Goal: Task Accomplishment & Management: Complete application form

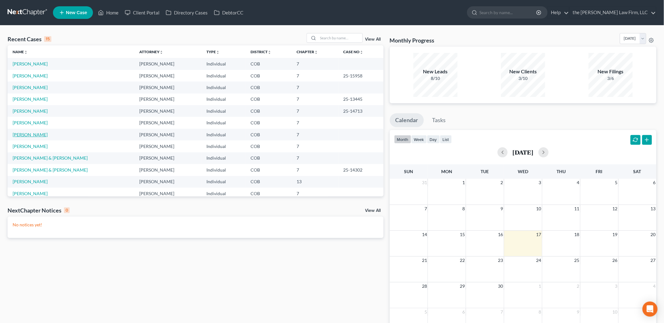
click at [28, 134] on link "[PERSON_NAME]" at bounding box center [30, 134] width 35 height 5
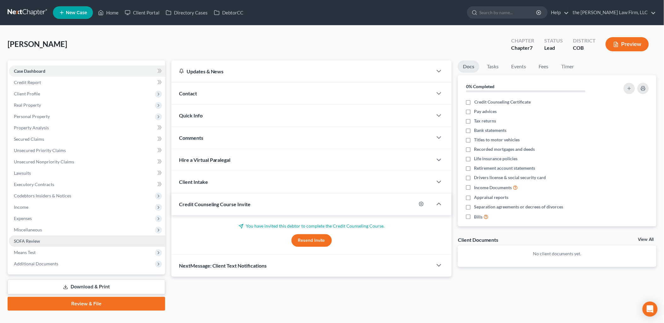
click at [37, 241] on span "SOFA Review" at bounding box center [27, 241] width 26 height 5
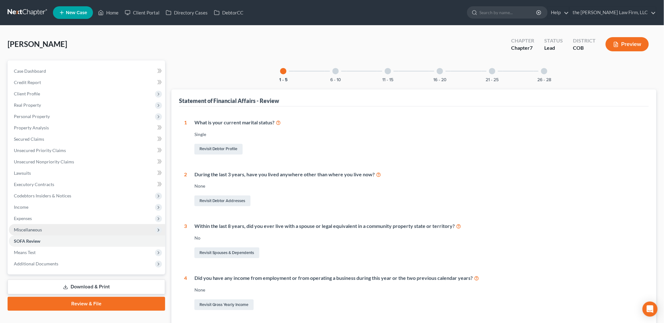
click at [36, 230] on span "Miscellaneous" at bounding box center [28, 229] width 28 height 5
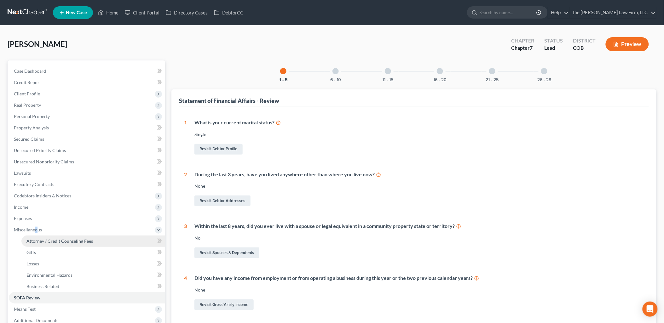
drag, startPoint x: 36, startPoint y: 230, endPoint x: 42, endPoint y: 246, distance: 16.7
click at [42, 246] on link "Attorney / Credit Counseling Fees" at bounding box center [93, 241] width 144 height 11
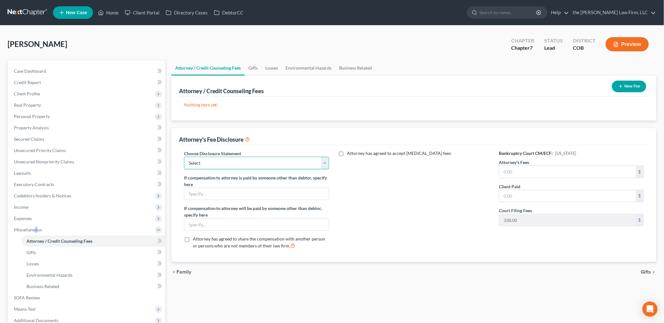
click at [269, 163] on select "Select Disclosures of Compensation of Attorney for Debtor" at bounding box center [256, 163] width 145 height 13
select select "0"
click at [184, 157] on select "Select Disclosures of Compensation of Attorney for Debtor" at bounding box center [256, 163] width 145 height 13
click at [575, 169] on input "text" at bounding box center [567, 172] width 137 height 12
type input "2,062"
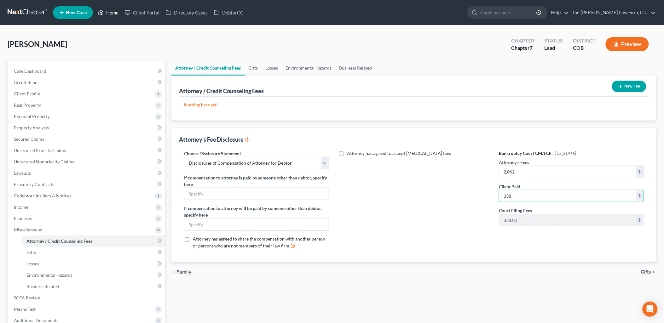
type input "338"
click at [47, 83] on link "Credit Report" at bounding box center [87, 82] width 156 height 11
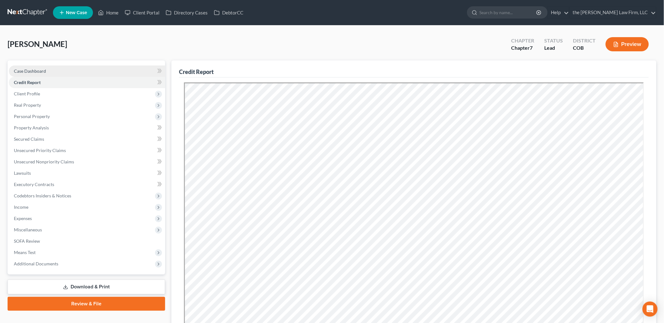
click at [36, 70] on span "Case Dashboard" at bounding box center [30, 70] width 32 height 5
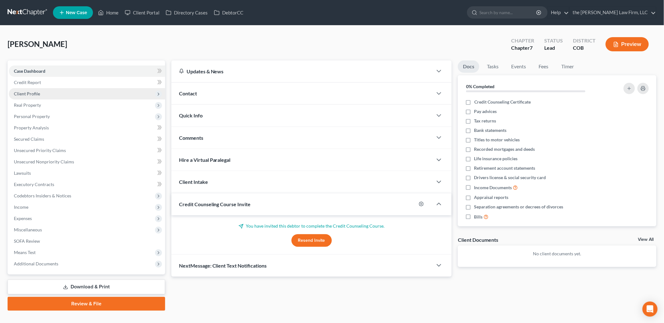
click at [48, 89] on span "Client Profile" at bounding box center [87, 93] width 156 height 11
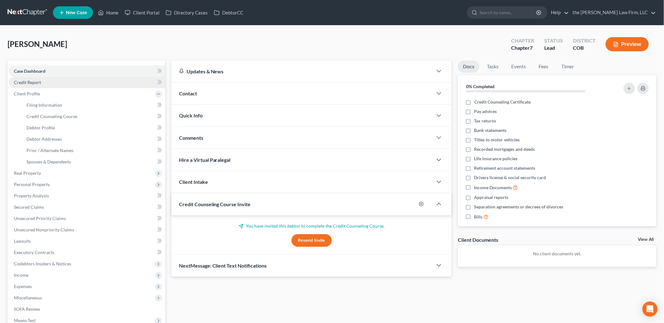
click at [54, 80] on link "Credit Report" at bounding box center [87, 82] width 156 height 11
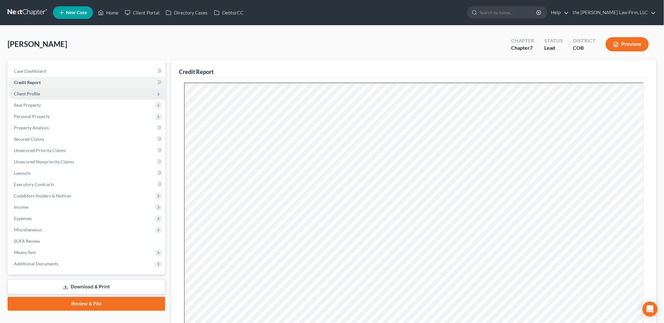
click at [45, 99] on span "Client Profile" at bounding box center [87, 93] width 156 height 11
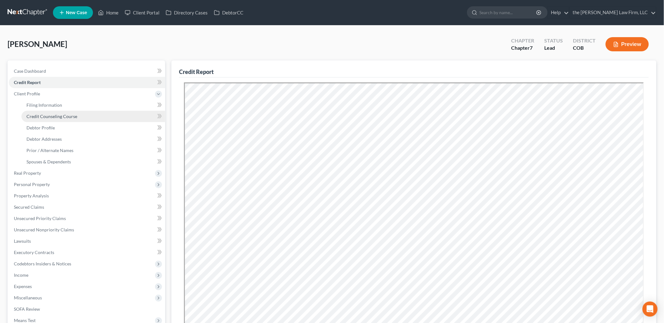
click at [58, 112] on link "Credit Counseling Course" at bounding box center [93, 116] width 144 height 11
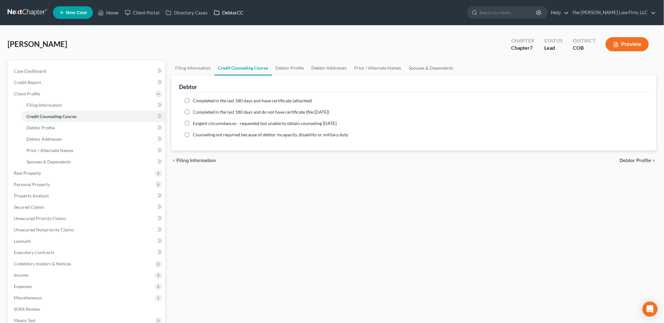
click at [240, 9] on link "DebtorCC" at bounding box center [229, 12] width 36 height 11
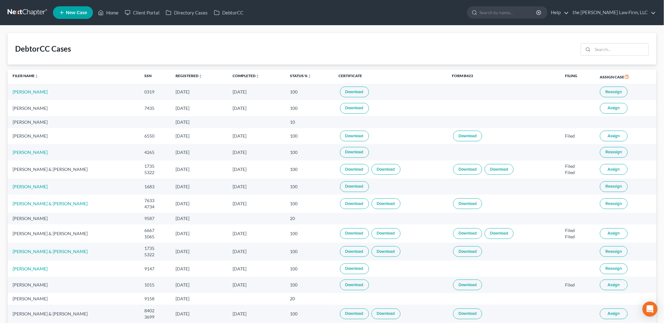
click at [356, 106] on link "Download" at bounding box center [354, 108] width 29 height 11
click at [107, 17] on link "Home" at bounding box center [108, 12] width 27 height 11
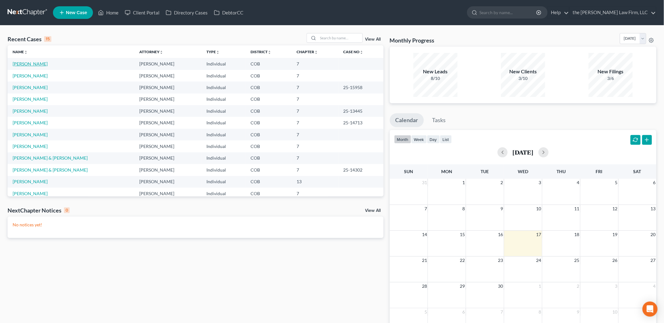
click at [27, 65] on link "[PERSON_NAME]" at bounding box center [30, 63] width 35 height 5
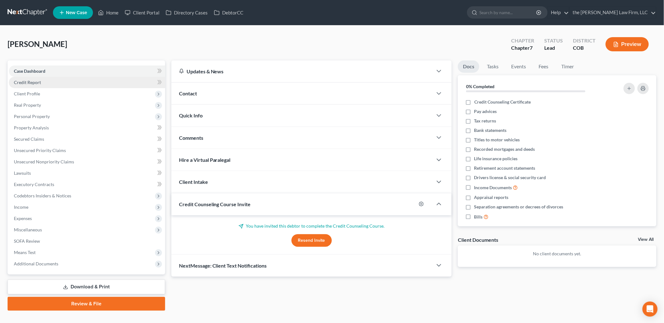
click at [38, 84] on span "Credit Report" at bounding box center [27, 82] width 27 height 5
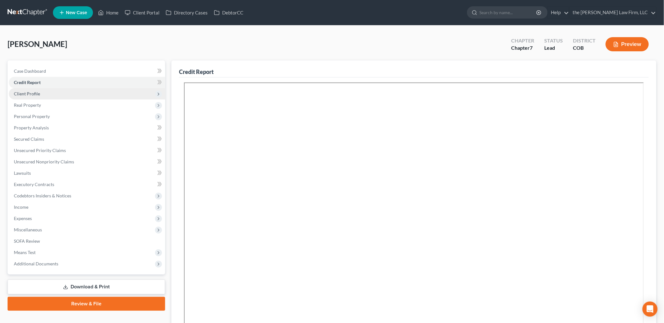
click at [67, 98] on span "Client Profile" at bounding box center [87, 93] width 156 height 11
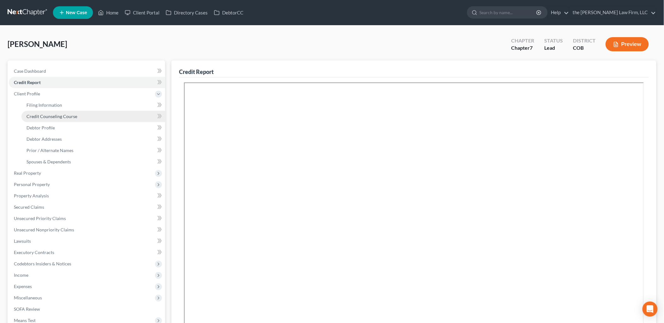
click at [68, 112] on link "Credit Counseling Course" at bounding box center [93, 116] width 144 height 11
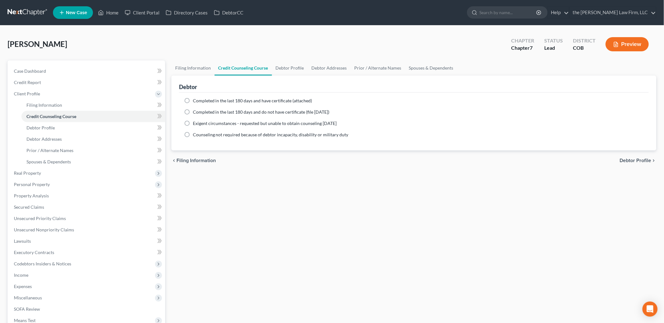
click at [195, 99] on span "Completed in the last 180 days and have certificate (attached)" at bounding box center [252, 100] width 119 height 5
click at [195, 99] on input "Completed in the last 180 days and have certificate (attached)" at bounding box center [197, 100] width 4 height 4
radio input "true"
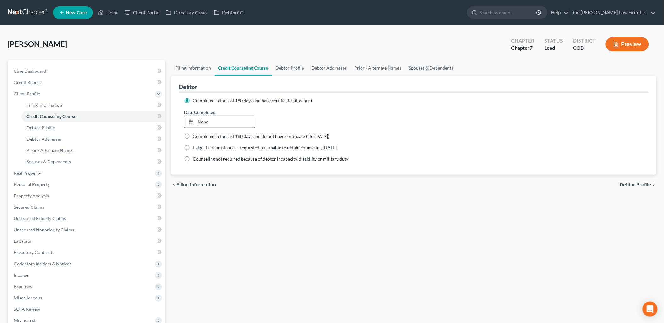
type input "[DATE]"
click at [254, 117] on link "None" at bounding box center [219, 122] width 71 height 12
click at [288, 67] on link "Debtor Profile" at bounding box center [290, 67] width 36 height 15
select select "0"
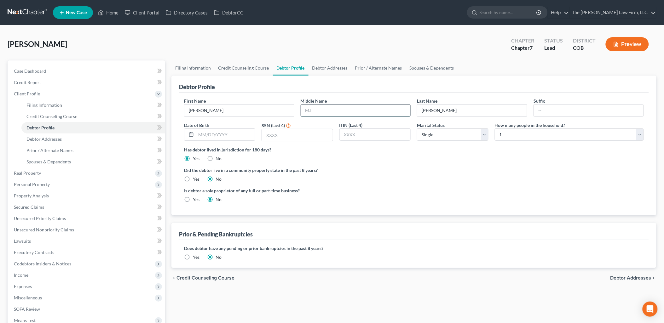
click at [342, 114] on input "text" at bounding box center [356, 111] width 110 height 12
type input "[PERSON_NAME]"
click at [301, 140] on input "text" at bounding box center [297, 135] width 71 height 12
type input "7435"
click at [326, 67] on link "Debtor Addresses" at bounding box center [329, 67] width 43 height 15
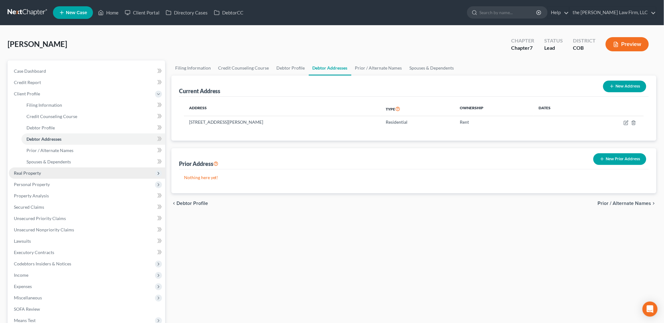
click at [26, 174] on span "Real Property" at bounding box center [27, 172] width 27 height 5
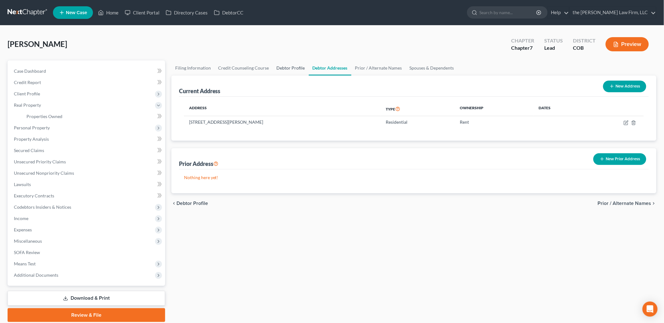
click at [284, 68] on link "Debtor Profile" at bounding box center [291, 67] width 36 height 15
select select "0"
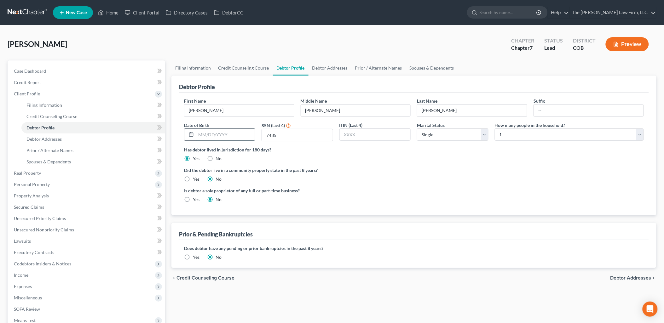
click at [220, 135] on input "text" at bounding box center [225, 135] width 59 height 12
type input "[DATE]"
click at [345, 166] on ng-include "First Name [PERSON_NAME] Middle Name [PERSON_NAME] Last Name [PERSON_NAME] Suff…" at bounding box center [414, 153] width 460 height 110
click at [61, 140] on link "Debtor Addresses" at bounding box center [93, 139] width 144 height 11
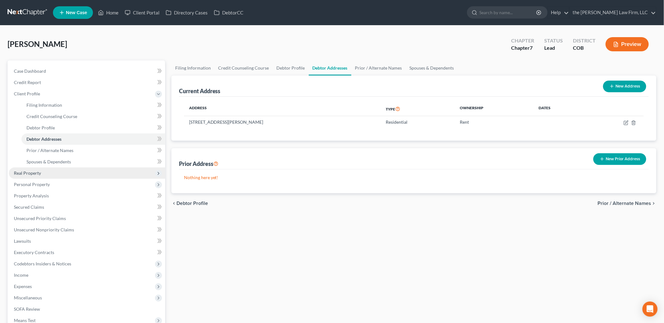
click at [42, 174] on span "Real Property" at bounding box center [87, 173] width 156 height 11
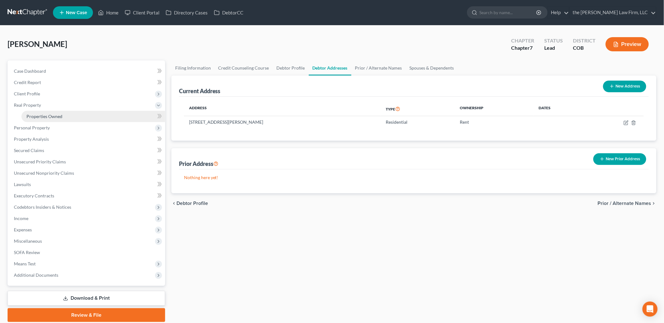
click at [61, 114] on span "Properties Owned" at bounding box center [44, 116] width 36 height 5
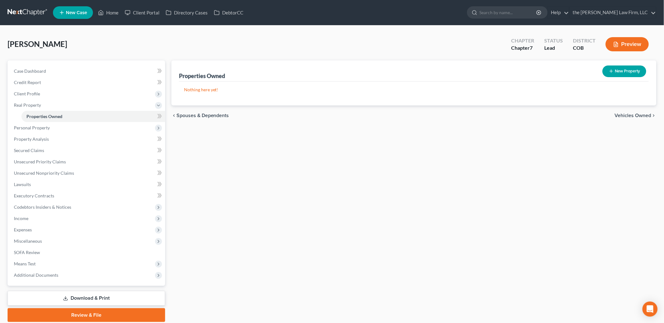
click at [631, 70] on button "New Property" at bounding box center [624, 72] width 44 height 12
select select "5"
select select "0"
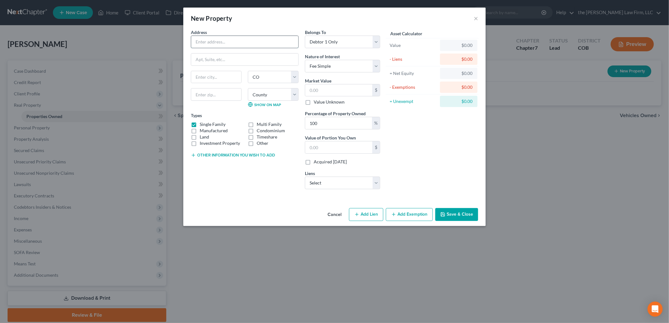
click at [278, 41] on input "text" at bounding box center [244, 42] width 107 height 12
click at [477, 18] on button "×" at bounding box center [476, 18] width 4 height 8
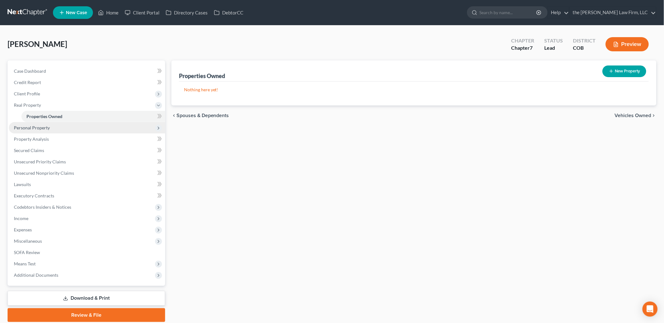
click at [40, 127] on span "Personal Property" at bounding box center [32, 127] width 36 height 5
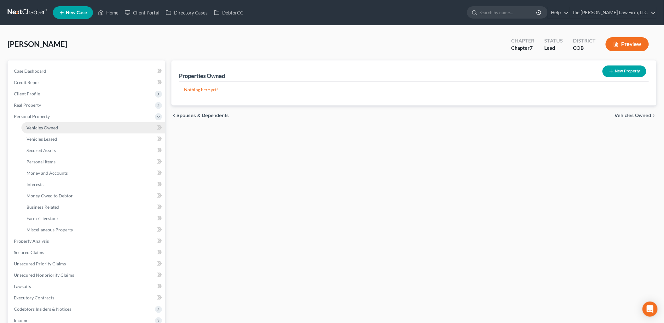
click at [66, 127] on link "Vehicles Owned" at bounding box center [93, 127] width 144 height 11
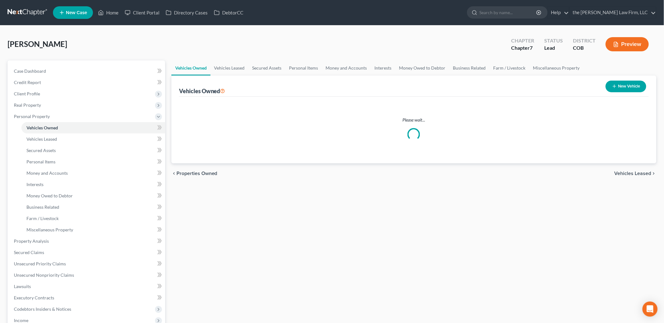
click at [637, 85] on button "New Vehicle" at bounding box center [626, 87] width 41 height 12
click at [632, 83] on button "New Vehicle" at bounding box center [626, 87] width 41 height 12
select select "0"
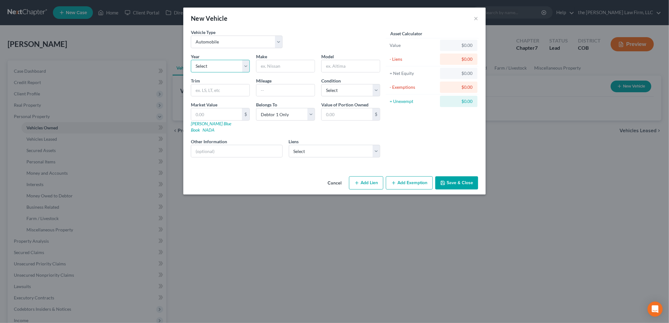
click at [199, 69] on select "Select 2026 2025 2024 2023 2022 2021 2020 2019 2018 2017 2016 2015 2014 2013 20…" at bounding box center [220, 66] width 59 height 13
select select "9"
click at [191, 60] on select "Select 2026 2025 2024 2023 2022 2021 2020 2019 2018 2017 2016 2015 2014 2013 20…" at bounding box center [220, 66] width 59 height 13
click at [296, 64] on input "text" at bounding box center [285, 66] width 58 height 12
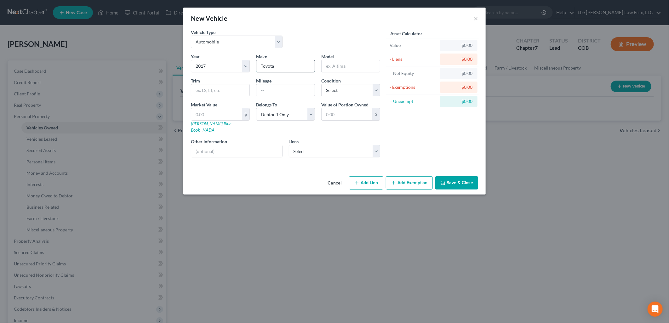
type input "Toyota"
click at [343, 68] on input "text" at bounding box center [351, 66] width 58 height 12
type input "RAV4"
drag, startPoint x: 232, startPoint y: 85, endPoint x: 391, endPoint y: 149, distance: 172.1
click at [232, 87] on input "text" at bounding box center [220, 90] width 58 height 12
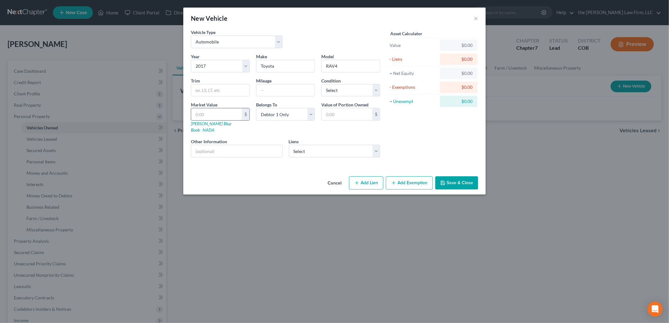
click at [216, 112] on input "text" at bounding box center [216, 114] width 51 height 12
type input "1"
type input "1.00"
type input "10"
type input "10.00"
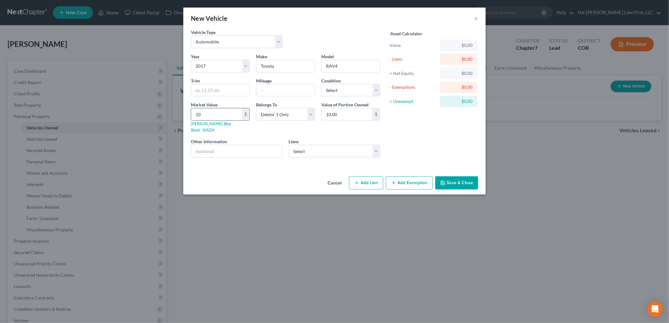
type input "107"
type input "107.00"
type input "1078"
type input "1,078.00"
type input "1,0784"
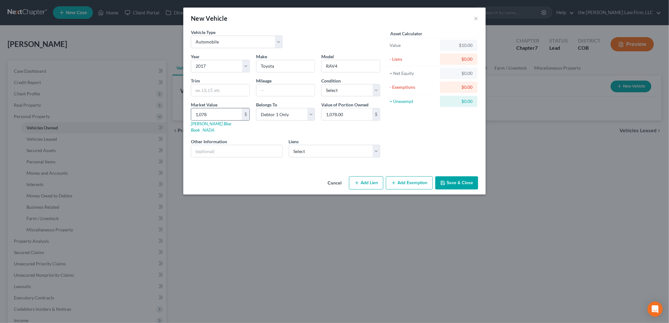
type input "10,784.00"
type input "10,784"
click at [374, 93] on select "Select Excellent Very Good Good Fair Poor" at bounding box center [350, 90] width 59 height 13
select select "3"
click at [321, 84] on select "Select Excellent Very Good Good Fair Poor" at bounding box center [350, 90] width 59 height 13
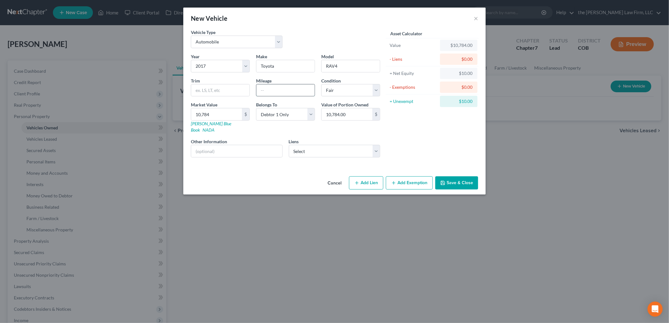
click at [287, 89] on input "text" at bounding box center [285, 90] width 58 height 12
type input "113774"
click at [324, 138] on div "Liens Select Wsecu - $8,180.00 Bmw Fin Svc - $0.00 Sierra Cu - $0.00" at bounding box center [335, 147] width 92 height 19
click at [324, 159] on div "Vehicle Type Select Automobile Truck Trailer Watercraft Aircraft Motor Home Atv…" at bounding box center [334, 101] width 302 height 145
click at [321, 145] on select "Select Wsecu - $8,180.00 Bmw Fin Svc - $0.00 Sierra Cu - $0.00" at bounding box center [335, 151] width 92 height 13
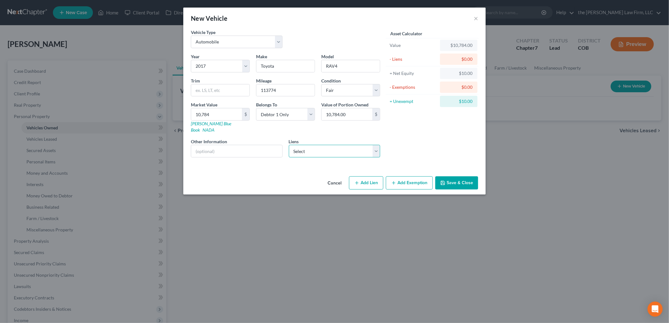
select select "0"
click at [289, 145] on select "Select Wsecu - $8,180.00 Bmw Fin Svc - $0.00 Sierra Cu - $0.00" at bounding box center [335, 151] width 92 height 13
select select "50"
select select "0"
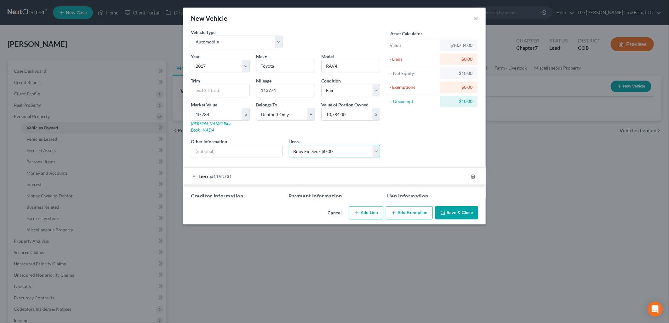
select select
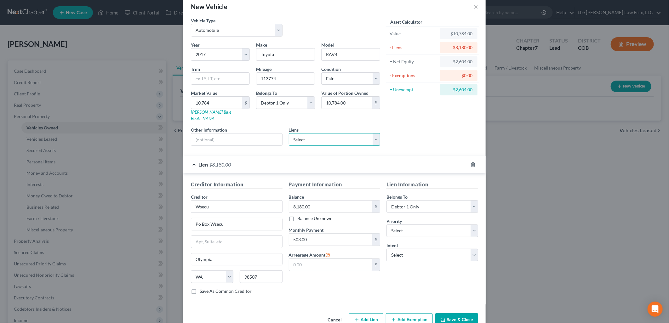
scroll to position [21, 0]
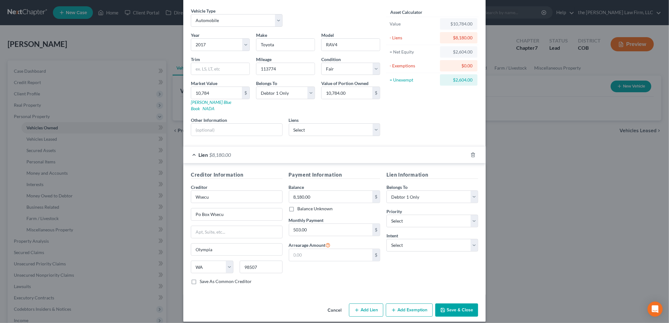
click at [446, 304] on button "Save & Close" at bounding box center [456, 310] width 43 height 13
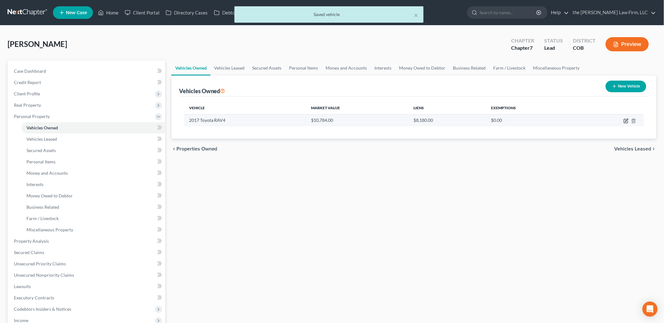
click at [627, 118] on icon "button" at bounding box center [626, 120] width 5 height 5
select select "0"
select select "9"
select select "3"
select select "0"
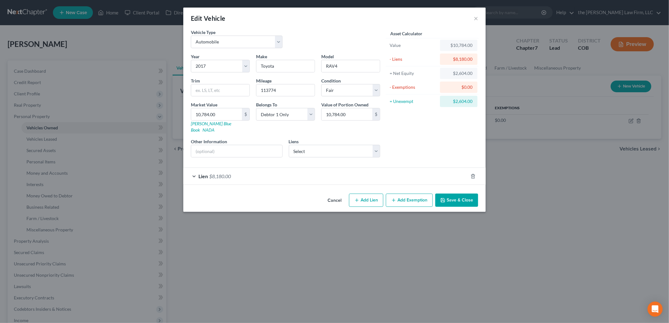
click at [404, 194] on button "Add Exemption" at bounding box center [409, 200] width 47 height 13
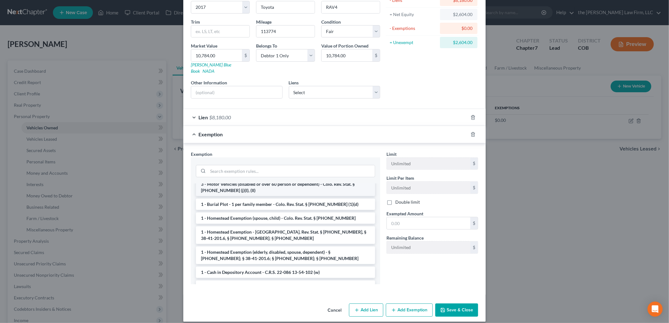
scroll to position [0, 0]
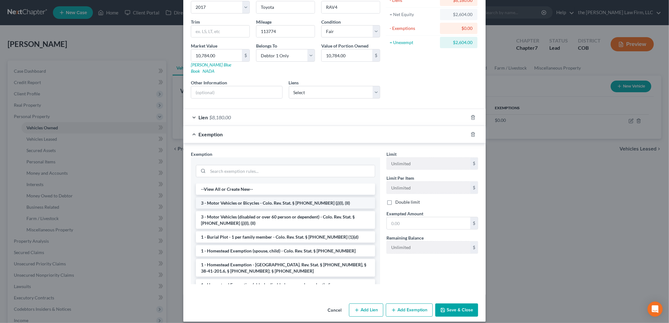
click at [244, 198] on li "3 - Motor Vehicles or Bicycles - Colo. Rev. Stat. § [PHONE_NUMBER] (j)(I), (II)" at bounding box center [285, 203] width 179 height 11
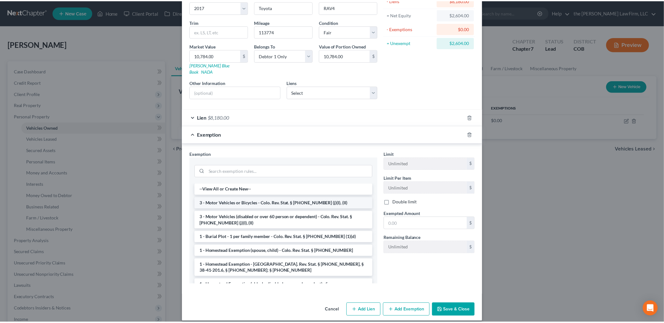
scroll to position [30, 0]
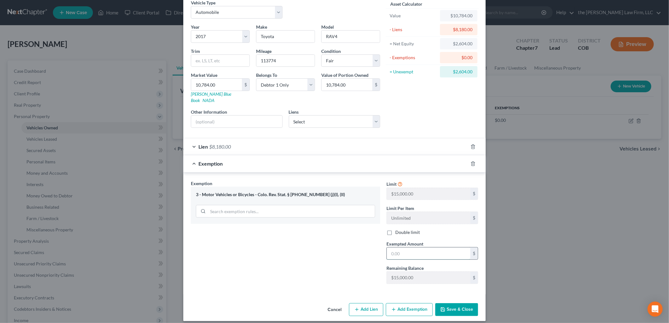
click at [412, 248] on input "text" at bounding box center [428, 254] width 83 height 12
type input "2,604"
click at [459, 303] on button "Save & Close" at bounding box center [456, 309] width 43 height 13
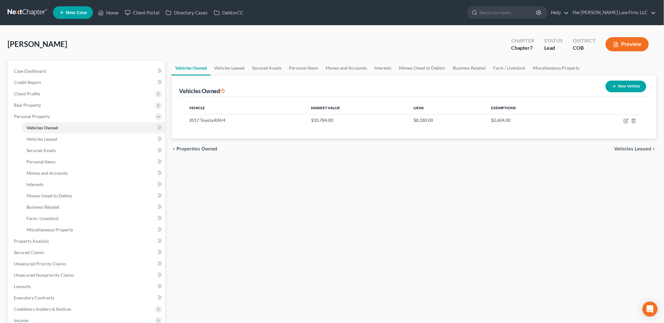
scroll to position [35, 0]
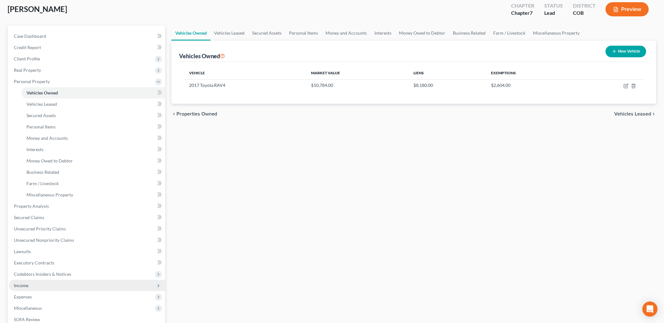
click at [30, 284] on span "Income" at bounding box center [87, 285] width 156 height 11
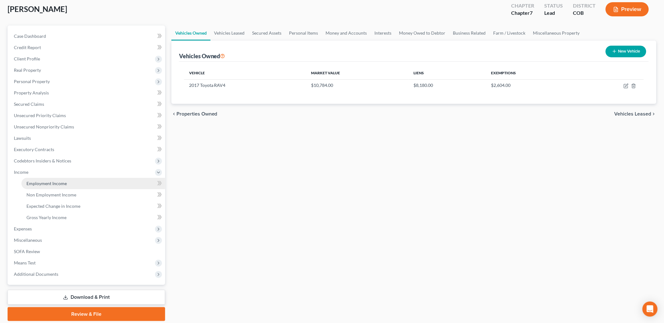
click at [55, 182] on span "Employment Income" at bounding box center [46, 183] width 40 height 5
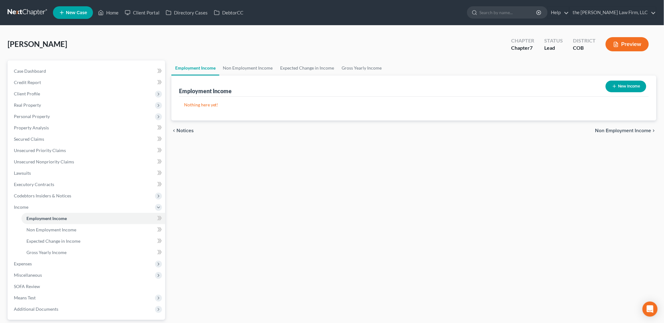
click at [618, 89] on button "New Income" at bounding box center [626, 87] width 41 height 12
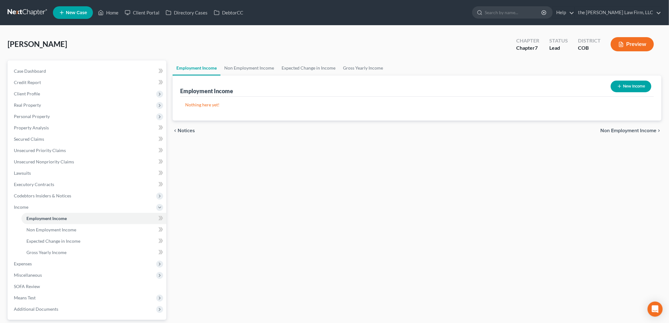
select select "0"
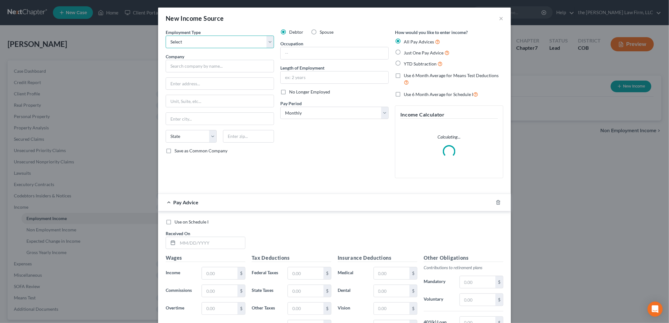
click at [220, 43] on select "Select Full or [DEMOGRAPHIC_DATA] Employment Self Employment" at bounding box center [220, 42] width 108 height 13
select select "0"
click at [166, 36] on select "Select Full or [DEMOGRAPHIC_DATA] Employment Self Employment" at bounding box center [220, 42] width 108 height 13
click at [211, 66] on input "text" at bounding box center [220, 66] width 108 height 13
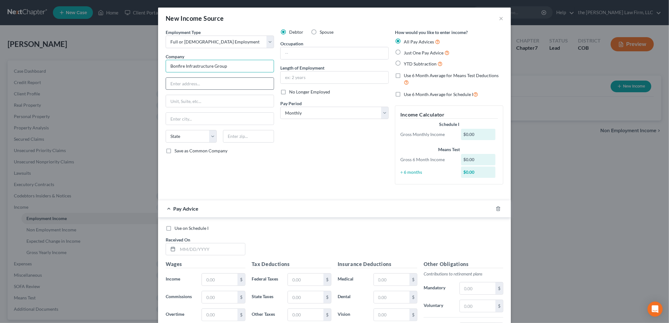
type input "Bonfire Infrastructure Group"
click at [201, 82] on input "text" at bounding box center [220, 84] width 108 height 12
type input "[STREET_ADDRESS]"
type input "[GEOGRAPHIC_DATA]"
select select "5"
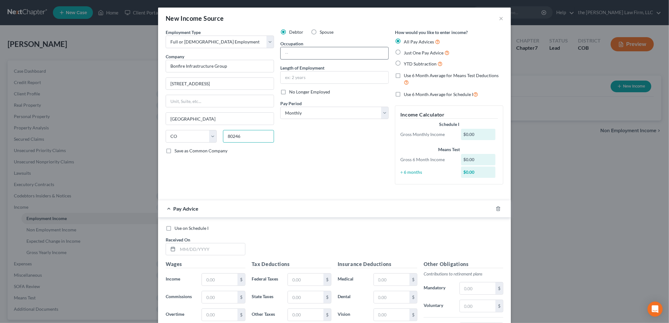
type input "80246"
click at [308, 49] on input "text" at bounding box center [335, 53] width 108 height 12
type input "HR Manager"
click at [313, 77] on input "text" at bounding box center [335, 78] width 108 height 12
type input "5 Months"
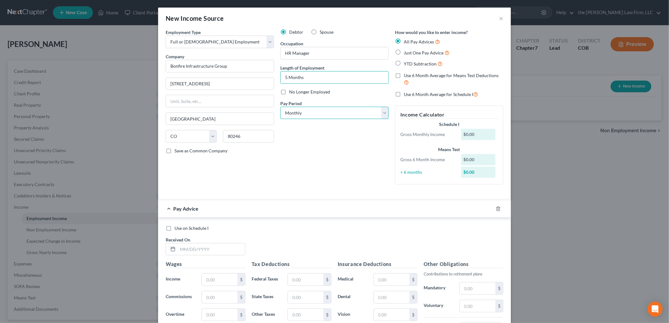
click at [320, 112] on select "Select Monthly Twice Monthly Every Other Week Weekly" at bounding box center [334, 113] width 108 height 13
select select "2"
click at [280, 107] on select "Select Monthly Twice Monthly Every Other Week Weekly" at bounding box center [334, 113] width 108 height 13
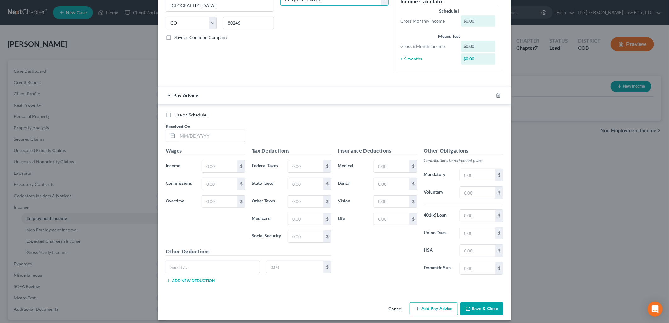
scroll to position [118, 0]
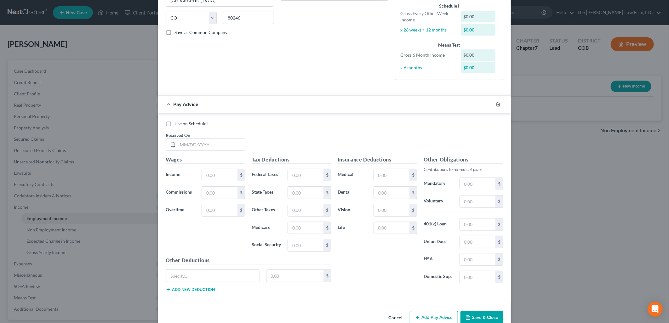
click at [496, 106] on icon "button" at bounding box center [498, 104] width 5 height 5
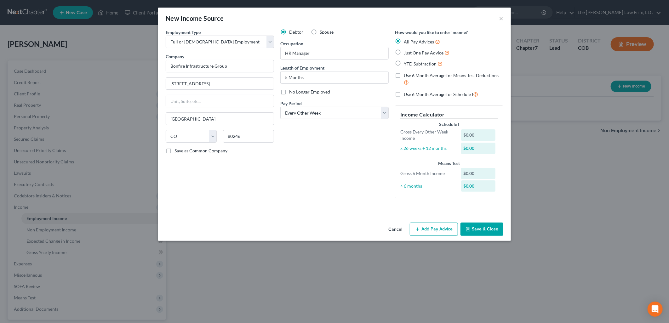
scroll to position [0, 0]
click at [495, 229] on button "Save & Close" at bounding box center [482, 229] width 43 height 13
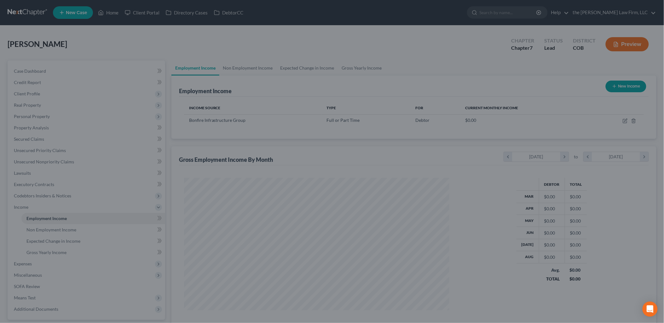
scroll to position [314952, 314807]
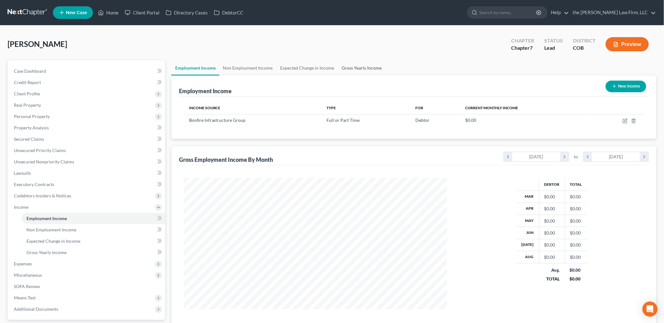
click at [367, 70] on link "Gross Yearly Income" at bounding box center [362, 67] width 48 height 15
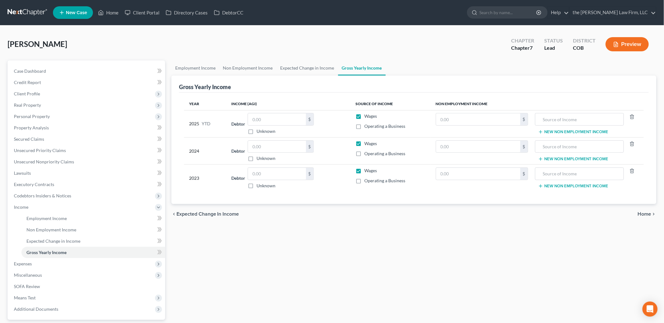
scroll to position [35, 0]
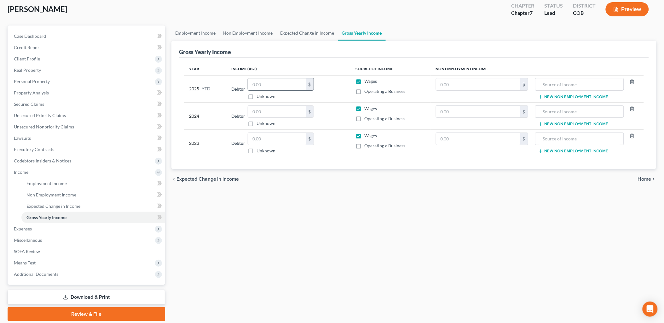
click at [268, 85] on input "text" at bounding box center [277, 84] width 58 height 12
click at [269, 106] on div "$" at bounding box center [281, 112] width 66 height 13
click at [270, 108] on input "text" at bounding box center [277, 112] width 58 height 12
type input "85,032.09"
click at [268, 142] on input "text" at bounding box center [277, 139] width 58 height 12
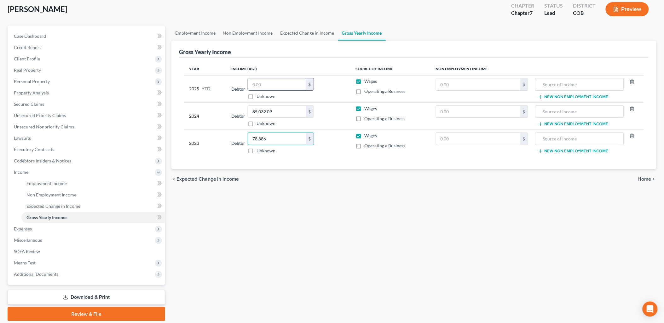
type input "78,886"
click at [267, 84] on input "text" at bounding box center [277, 84] width 58 height 12
click at [271, 83] on input "text" at bounding box center [277, 84] width 58 height 12
type input "34,676.91"
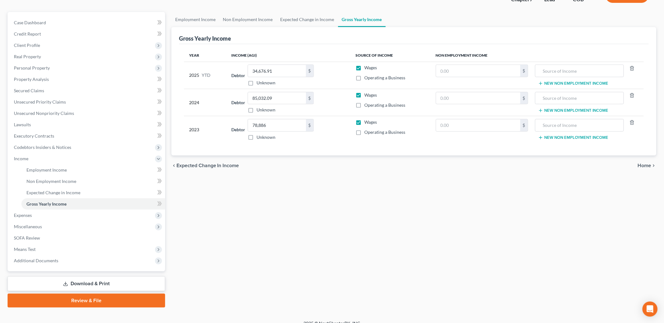
scroll to position [56, 0]
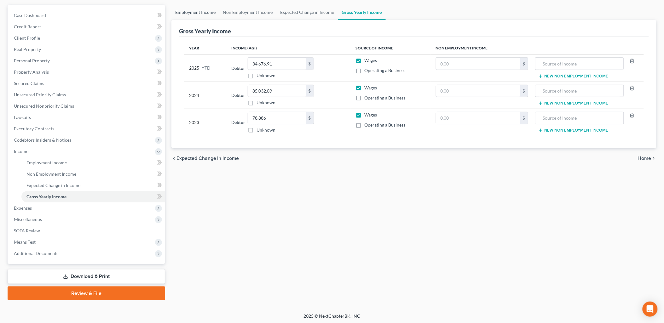
click at [204, 13] on link "Employment Income" at bounding box center [195, 12] width 48 height 15
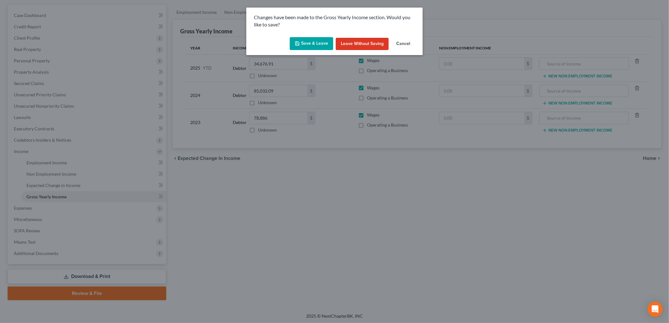
click at [309, 45] on button "Save & Leave" at bounding box center [311, 43] width 43 height 13
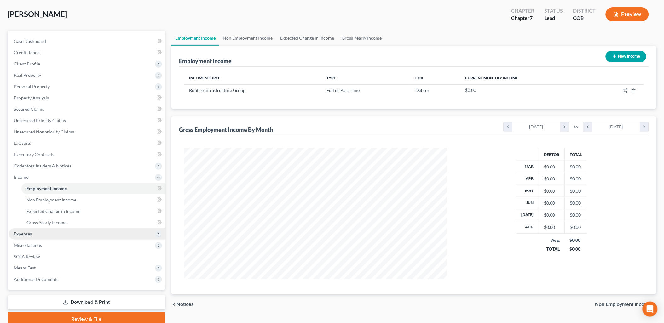
scroll to position [56, 0]
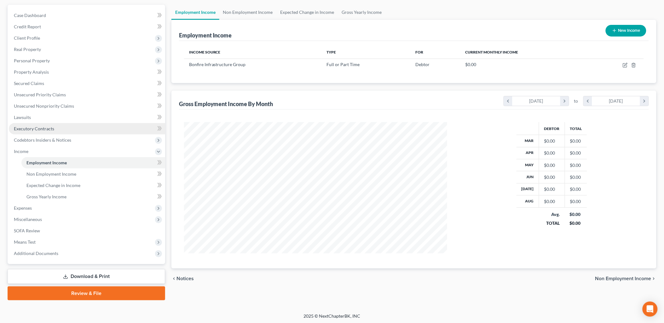
click at [32, 130] on span "Executory Contracts" at bounding box center [34, 128] width 40 height 5
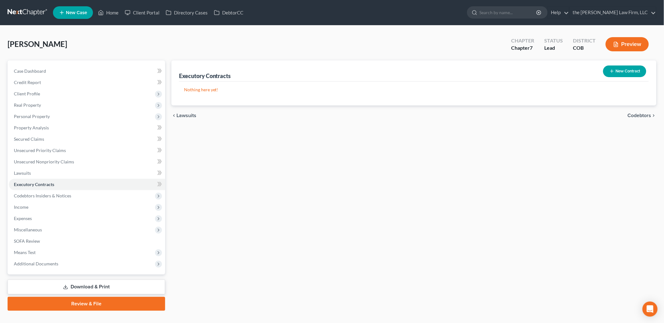
click at [613, 70] on icon "button" at bounding box center [611, 71] width 5 height 5
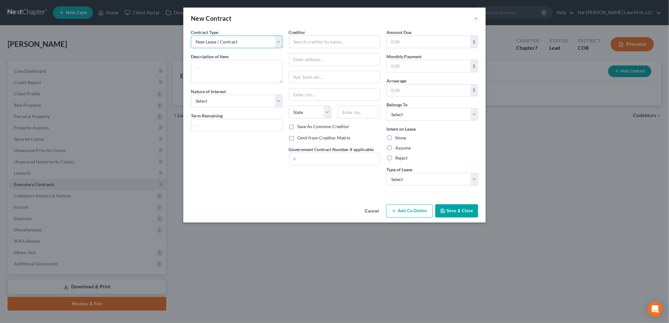
click at [244, 45] on select "New Lease / Contract New Timeshare" at bounding box center [237, 42] width 92 height 13
click at [191, 36] on select "New Lease / Contract New Timeshare" at bounding box center [237, 42] width 92 height 13
click at [231, 73] on textarea at bounding box center [237, 71] width 92 height 23
type textarea "Residential Lease"
click at [216, 103] on select "Select Purchaser Agent Lessor Lessee" at bounding box center [237, 101] width 92 height 13
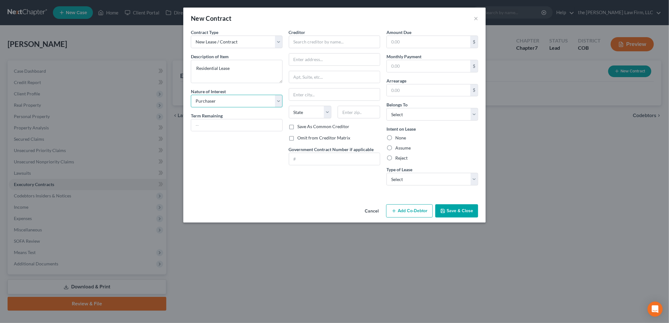
click at [191, 95] on select "Select Purchaser Agent Lessor Lessee" at bounding box center [237, 101] width 92 height 13
click at [217, 98] on select "Select Purchaser Agent Lessor Lessee" at bounding box center [237, 101] width 92 height 13
select select "3"
click at [191, 95] on select "Select Purchaser Agent Lessor Lessee" at bounding box center [237, 101] width 92 height 13
click at [216, 123] on input "text" at bounding box center [236, 125] width 91 height 12
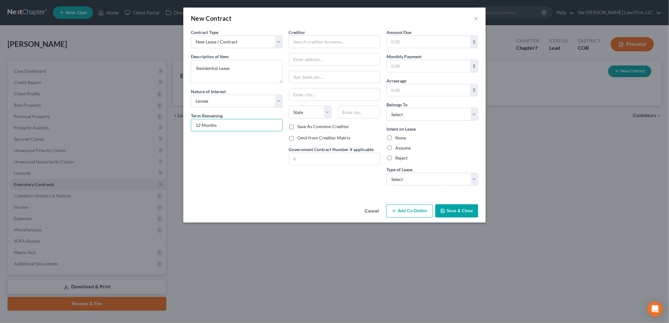
type input "12 Months"
click at [404, 146] on label "Assume" at bounding box center [402, 148] width 15 height 6
click at [402, 146] on input "Assume" at bounding box center [400, 147] width 4 height 4
radio input "true"
drag, startPoint x: 410, startPoint y: 175, endPoint x: 412, endPoint y: 186, distance: 11.8
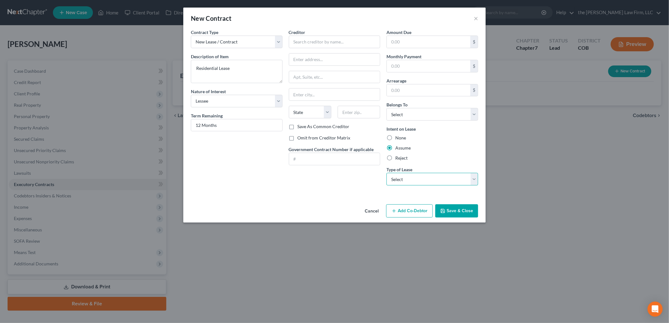
click at [410, 175] on select "Select Real Estate Car Other" at bounding box center [433, 179] width 92 height 13
select select "0"
click at [387, 173] on select "Select Real Estate Car Other" at bounding box center [433, 179] width 92 height 13
click at [314, 41] on input "text" at bounding box center [335, 42] width 92 height 13
type input "[PERSON_NAME]"
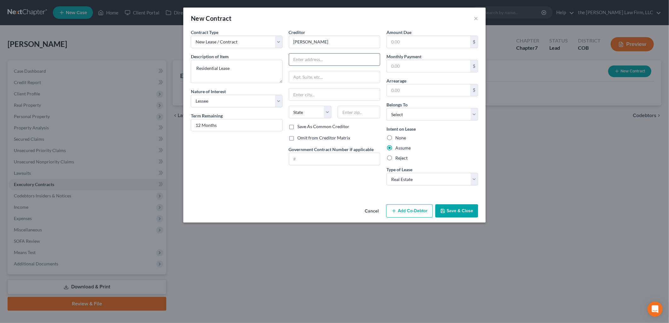
click at [321, 62] on input "text" at bounding box center [334, 60] width 91 height 12
type input "[STREET_ADDRESS]"
click at [325, 96] on input "[PERSON_NAME]" at bounding box center [334, 95] width 91 height 12
type input "[PERSON_NAME]"
select select "5"
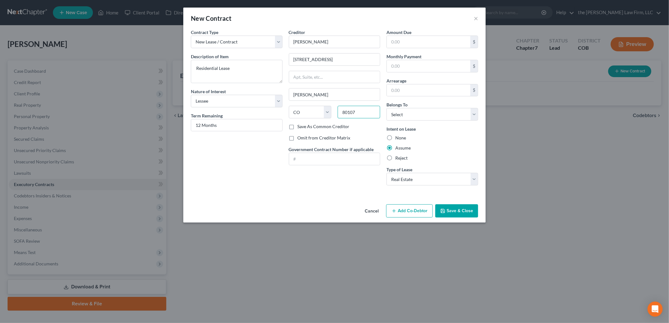
type input "80107"
drag, startPoint x: 259, startPoint y: 158, endPoint x: 262, endPoint y: 161, distance: 4.9
click at [259, 158] on div "Contract Type New Lease / Contract New Timeshare Description of non-residential…" at bounding box center [237, 110] width 98 height 162
click at [418, 38] on input "text" at bounding box center [428, 42] width 83 height 12
click at [430, 68] on input "text" at bounding box center [428, 66] width 83 height 12
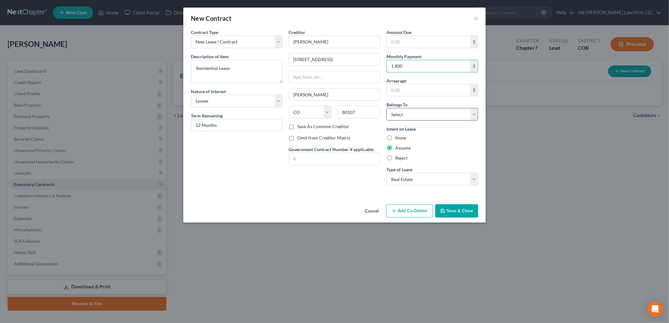
type input "1,800"
click at [402, 115] on select "Select Debtor 1 Only Debtor 2 Only Debtor 1 And Debtor 2 Only At Least One Of T…" at bounding box center [433, 114] width 92 height 13
select select "0"
click at [387, 108] on select "Select Debtor 1 Only Debtor 2 Only Debtor 1 And Debtor 2 Only At Least One Of T…" at bounding box center [433, 114] width 92 height 13
click at [422, 180] on select "Select Real Estate Car Other" at bounding box center [433, 179] width 92 height 13
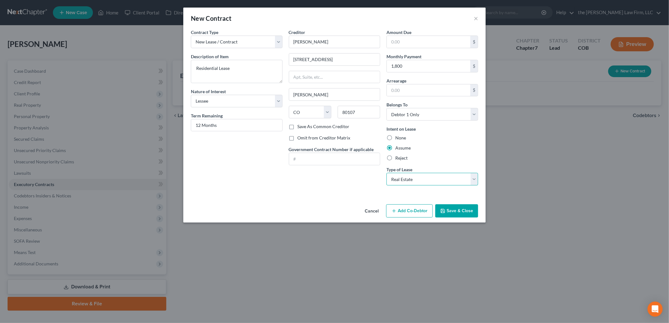
click at [422, 180] on select "Select Real Estate Car Other" at bounding box center [433, 179] width 92 height 13
click at [463, 208] on button "Save & Close" at bounding box center [456, 210] width 43 height 13
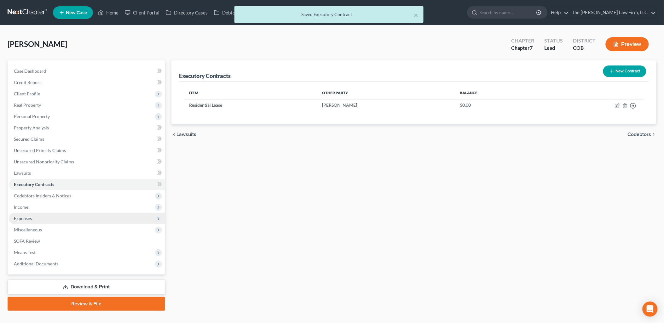
drag, startPoint x: 29, startPoint y: 215, endPoint x: 90, endPoint y: 216, distance: 60.8
click at [29, 215] on span "Expenses" at bounding box center [87, 218] width 156 height 11
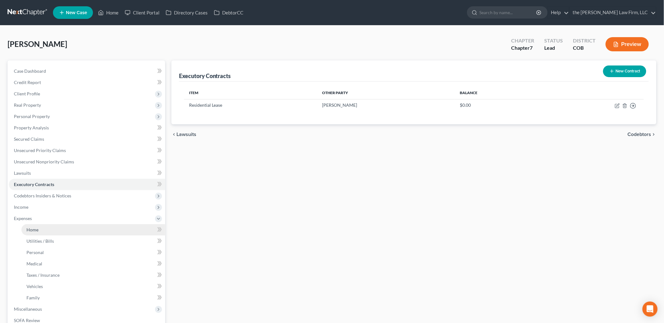
click at [44, 229] on link "Home" at bounding box center [93, 229] width 144 height 11
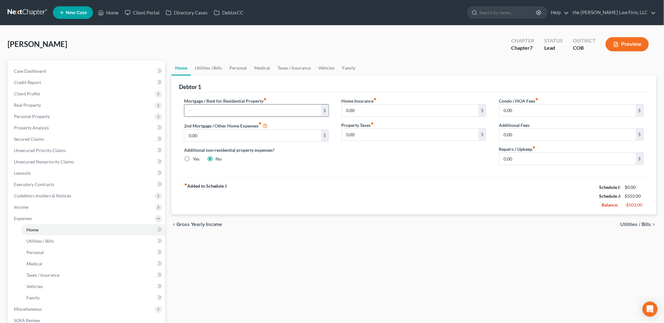
click at [227, 113] on input "text" at bounding box center [252, 111] width 137 height 12
type input "1,800"
click at [209, 69] on link "Utilities / Bills" at bounding box center [208, 67] width 35 height 15
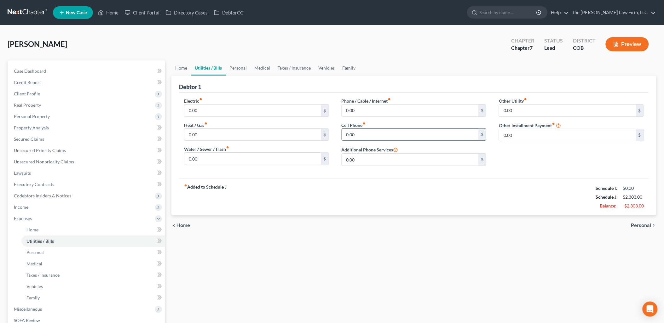
click at [364, 135] on input "0.00" at bounding box center [410, 135] width 137 height 12
type input "70"
click at [241, 66] on link "Personal" at bounding box center [238, 67] width 25 height 15
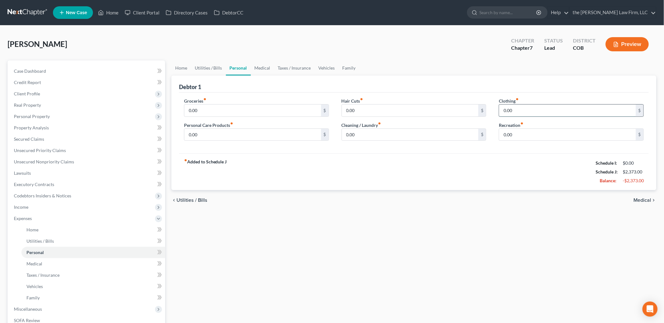
click at [551, 114] on input "0.00" at bounding box center [567, 111] width 137 height 12
type input "50"
drag, startPoint x: 203, startPoint y: 64, endPoint x: 204, endPoint y: 67, distance: 3.6
click at [203, 64] on link "Utilities / Bills" at bounding box center [208, 67] width 35 height 15
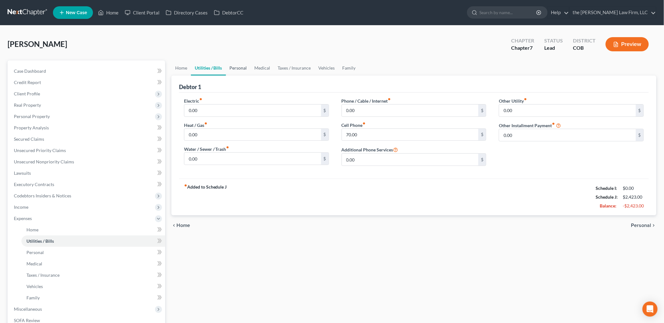
click at [240, 69] on link "Personal" at bounding box center [238, 67] width 25 height 15
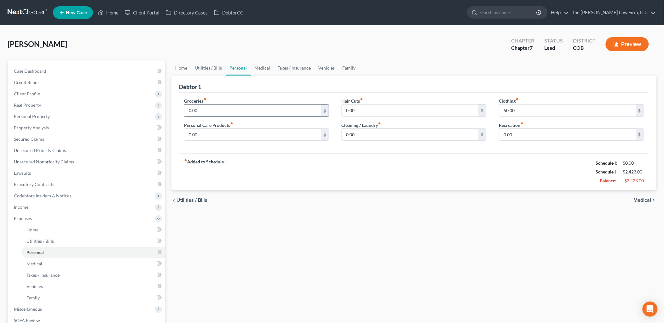
click at [219, 113] on input "0.00" at bounding box center [252, 111] width 137 height 12
type input "1,000"
click at [320, 68] on link "Vehicles" at bounding box center [327, 67] width 24 height 15
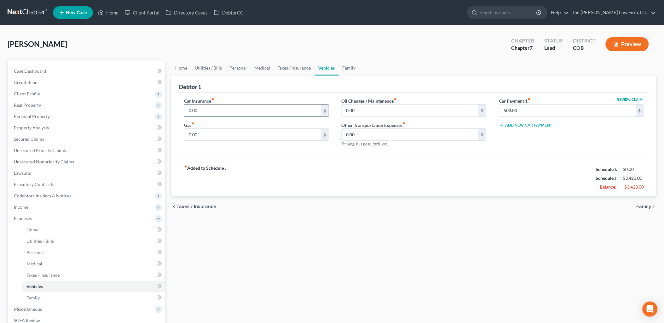
click at [206, 111] on input "0.00" at bounding box center [252, 111] width 137 height 12
type input "204.10"
click at [211, 128] on div "Gas fiber_manual_record 0.00 $" at bounding box center [256, 131] width 145 height 19
click at [212, 129] on input "0.00" at bounding box center [252, 135] width 137 height 12
type input "200"
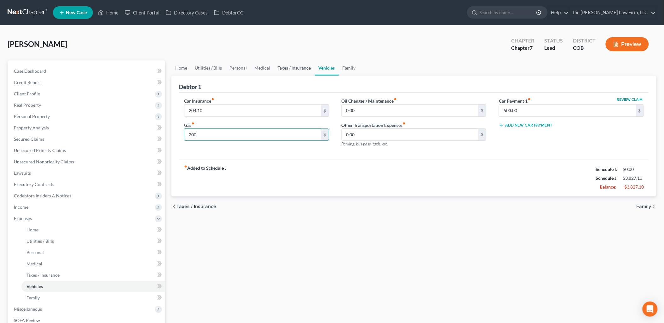
click at [292, 66] on link "Taxes / Insurance" at bounding box center [294, 67] width 41 height 15
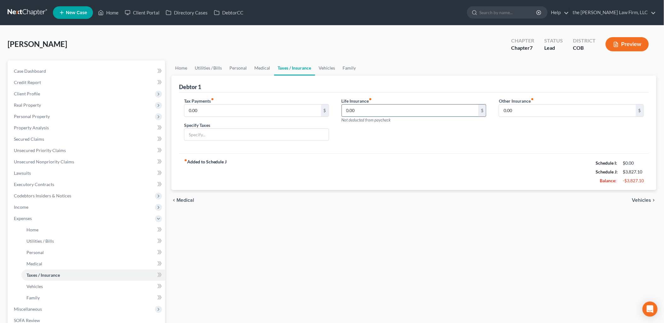
click at [359, 112] on input "0.00" at bounding box center [410, 111] width 137 height 12
type input "17"
drag, startPoint x: 321, startPoint y: 181, endPoint x: 330, endPoint y: 126, distance: 55.2
click at [322, 175] on div "fiber_manual_record Added to Schedule J Schedule I: $0.00 Schedule J: $3,844.10…" at bounding box center [414, 171] width 470 height 37
click at [330, 68] on link "Vehicles" at bounding box center [327, 67] width 24 height 15
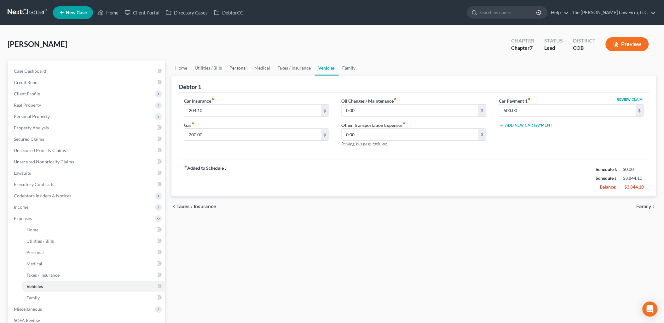
click at [238, 64] on link "Personal" at bounding box center [238, 67] width 25 height 15
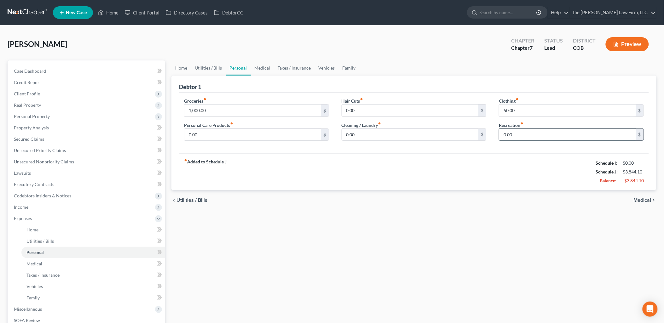
click at [562, 130] on input "0.00" at bounding box center [567, 135] width 137 height 12
click at [532, 175] on div "fiber_manual_record Added to Schedule J Schedule I: $0.00 Schedule J: $3,944.10…" at bounding box center [414, 171] width 470 height 37
click at [42, 111] on span "Personal Property" at bounding box center [87, 116] width 156 height 11
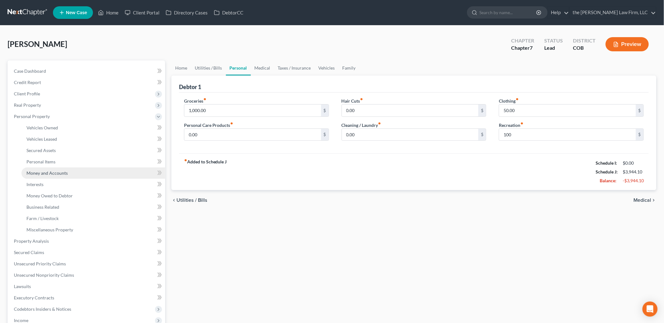
click at [61, 174] on span "Money and Accounts" at bounding box center [46, 172] width 41 height 5
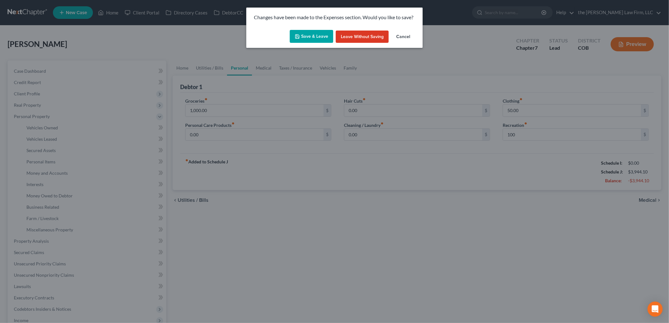
click at [307, 35] on button "Save & Leave" at bounding box center [311, 36] width 43 height 13
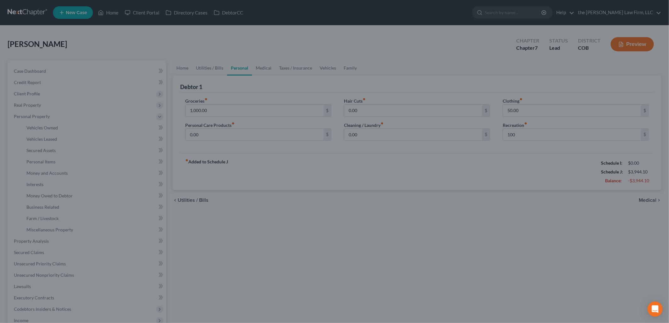
type input "100.00"
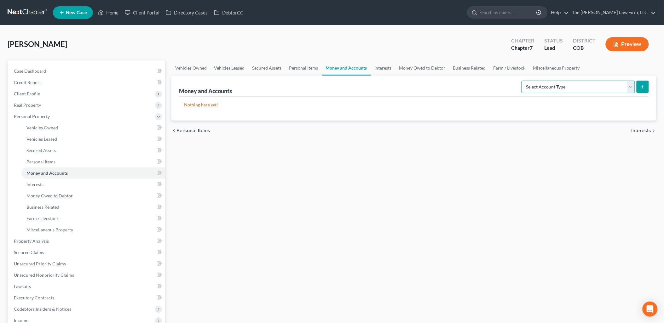
click at [580, 86] on select "Select Account Type Brokerage Cash on Hand Certificates of Deposit Checking Acc…" at bounding box center [577, 87] width 113 height 13
select select "cash_on_hand"
click at [523, 81] on select "Select Account Type Brokerage Cash on Hand Certificates of Deposit Checking Acc…" at bounding box center [577, 87] width 113 height 13
click at [642, 87] on line "submit" at bounding box center [642, 87] width 3 height 0
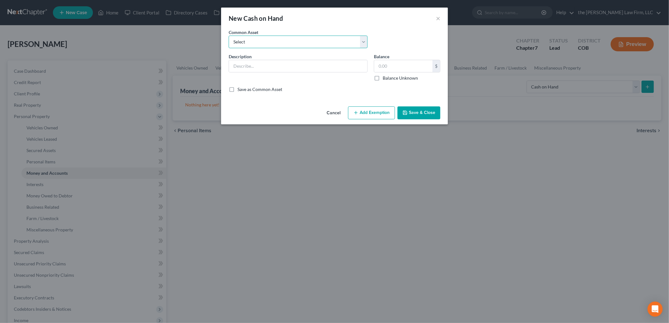
drag, startPoint x: 279, startPoint y: 39, endPoint x: 278, endPoint y: 47, distance: 8.6
click at [279, 39] on select "Select Cash on Hand" at bounding box center [298, 42] width 139 height 13
select select "0"
click at [229, 36] on select "Select Cash on Hand" at bounding box center [298, 42] width 139 height 13
type input "Cash on Hand"
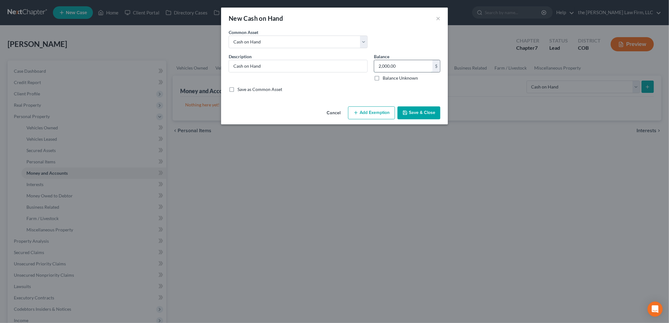
click at [412, 64] on input "2,000.00" at bounding box center [403, 66] width 58 height 12
type input "200"
click at [425, 115] on button "Save & Close" at bounding box center [419, 112] width 43 height 13
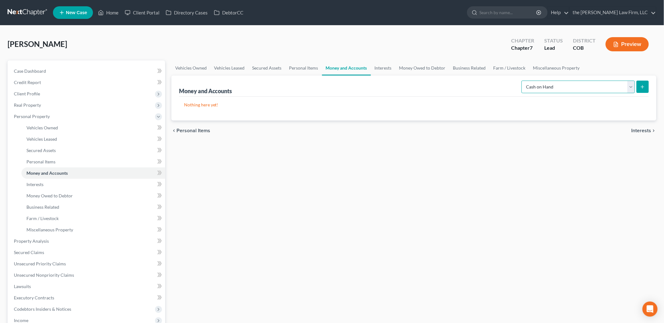
drag, startPoint x: 592, startPoint y: 89, endPoint x: 607, endPoint y: 91, distance: 15.3
click at [592, 89] on select "Select Account Type Brokerage Cash on Hand Certificates of Deposit Checking Acc…" at bounding box center [577, 87] width 113 height 13
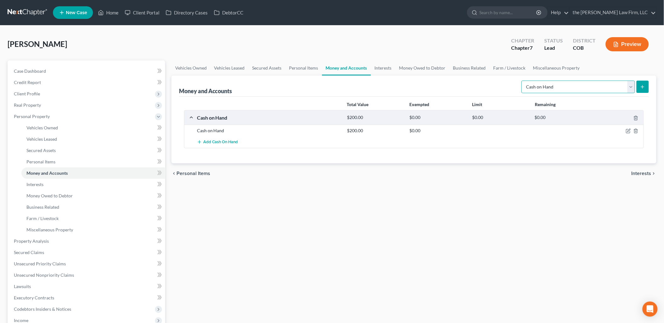
select select "checking"
click at [523, 81] on select "Select Account Type Brokerage Cash on Hand Certificates of Deposit Checking Acc…" at bounding box center [577, 87] width 113 height 13
click at [644, 88] on icon "submit" at bounding box center [642, 86] width 5 height 5
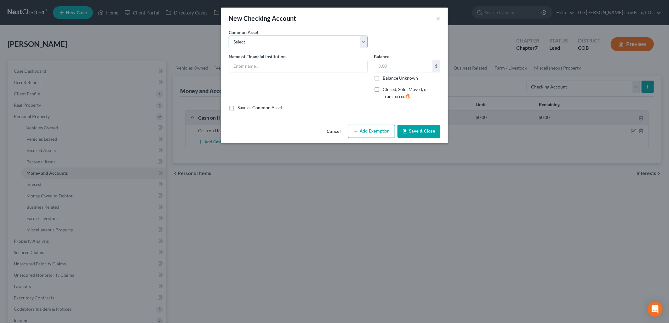
click at [324, 42] on select "Select [PERSON_NAME] Fargo" at bounding box center [298, 42] width 139 height 13
select select "0"
click at [229, 36] on select "Select [PERSON_NAME] Fargo" at bounding box center [298, 42] width 139 height 13
type input "[PERSON_NAME] Fargo"
type input "0"
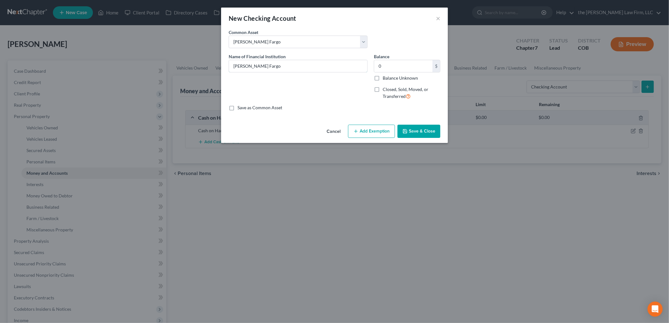
drag, startPoint x: 277, startPoint y: 67, endPoint x: 168, endPoint y: 80, distance: 109.4
click at [168, 80] on div "New Checking Account × An exemption set must first be selected from the Filing …" at bounding box center [334, 161] width 669 height 323
type input "Chase x5426"
click at [383, 61] on input "0" at bounding box center [403, 66] width 58 height 12
type input "686.44"
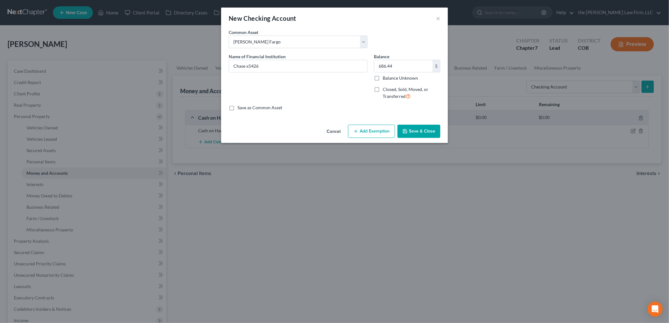
click at [389, 133] on button "Add Exemption" at bounding box center [371, 131] width 47 height 13
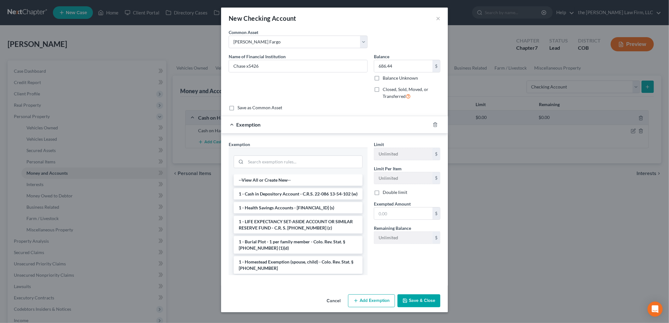
click at [276, 197] on li "1 - Cash in Depository Account - C.R.S. 22-086 13-54-102 (w)" at bounding box center [298, 193] width 129 height 11
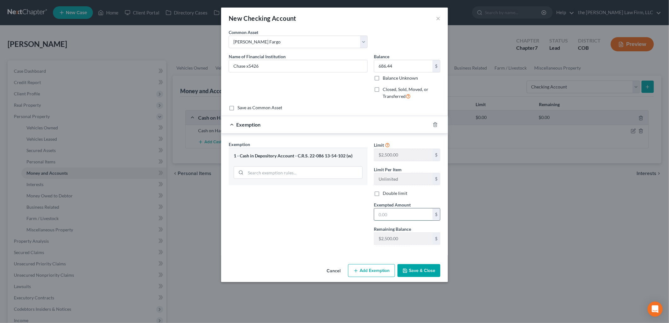
click at [413, 213] on input "text" at bounding box center [403, 215] width 58 height 12
type input "686.44"
click at [421, 270] on button "Save & Close" at bounding box center [419, 270] width 43 height 13
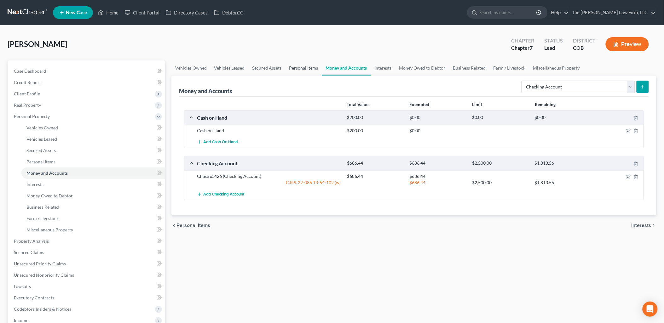
drag, startPoint x: 310, startPoint y: 65, endPoint x: 324, endPoint y: 69, distance: 14.6
click at [310, 65] on link "Personal Items" at bounding box center [303, 67] width 37 height 15
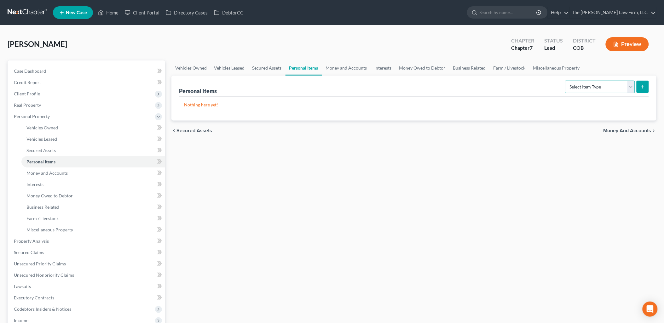
click at [606, 87] on select "Select Item Type Clothing Collectibles Of Value Electronics Firearms Household …" at bounding box center [600, 87] width 70 height 13
select select "household_goods"
click at [566, 81] on select "Select Item Type Clothing Collectibles Of Value Electronics Firearms Household …" at bounding box center [600, 87] width 70 height 13
click at [643, 87] on icon "submit" at bounding box center [642, 86] width 5 height 5
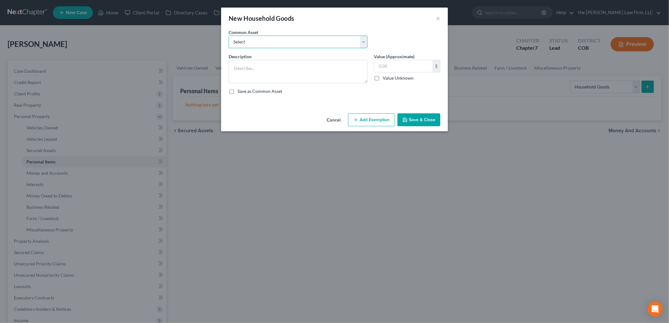
click at [338, 38] on select "Select Living Room Furniture, Dining Room Furniture, Family Room/Den Furniture,…" at bounding box center [298, 42] width 139 height 13
select select "0"
click at [229, 36] on select "Select Living Room Furniture, Dining Room Furniture, Family Room/Den Furniture,…" at bounding box center [298, 42] width 139 height 13
type textarea "Living Room Furniture, Dining Room Furniture, Family Room/Den Furniture, Kitche…"
type input "1,400.00"
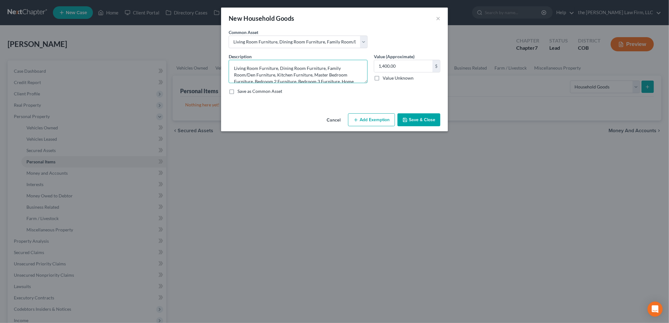
drag, startPoint x: 325, startPoint y: 65, endPoint x: 346, endPoint y: 21, distance: 48.2
click at [346, 21] on div "New Household Goods × An exemption set must first be selected from the Filing I…" at bounding box center [334, 70] width 227 height 124
drag, startPoint x: 276, startPoint y: 67, endPoint x: 324, endPoint y: 66, distance: 47.3
click at [324, 66] on textarea "Living Room Furniture, Dining Room Furniture, Family Room/Den Furniture, Kitche…" at bounding box center [298, 71] width 139 height 23
drag, startPoint x: 334, startPoint y: 67, endPoint x: 254, endPoint y: 73, distance: 80.9
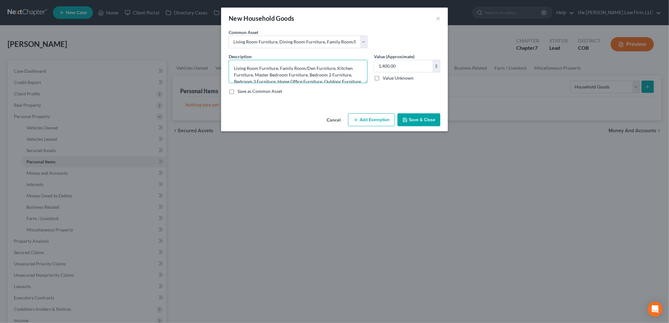
click at [254, 73] on textarea "Living Room Furniture, Family Room/Den Furniture, Kitchen Furniture, Master Bed…" at bounding box center [298, 71] width 139 height 23
drag, startPoint x: 273, startPoint y: 75, endPoint x: 355, endPoint y: 73, distance: 81.6
click at [355, 73] on textarea "Living Room Furniture, Family Room/Den Furniture, Master Bedroom Furniture, Bed…" at bounding box center [298, 71] width 139 height 23
type textarea "Living Room Furniture, Family Room/Den Furniture, Master Bedroom Furniture, Hom…"
click at [417, 64] on input "1,400.00" at bounding box center [403, 66] width 58 height 12
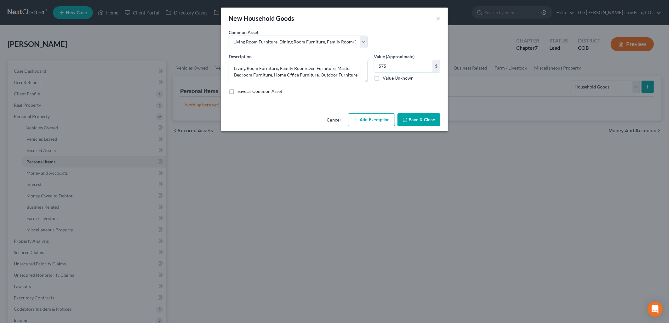
type input "575"
click at [382, 124] on button "Add Exemption" at bounding box center [371, 119] width 47 height 13
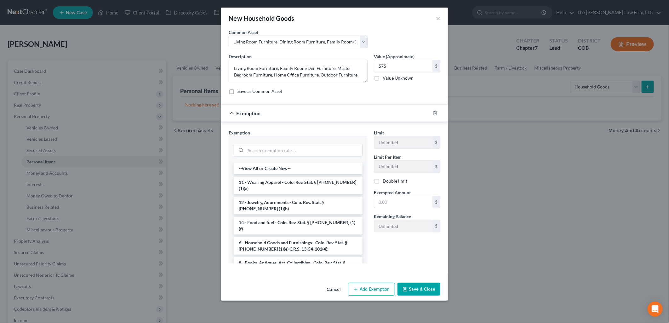
click at [279, 237] on li "6 - Household Goods and Furnishings - Colo. Rev. Stat. § [PHONE_NUMBER] (1)(e) …" at bounding box center [298, 246] width 129 height 18
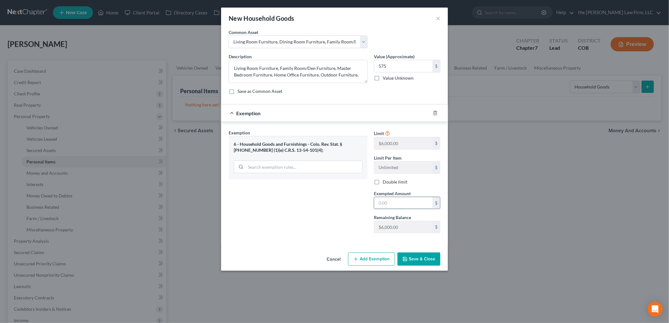
click at [383, 204] on input "text" at bounding box center [403, 203] width 58 height 12
type input "575"
click at [413, 256] on button "Save & Close" at bounding box center [419, 259] width 43 height 13
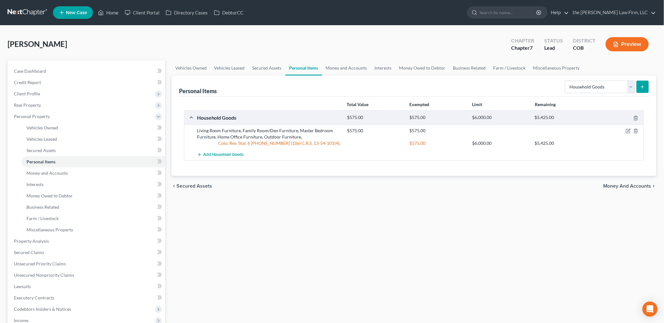
click at [642, 86] on line "submit" at bounding box center [642, 86] width 0 height 3
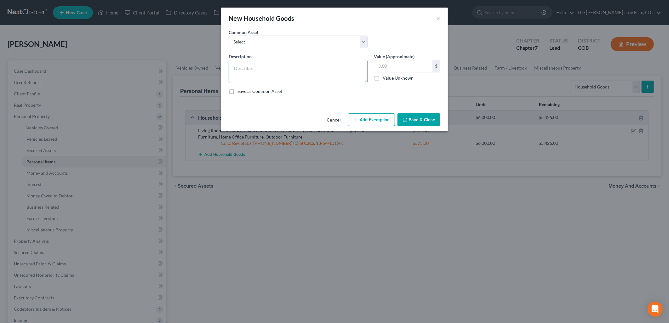
click at [313, 77] on textarea at bounding box center [298, 71] width 139 height 23
type textarea "Television"
click at [422, 65] on input "text" at bounding box center [403, 66] width 58 height 12
type input "150"
click at [425, 117] on button "Save & Close" at bounding box center [419, 119] width 43 height 13
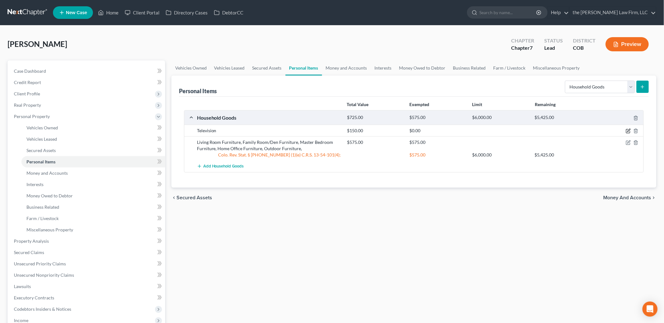
click at [629, 131] on icon "button" at bounding box center [628, 130] width 3 height 3
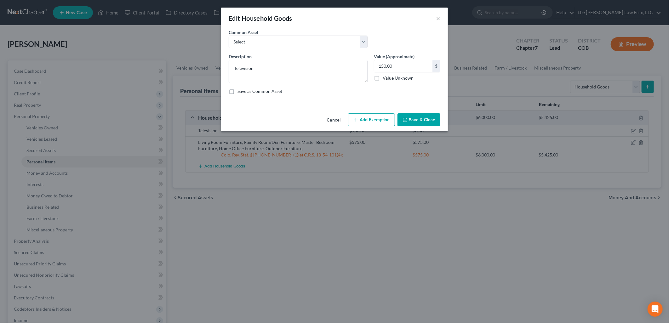
click at [368, 122] on button "Add Exemption" at bounding box center [371, 119] width 47 height 13
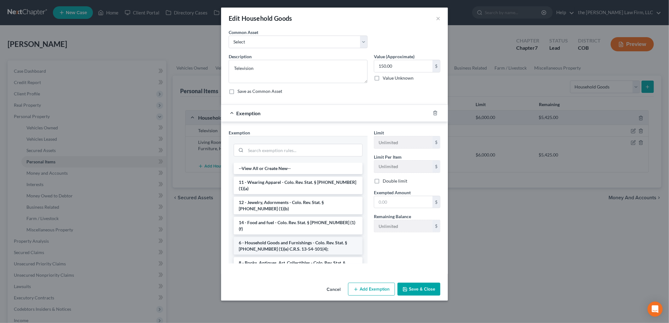
click at [333, 237] on li "6 - Household Goods and Furnishings - Colo. Rev. Stat. § [PHONE_NUMBER] (1)(e) …" at bounding box center [298, 246] width 129 height 18
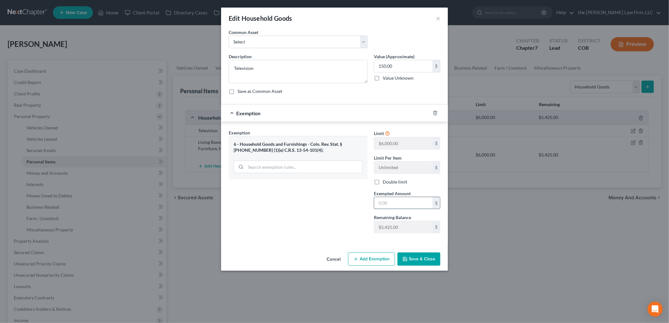
click at [400, 202] on input "text" at bounding box center [403, 203] width 58 height 12
type input "150"
click at [423, 257] on button "Save & Close" at bounding box center [419, 259] width 43 height 13
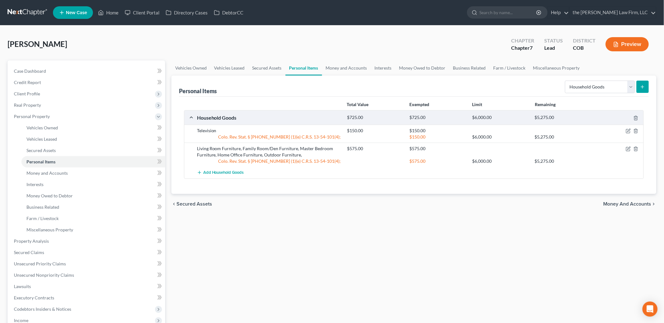
click at [642, 86] on icon "submit" at bounding box center [642, 86] width 5 height 5
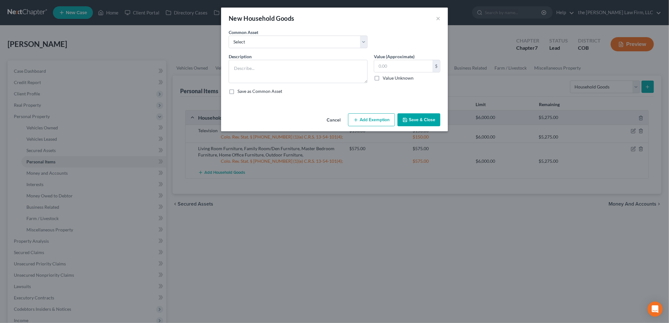
click at [329, 84] on div "Description * Value (Approximate) $ Value Unknown Balance Undetermined $ Value …" at bounding box center [335, 76] width 218 height 46
click at [336, 71] on textarea at bounding box center [298, 71] width 139 height 23
type textarea "Kitchen Small Appliances, Dishes/Silverware, Cookware, Linens"
click at [417, 66] on input "text" at bounding box center [403, 66] width 58 height 12
type input "210"
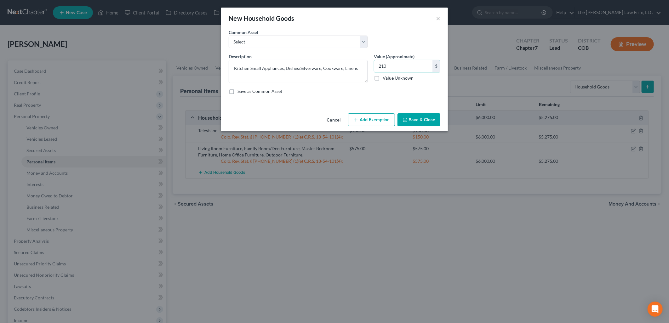
click at [374, 117] on button "Add Exemption" at bounding box center [371, 119] width 47 height 13
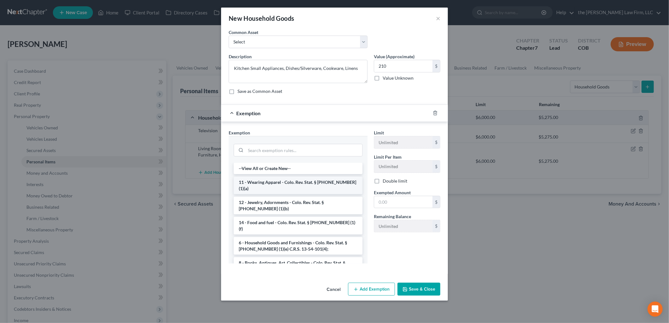
click at [298, 185] on li "11 - Wearing Apparel - Colo. Rev. Stat. § [PHONE_NUMBER] (1)(a)" at bounding box center [298, 186] width 129 height 18
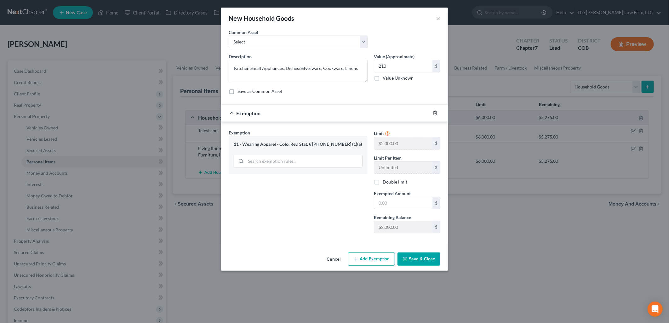
click at [435, 112] on icon "button" at bounding box center [435, 113] width 3 height 4
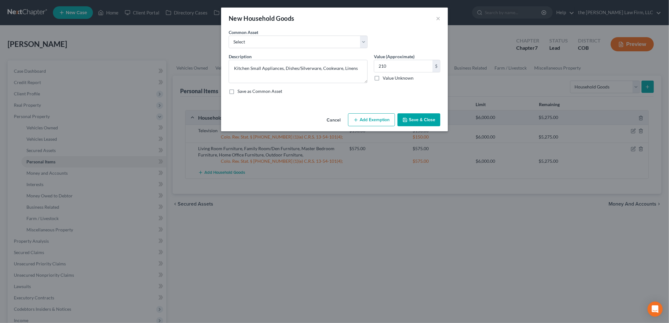
click at [363, 118] on button "Add Exemption" at bounding box center [371, 119] width 47 height 13
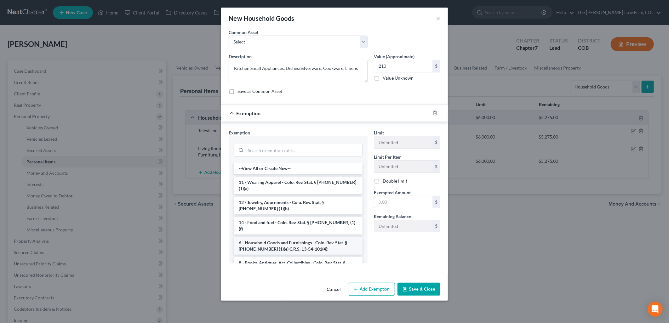
click at [282, 237] on li "6 - Household Goods and Furnishings - Colo. Rev. Stat. § [PHONE_NUMBER] (1)(e) …" at bounding box center [298, 246] width 129 height 18
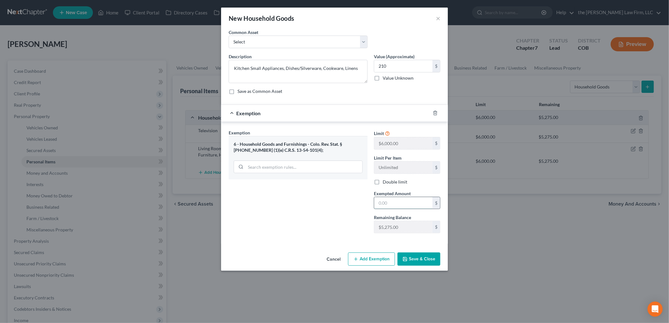
click at [419, 202] on input "text" at bounding box center [403, 203] width 58 height 12
type input "210"
click at [420, 259] on button "Save & Close" at bounding box center [419, 259] width 43 height 13
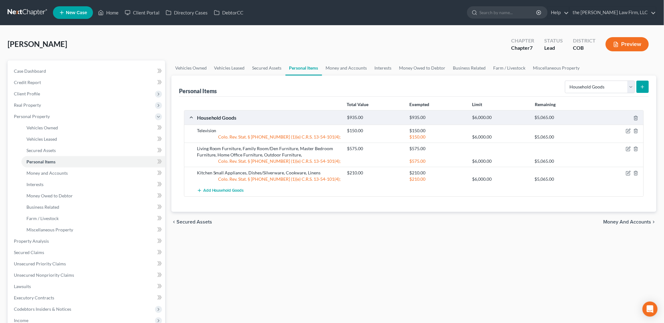
click at [639, 82] on button "submit" at bounding box center [642, 87] width 12 height 12
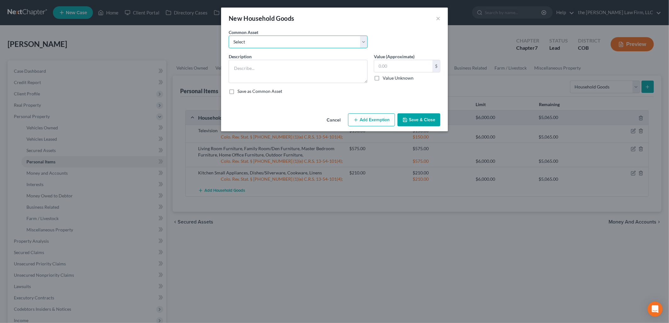
click at [322, 38] on select "Select Living Room Furniture, Dining Room Furniture, Family Room/Den Furniture,…" at bounding box center [298, 42] width 139 height 13
drag, startPoint x: 414, startPoint y: 27, endPoint x: 381, endPoint y: 48, distance: 39.3
click at [414, 27] on div "New Household Goods ×" at bounding box center [334, 18] width 227 height 21
click at [335, 73] on textarea at bounding box center [298, 71] width 139 height 23
type textarea "Clth"
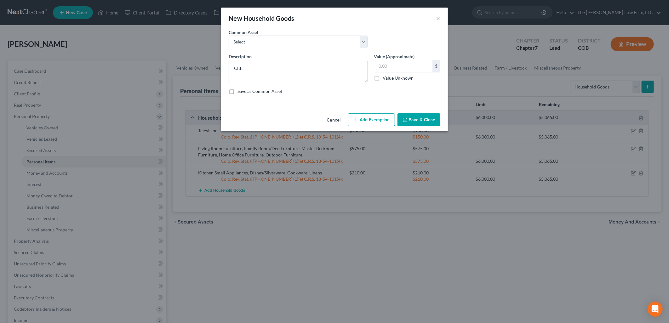
drag, startPoint x: 333, startPoint y: 118, endPoint x: 360, endPoint y: 127, distance: 28.1
click at [333, 118] on button "Cancel" at bounding box center [334, 120] width 24 height 13
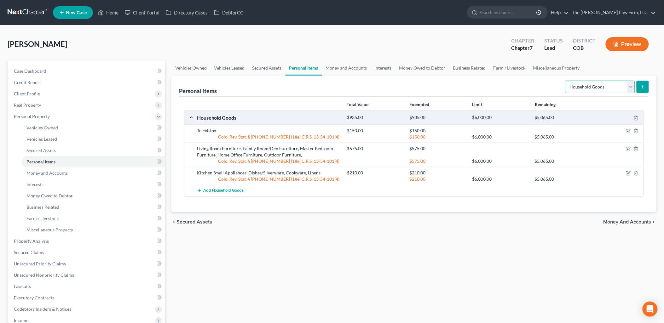
click at [616, 87] on select "Select Item Type Clothing Collectibles Of Value Electronics Firearms Household …" at bounding box center [600, 87] width 70 height 13
select select "clothing"
click at [566, 81] on select "Select Item Type Clothing Collectibles Of Value Electronics Firearms Household …" at bounding box center [600, 87] width 70 height 13
click at [642, 84] on icon "submit" at bounding box center [642, 86] width 5 height 5
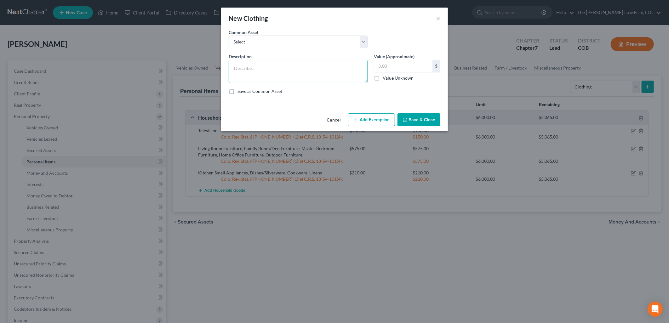
click at [265, 77] on textarea at bounding box center [298, 71] width 139 height 23
type textarea "Cl"
click at [278, 45] on select "Select Clothing Personal/Family Clothing Personal/Family Clothing" at bounding box center [298, 42] width 139 height 13
select select "0"
click at [229, 36] on select "Select Clothing Personal/Family Clothing Personal/Family Clothing" at bounding box center [298, 42] width 139 height 13
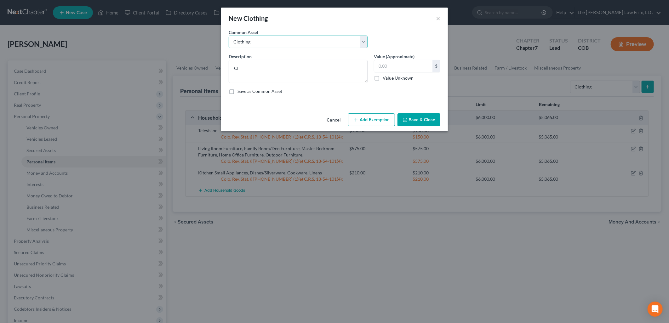
type textarea "Clothing"
click at [412, 61] on input "300.00" at bounding box center [403, 66] width 58 height 12
type input "1"
type input "200"
click at [383, 116] on button "Add Exemption" at bounding box center [371, 119] width 47 height 13
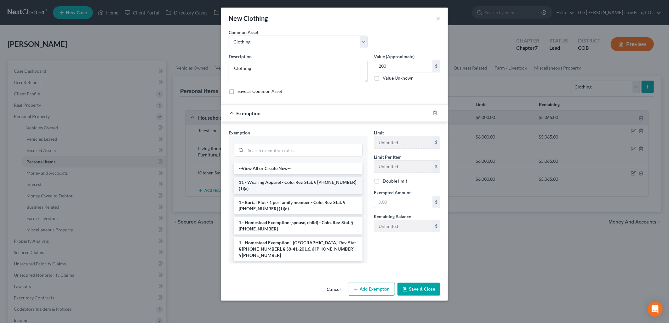
click at [265, 179] on li "11 - Wearing Apparel - Colo. Rev. Stat. § [PHONE_NUMBER] (1)(a)" at bounding box center [298, 186] width 129 height 18
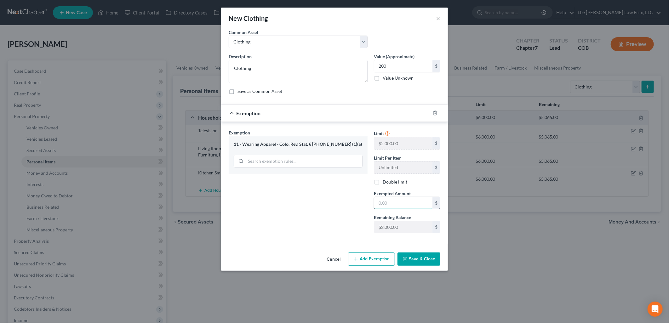
click at [402, 209] on input "text" at bounding box center [403, 203] width 58 height 12
type input "200"
click at [428, 255] on button "Save & Close" at bounding box center [419, 259] width 43 height 13
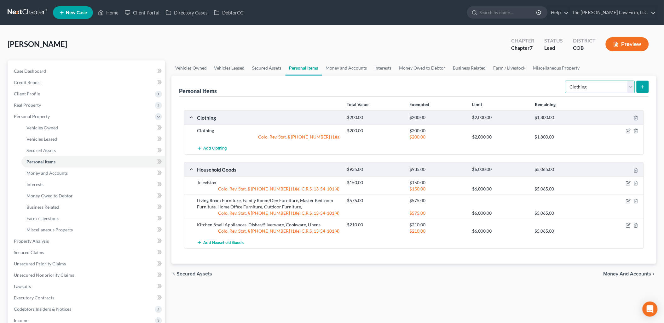
click at [623, 89] on select "Select Item Type Clothing Collectibles Of Value Electronics Firearms Household …" at bounding box center [600, 87] width 70 height 13
select select "jewelry"
click at [566, 81] on select "Select Item Type Clothing Collectibles Of Value Electronics Firearms Household …" at bounding box center [600, 87] width 70 height 13
click at [645, 86] on icon "submit" at bounding box center [642, 86] width 5 height 5
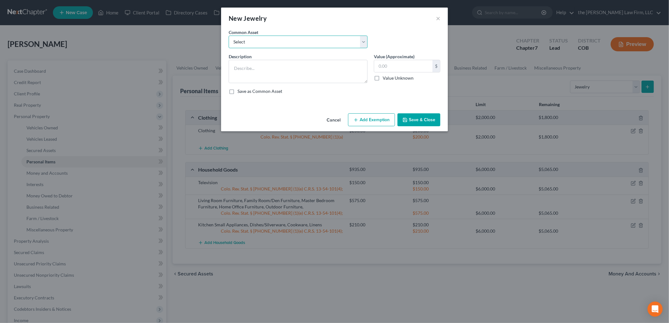
click at [322, 39] on select "Select Personal Jewelry Personal Jewelry" at bounding box center [298, 42] width 139 height 13
select select "0"
click at [229, 36] on select "Select Personal Jewelry Personal Jewelry" at bounding box center [298, 42] width 139 height 13
type textarea "Personal Jewelry"
click at [393, 65] on input "25.00" at bounding box center [403, 66] width 58 height 12
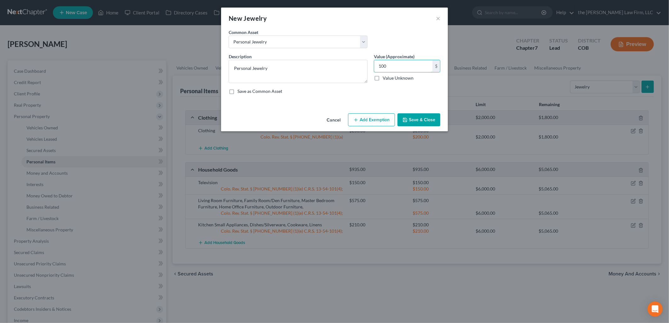
type input "100"
click at [371, 121] on button "Add Exemption" at bounding box center [371, 119] width 47 height 13
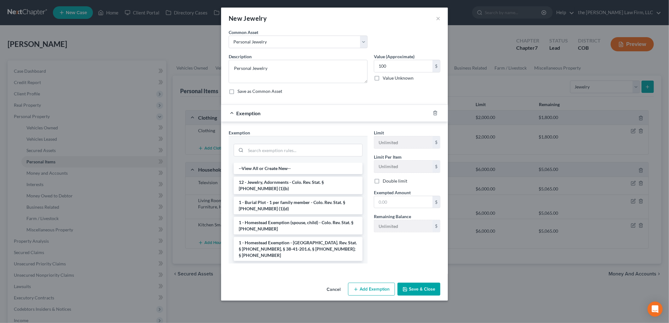
click at [276, 187] on li "12 - Jewelry, Adornments - Colo. Rev. Stat. § [PHONE_NUMBER] (1)(b)" at bounding box center [298, 186] width 129 height 18
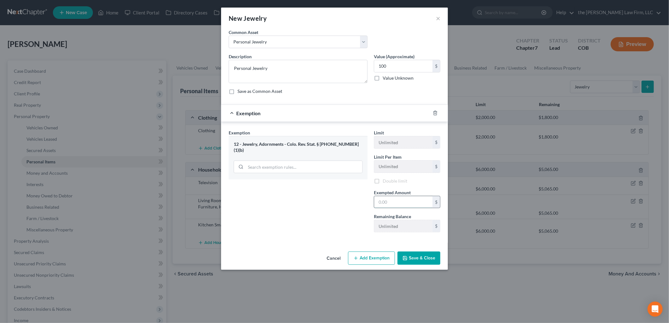
click at [404, 199] on input "text" at bounding box center [403, 202] width 58 height 12
type input "100"
click at [423, 258] on button "Save & Close" at bounding box center [419, 259] width 43 height 13
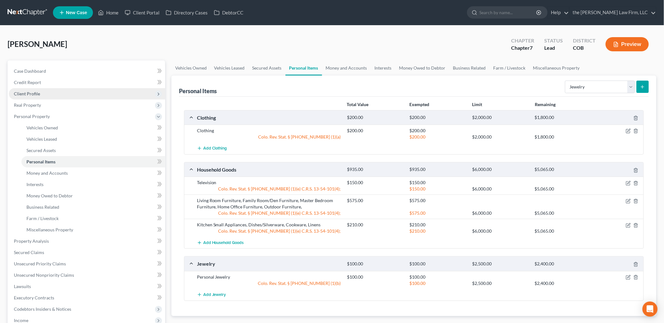
click at [30, 91] on span "Client Profile" at bounding box center [27, 93] width 26 height 5
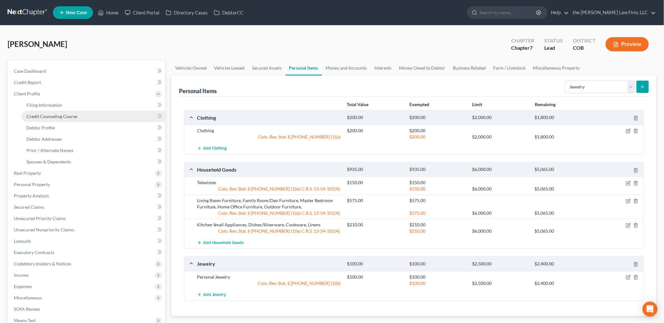
click at [46, 112] on link "Credit Counseling Course" at bounding box center [93, 116] width 144 height 11
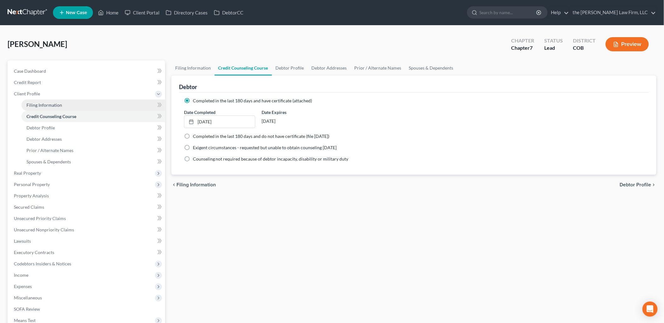
click at [45, 102] on span "Filing Information" at bounding box center [44, 104] width 36 height 5
select select "1"
select select "0"
select select "5"
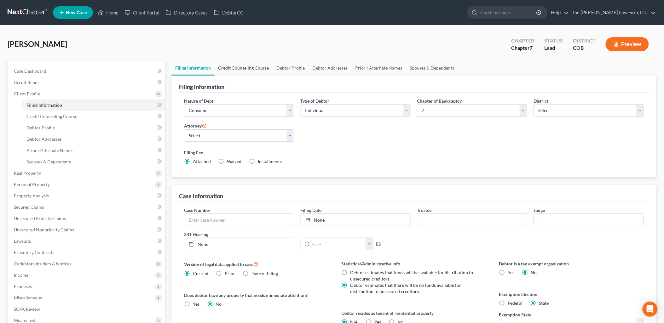
click at [262, 69] on link "Credit Counseling Course" at bounding box center [244, 67] width 58 height 15
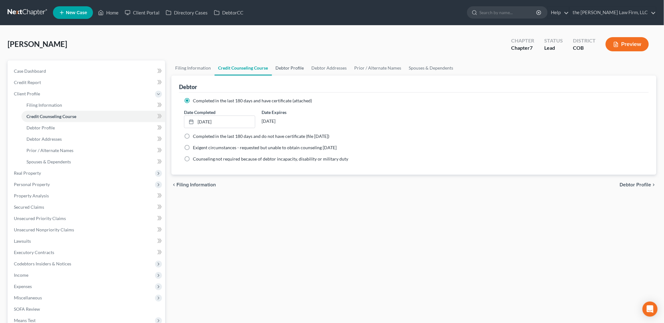
click at [298, 67] on link "Debtor Profile" at bounding box center [290, 67] width 36 height 15
select select "0"
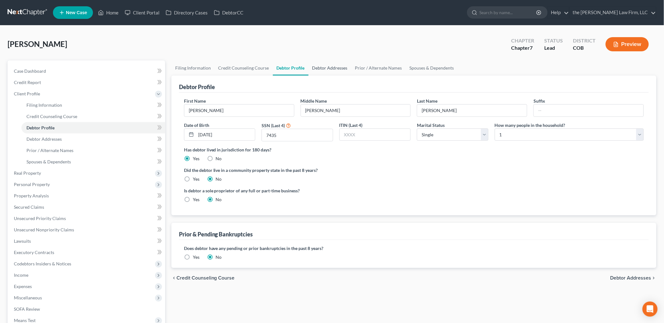
click at [318, 68] on link "Debtor Addresses" at bounding box center [329, 67] width 43 height 15
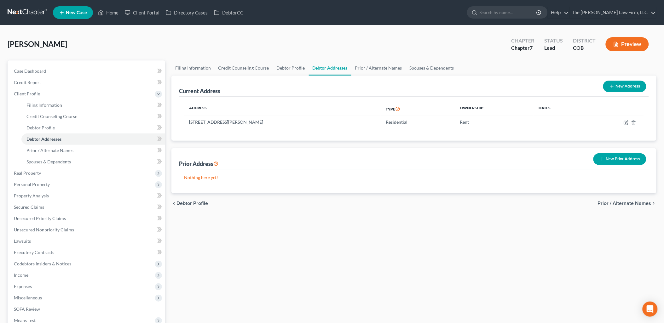
click at [636, 86] on button "New Address" at bounding box center [624, 87] width 43 height 12
select select "0"
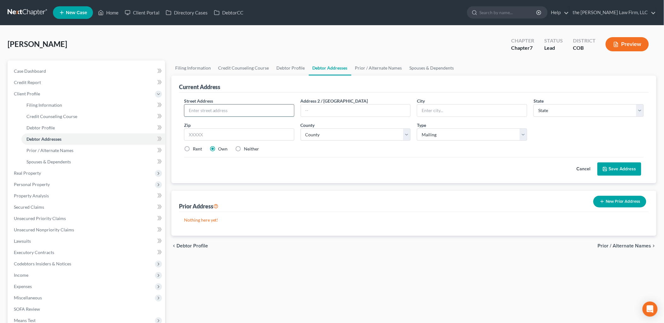
click at [253, 111] on input "text" at bounding box center [239, 111] width 110 height 12
type input "[STREET_ADDRESS][PERSON_NAME]"
type input "[GEOGRAPHIC_DATA]"
select select "5"
type input "80104"
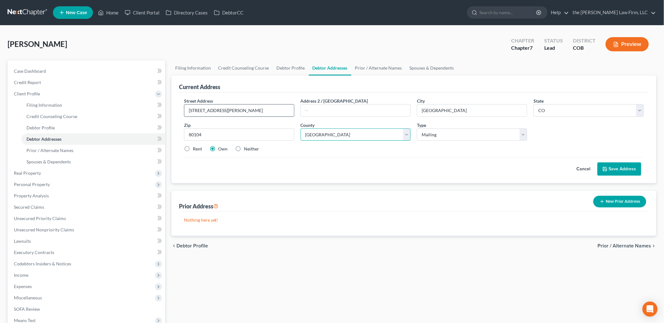
select select "18"
click at [193, 148] on label "Rent" at bounding box center [197, 149] width 9 height 6
click at [195, 148] on input "Rent" at bounding box center [197, 148] width 4 height 4
radio input "true"
click at [582, 169] on button "Cancel" at bounding box center [584, 169] width 28 height 13
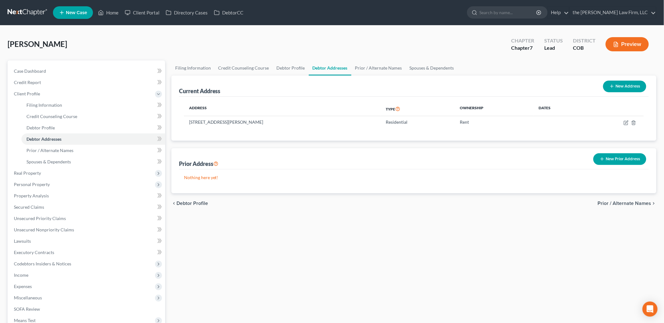
click at [615, 156] on button "New Prior Address" at bounding box center [619, 159] width 53 height 12
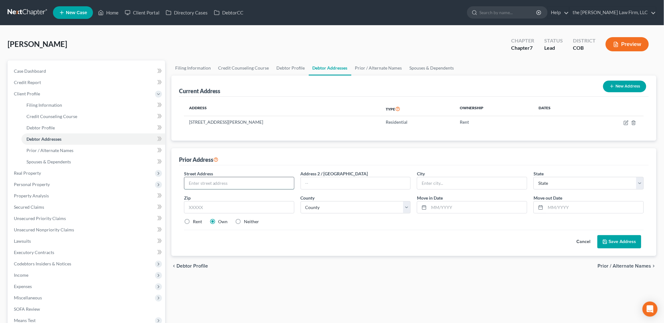
click at [213, 183] on input "text" at bounding box center [239, 183] width 110 height 12
type input "[STREET_ADDRESS][PERSON_NAME]"
type input "[GEOGRAPHIC_DATA]"
select select "5"
type input "80104"
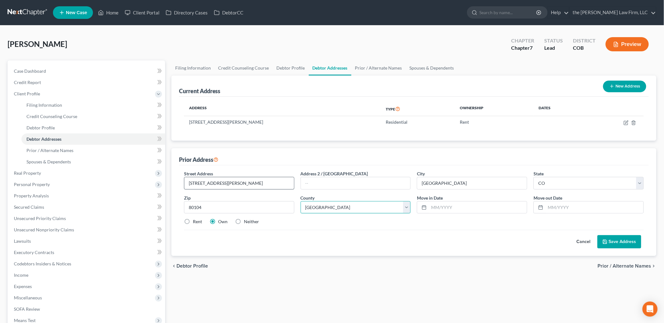
select select "18"
type input "4/2021"
type input "12/2021"
click at [623, 243] on button "Save Address" at bounding box center [619, 241] width 44 height 13
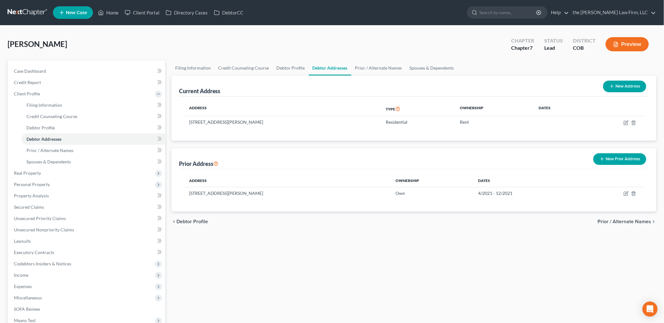
click at [628, 157] on button "New Prior Address" at bounding box center [619, 159] width 53 height 12
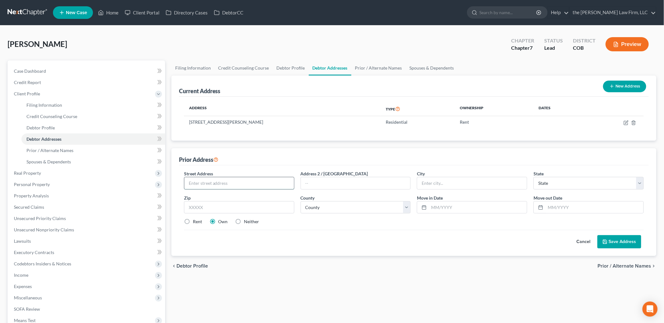
click at [251, 181] on input "text" at bounding box center [239, 183] width 110 height 12
type input "[STREET_ADDRESS]"
click at [444, 183] on input "text" at bounding box center [472, 183] width 110 height 12
type input "[GEOGRAPHIC_DATA]"
select select "5"
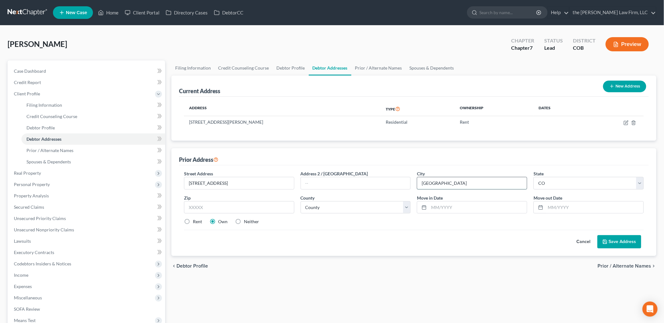
click at [444, 183] on input "[GEOGRAPHIC_DATA]" at bounding box center [472, 183] width 110 height 12
click at [229, 212] on input "text" at bounding box center [239, 207] width 110 height 13
type input "80108"
select select "18"
type input "12/2021"
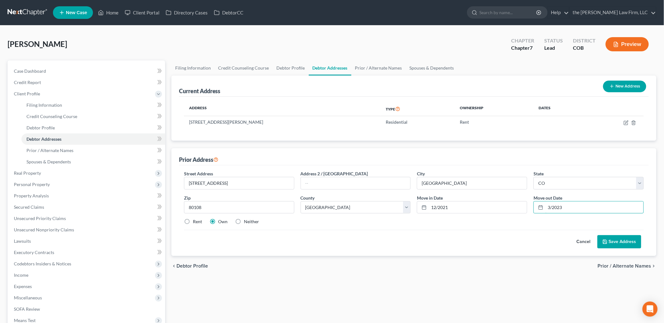
type input "3/2023"
click at [625, 241] on button "Save Address" at bounding box center [619, 241] width 44 height 13
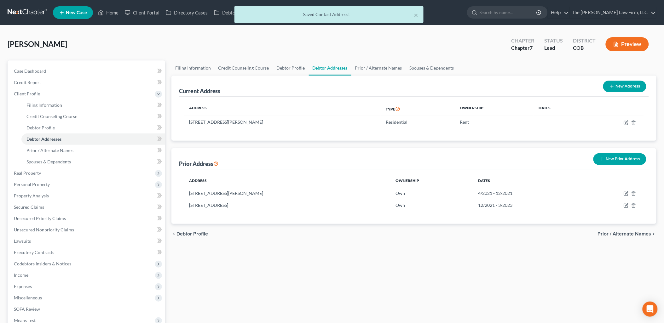
click at [628, 157] on button "New Prior Address" at bounding box center [619, 159] width 53 height 12
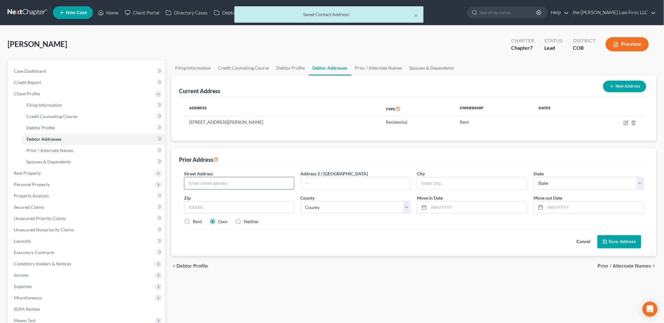
click at [239, 182] on input "text" at bounding box center [239, 183] width 110 height 12
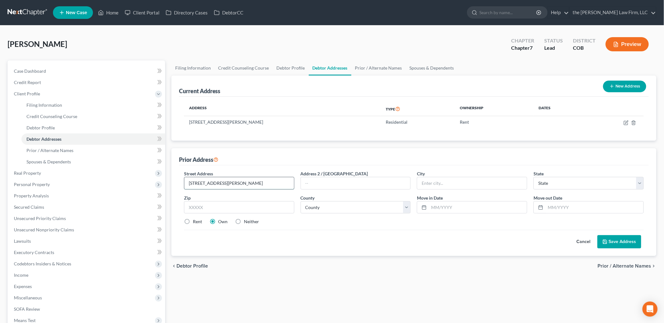
type input "[STREET_ADDRESS][PERSON_NAME]"
type input "c"
type input "[GEOGRAPHIC_DATA]"
select select "5"
type input "80104"
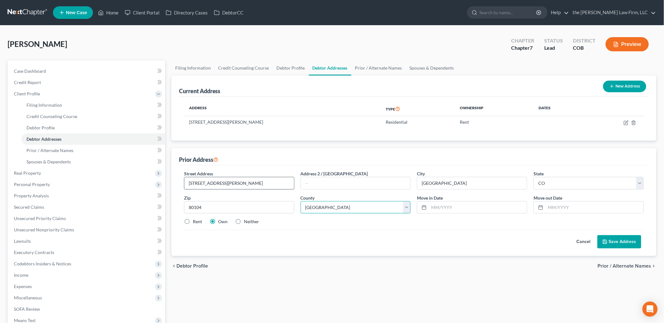
select select "17"
type input "3/2023"
type input "06/2023"
click at [632, 243] on button "Save Address" at bounding box center [619, 241] width 44 height 13
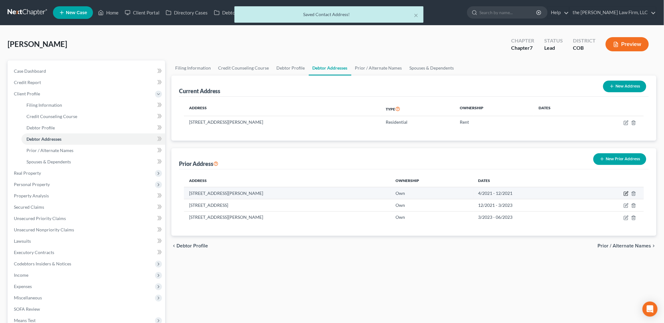
click at [625, 194] on icon "button" at bounding box center [626, 193] width 5 height 5
select select "5"
select select "18"
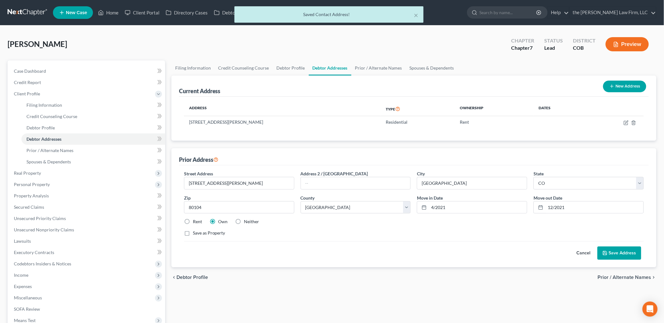
drag, startPoint x: 190, startPoint y: 221, endPoint x: 193, endPoint y: 221, distance: 3.2
click at [193, 221] on label "Rent" at bounding box center [197, 222] width 9 height 6
click at [195, 221] on input "Rent" at bounding box center [197, 221] width 4 height 4
radio input "true"
click at [628, 253] on button "Save Address" at bounding box center [619, 253] width 44 height 13
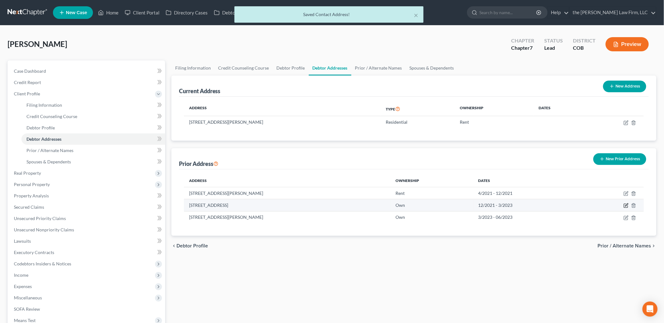
click at [626, 205] on icon "button" at bounding box center [626, 205] width 3 height 3
select select "5"
select select "18"
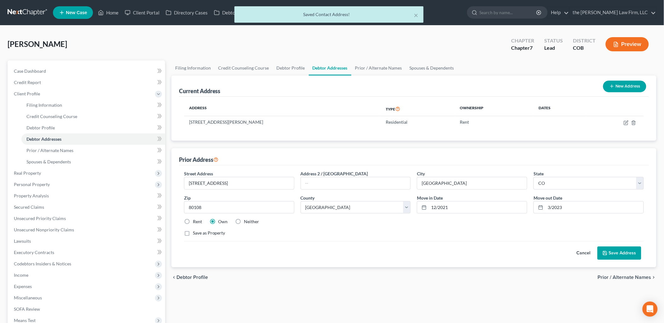
click at [201, 223] on label "Rent" at bounding box center [197, 222] width 9 height 6
click at [199, 223] on input "Rent" at bounding box center [197, 221] width 4 height 4
radio input "true"
click at [632, 252] on button "Save Address" at bounding box center [619, 253] width 44 height 13
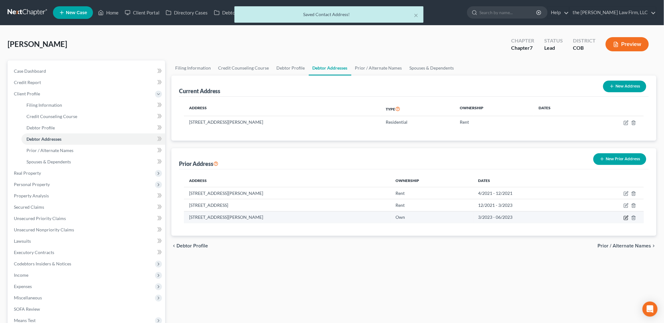
click at [625, 219] on icon "button" at bounding box center [626, 218] width 5 height 5
select select "5"
select select "17"
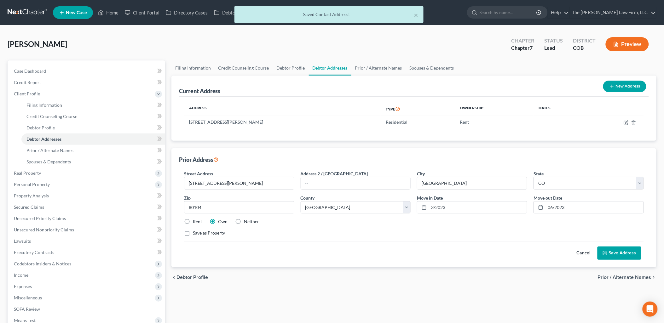
click at [193, 220] on label "Rent" at bounding box center [197, 222] width 9 height 6
click at [195, 220] on input "Rent" at bounding box center [197, 221] width 4 height 4
radio input "true"
click at [624, 251] on button "Save Address" at bounding box center [619, 253] width 44 height 13
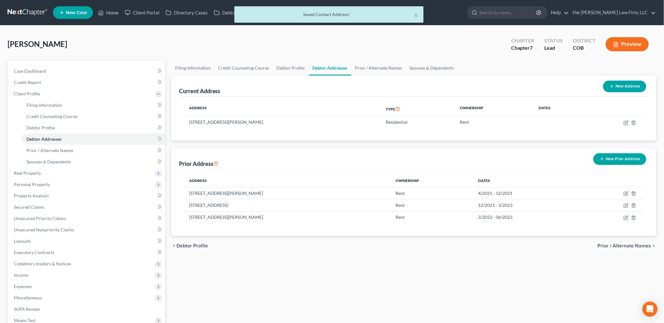
scroll to position [35, 0]
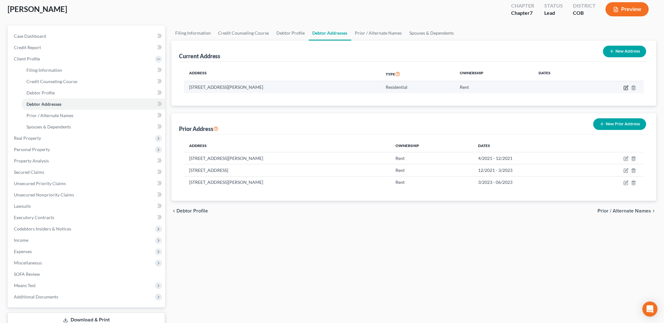
click at [625, 86] on icon "button" at bounding box center [626, 87] width 5 height 5
select select "5"
select select "21"
select select "0"
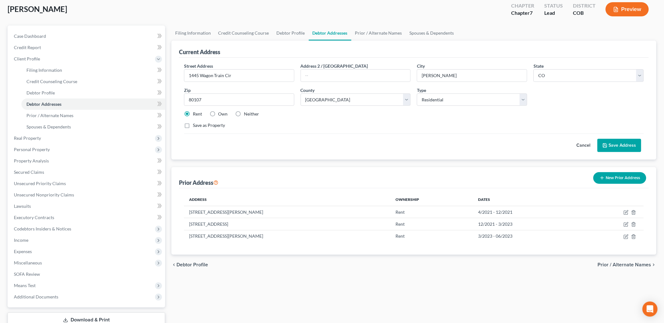
click at [621, 149] on button "Save Address" at bounding box center [619, 145] width 44 height 13
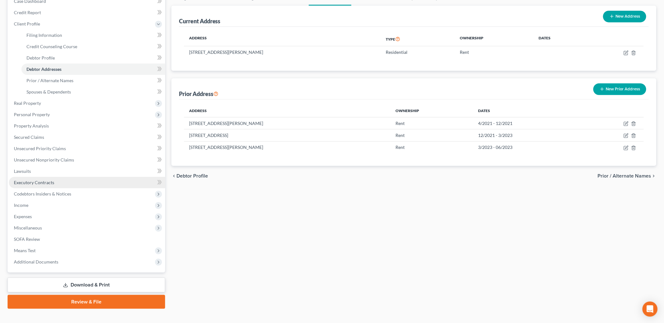
drag, startPoint x: 24, startPoint y: 184, endPoint x: 42, endPoint y: 187, distance: 18.1
click at [24, 184] on span "Executory Contracts" at bounding box center [34, 182] width 40 height 5
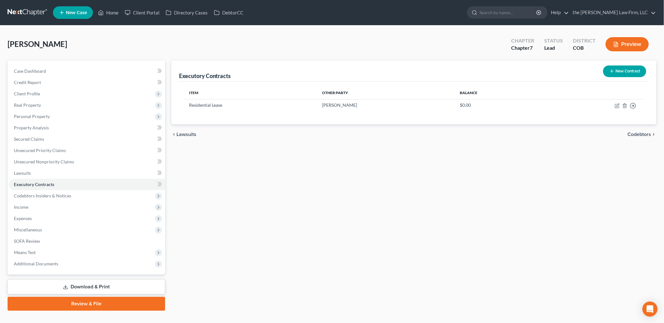
click at [627, 75] on button "New Contract" at bounding box center [624, 72] width 43 height 12
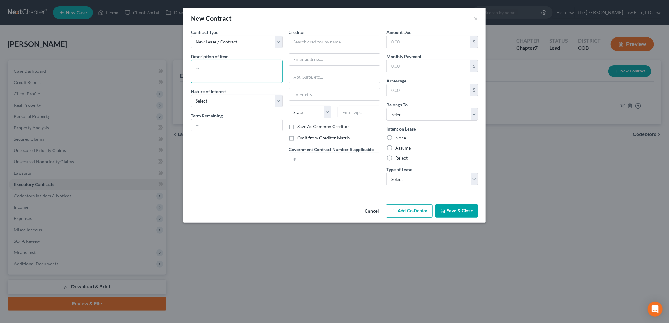
click at [250, 76] on textarea at bounding box center [237, 71] width 92 height 23
drag, startPoint x: 250, startPoint y: 45, endPoint x: 249, endPoint y: 49, distance: 4.0
click at [250, 45] on select "New Lease / Contract New Timeshare" at bounding box center [237, 42] width 92 height 13
click at [191, 36] on select "New Lease / Contract New Timeshare" at bounding box center [237, 42] width 92 height 13
click at [234, 90] on div "Nature of Interest Select Purchaser Agent Lessor Lessee" at bounding box center [237, 97] width 92 height 19
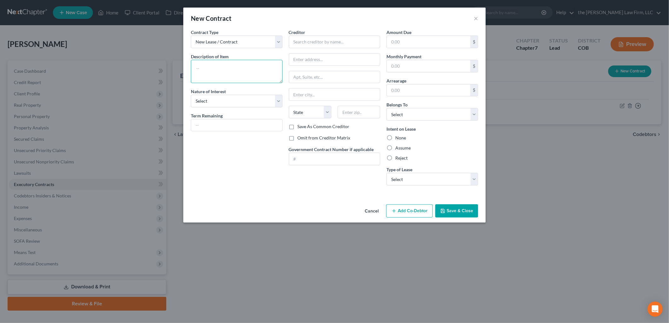
click at [241, 81] on textarea at bounding box center [237, 71] width 92 height 23
type textarea "Storage"
click at [316, 36] on input "text" at bounding box center [335, 42] width 92 height 13
drag, startPoint x: 220, startPoint y: 126, endPoint x: 149, endPoint y: 118, distance: 71.7
click at [149, 118] on div "New Contract × Contract Type New Lease / Contract New Timeshare Description of …" at bounding box center [334, 161] width 669 height 323
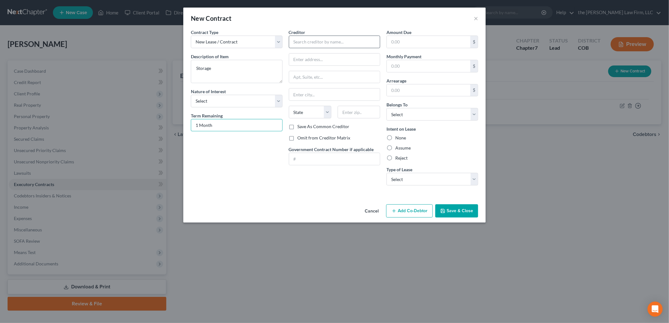
type input "1 Month"
click at [363, 37] on input "text" at bounding box center [335, 42] width 92 height 13
type input "Chico Mini Storage"
type input "[STREET_ADDRESS]"
type input "Chico"
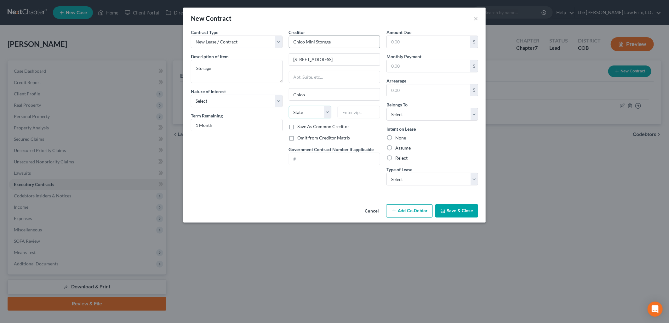
select select "4"
type input "95973"
click at [425, 66] on input "text" at bounding box center [428, 66] width 83 height 12
type input "90"
click at [375, 136] on div "Omit from Creditor Matrix" at bounding box center [335, 138] width 92 height 6
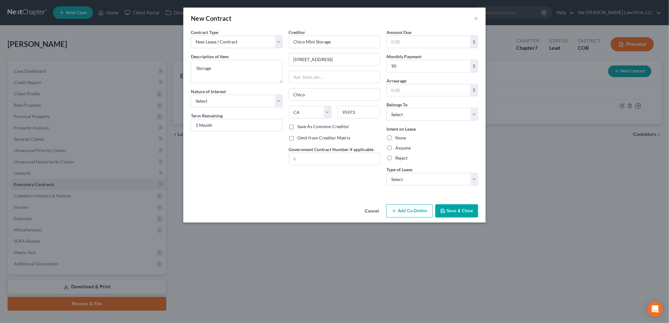
click at [396, 147] on label "Assume" at bounding box center [402, 148] width 15 height 6
click at [398, 147] on input "Assume" at bounding box center [400, 147] width 4 height 4
radio input "true"
drag, startPoint x: 426, startPoint y: 111, endPoint x: 428, endPoint y: 120, distance: 8.7
click at [426, 111] on select "Select Debtor 1 Only Debtor 2 Only Debtor 1 And Debtor 2 Only At Least One Of T…" at bounding box center [433, 114] width 92 height 13
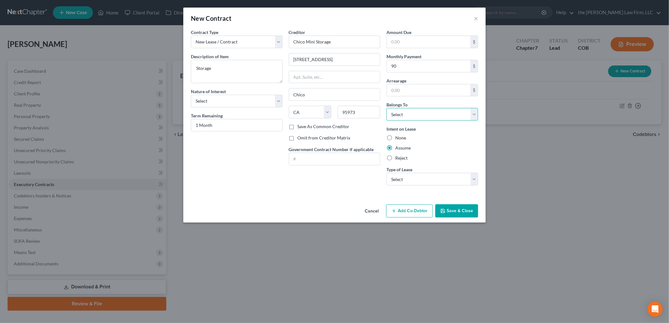
select select "0"
click at [387, 108] on select "Select Debtor 1 Only Debtor 2 Only Debtor 1 And Debtor 2 Only At Least One Of T…" at bounding box center [433, 114] width 92 height 13
click at [420, 178] on select "Select Real Estate Car Other" at bounding box center [433, 179] width 92 height 13
select select "2"
click at [387, 173] on select "Select Real Estate Car Other" at bounding box center [433, 179] width 92 height 13
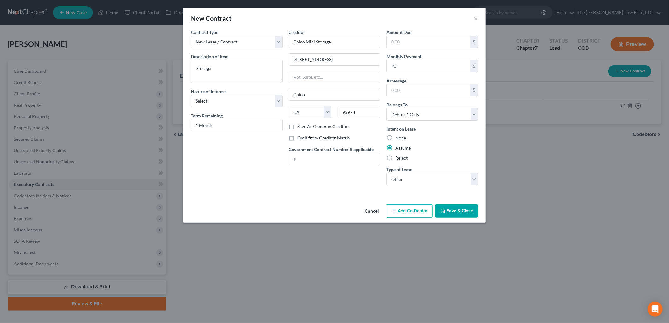
click at [462, 213] on button "Save & Close" at bounding box center [456, 210] width 43 height 13
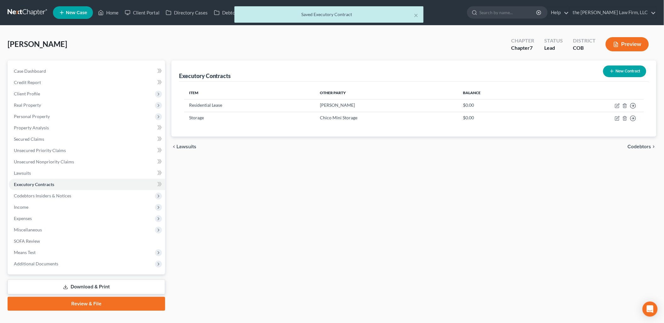
drag, startPoint x: 36, startPoint y: 219, endPoint x: 48, endPoint y: 224, distance: 13.1
click at [36, 219] on span "Expenses" at bounding box center [87, 218] width 156 height 11
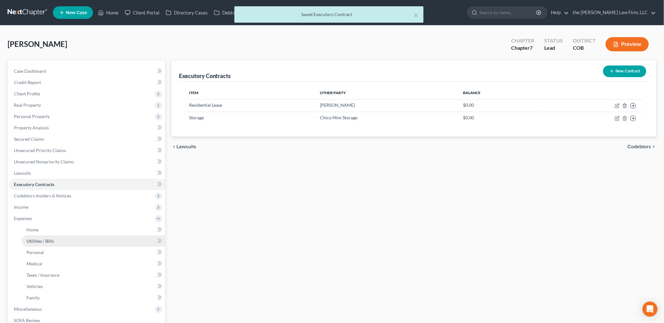
click at [60, 236] on link "Utilities / Bills" at bounding box center [93, 241] width 144 height 11
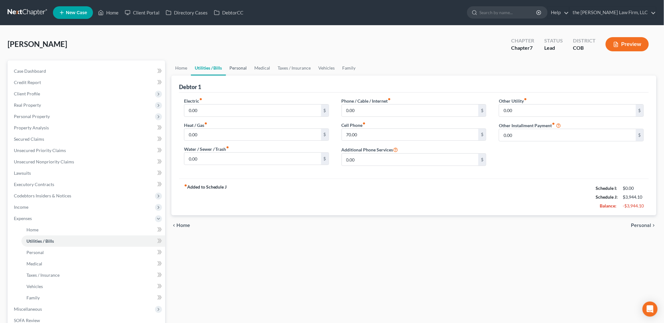
click at [240, 70] on link "Personal" at bounding box center [238, 67] width 25 height 15
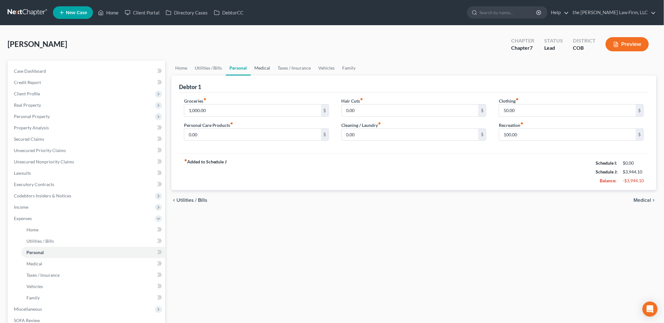
click at [266, 66] on link "Medical" at bounding box center [262, 67] width 23 height 15
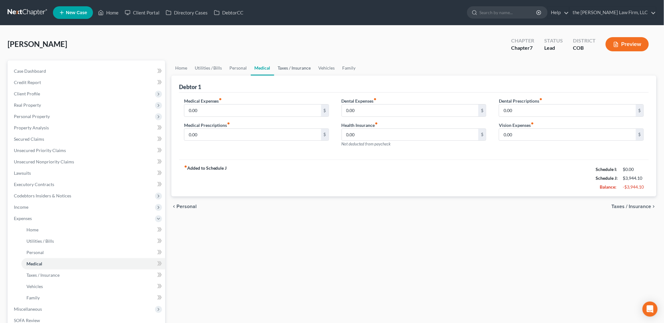
click at [294, 67] on link "Taxes / Insurance" at bounding box center [294, 67] width 41 height 15
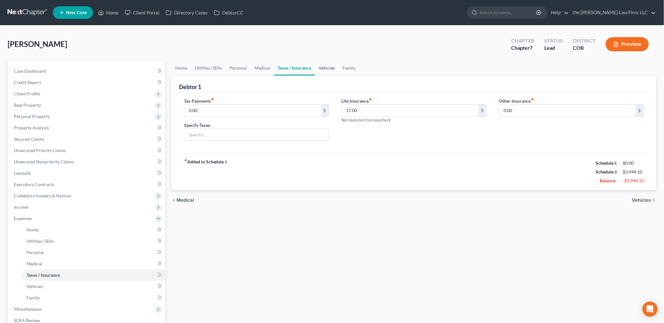
click at [322, 67] on link "Vehicles" at bounding box center [327, 67] width 24 height 15
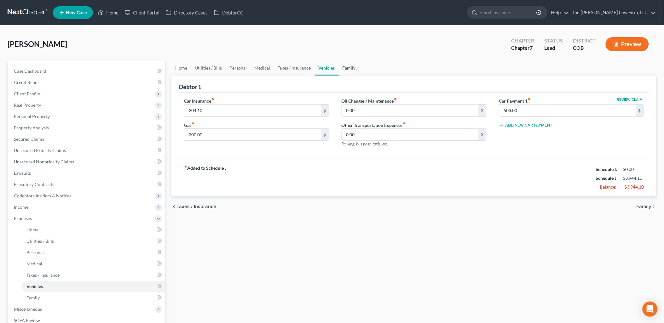
click at [351, 68] on link "Family" at bounding box center [349, 67] width 21 height 15
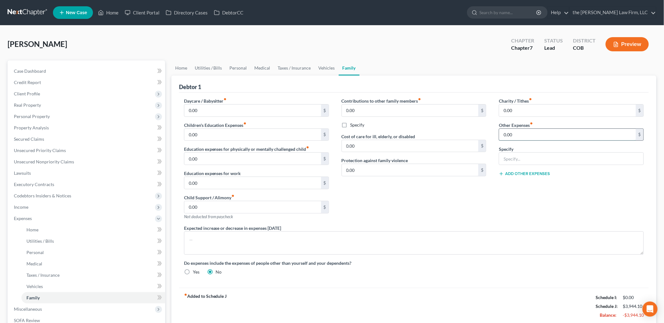
click at [517, 139] on input "0.00" at bounding box center [567, 135] width 137 height 12
type input "90"
click at [529, 157] on input "text" at bounding box center [571, 159] width 144 height 12
type input "Storage"
drag, startPoint x: 529, startPoint y: 157, endPoint x: 477, endPoint y: 161, distance: 52.1
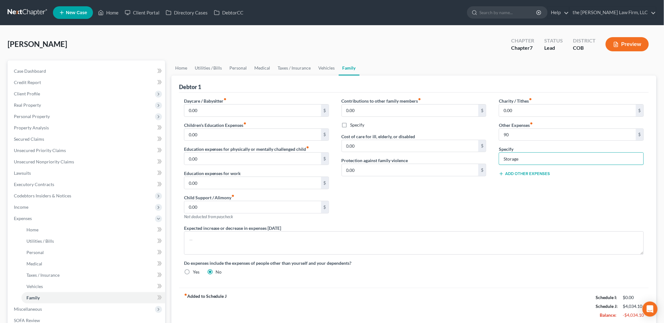
click at [477, 161] on div "Daycare / Babysitter fiber_manual_record 0.00 $ Children's Education Expenses f…" at bounding box center [414, 189] width 472 height 183
drag, startPoint x: 526, startPoint y: 127, endPoint x: 492, endPoint y: 135, distance: 34.2
click at [492, 135] on div "Daycare / Babysitter fiber_manual_record 0.00 $ Children's Education Expenses f…" at bounding box center [414, 189] width 472 height 183
drag, startPoint x: 495, startPoint y: 136, endPoint x: 530, endPoint y: 142, distance: 35.5
click at [515, 137] on input "90" at bounding box center [567, 135] width 137 height 12
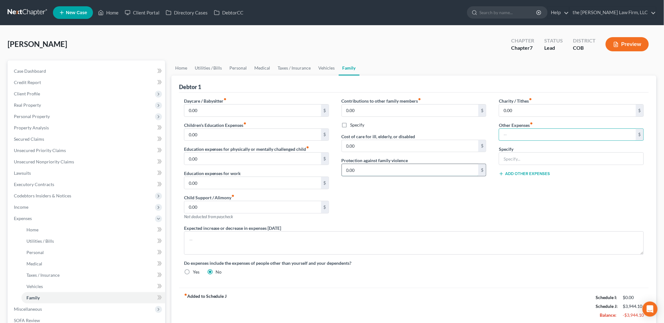
click at [442, 175] on input "0.00" at bounding box center [410, 170] width 137 height 12
click at [442, 193] on div "Contributions to other family members fiber_manual_record 0.00 $ Specify Cost o…" at bounding box center [414, 161] width 158 height 127
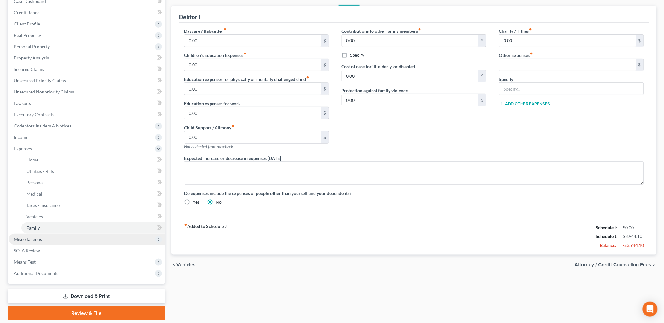
click at [42, 238] on span "Miscellaneous" at bounding box center [87, 239] width 156 height 11
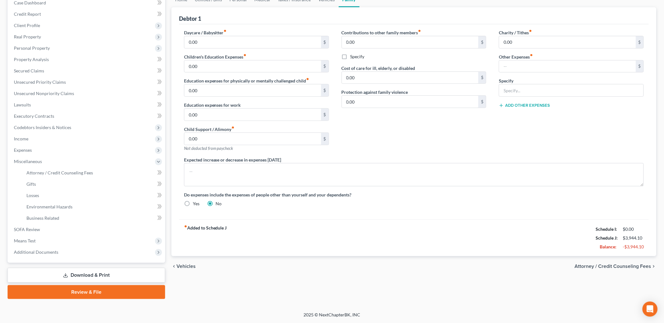
scroll to position [67, 0]
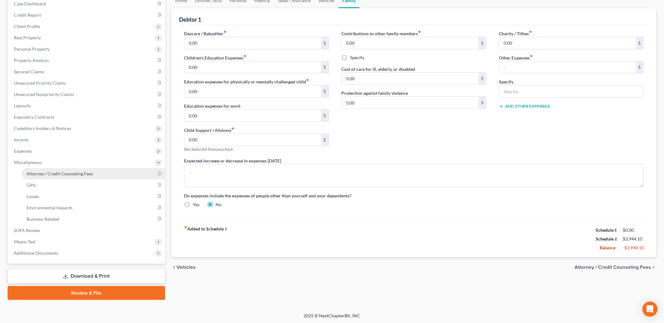
click at [87, 176] on link "Attorney / Credit Counseling Fees" at bounding box center [93, 173] width 144 height 11
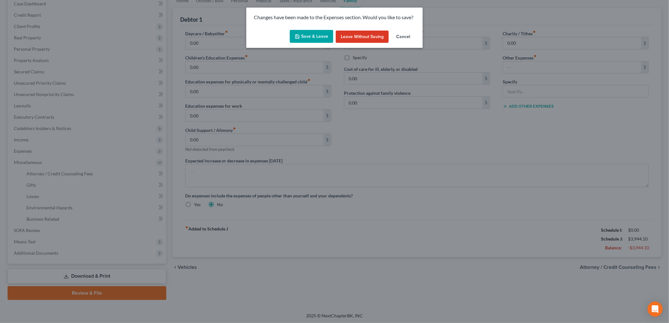
click at [319, 34] on button "Save & Leave" at bounding box center [311, 36] width 43 height 13
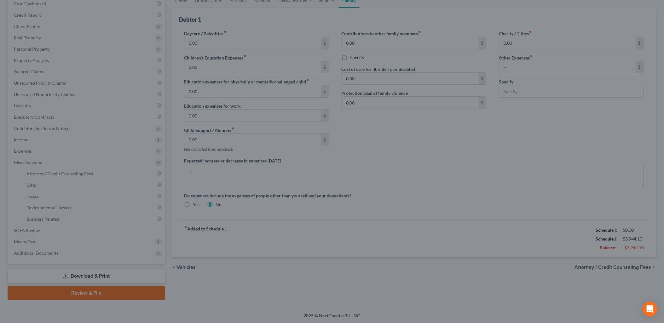
select select "0"
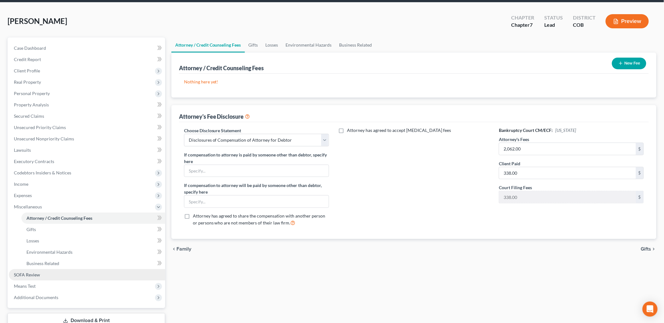
scroll to position [35, 0]
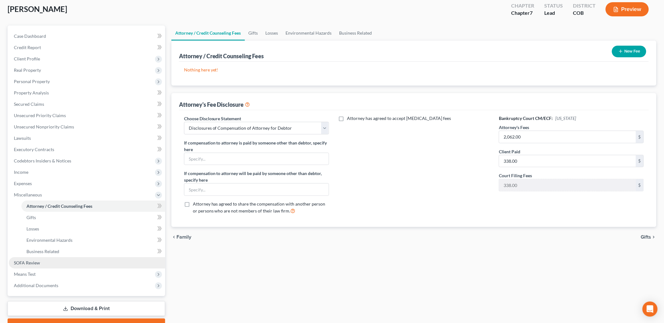
click at [37, 260] on span "SOFA Review" at bounding box center [27, 262] width 26 height 5
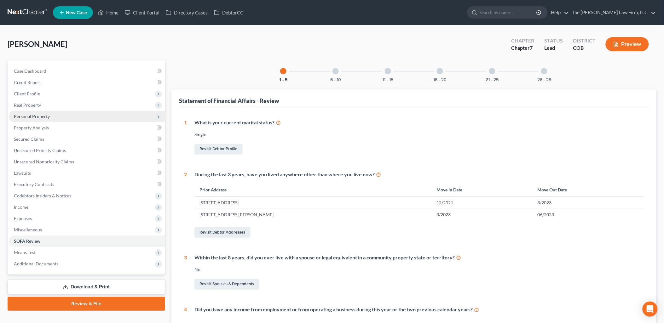
click at [42, 118] on span "Personal Property" at bounding box center [32, 116] width 36 height 5
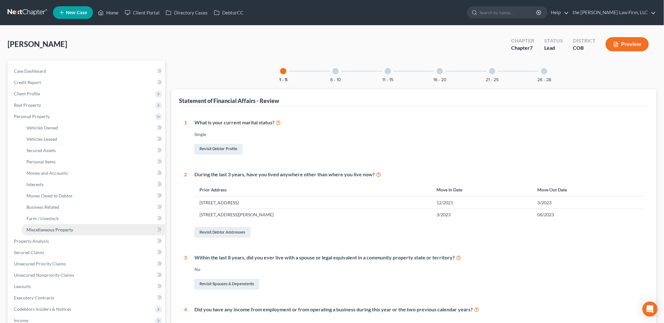
click at [65, 228] on span "Miscellaneous Property" at bounding box center [49, 229] width 47 height 5
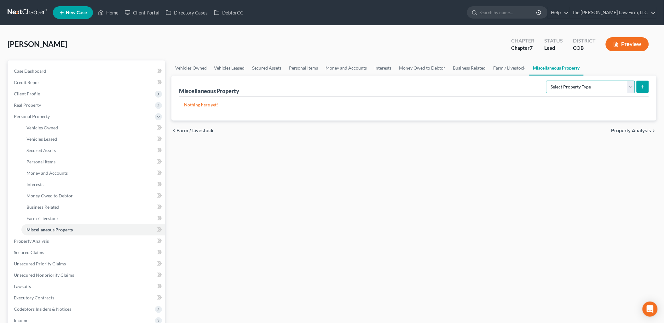
click at [579, 90] on select "Select Property Type Assigned for Creditor Benefit [DATE] Holding for Another N…" at bounding box center [590, 87] width 89 height 13
select select "stored_within_1_year"
click at [546, 81] on select "Select Property Type Assigned for Creditor Benefit [DATE] Holding for Another N…" at bounding box center [590, 87] width 89 height 13
click at [646, 86] on button "submit" at bounding box center [642, 87] width 12 height 12
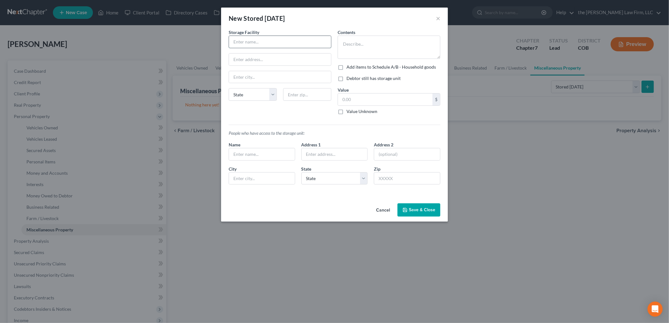
click at [316, 38] on input "text" at bounding box center [280, 42] width 102 height 12
type input "Chico Mini Storage"
type input "[STREET_ADDRESS]"
select select "4"
click at [308, 80] on input "text" at bounding box center [280, 77] width 102 height 12
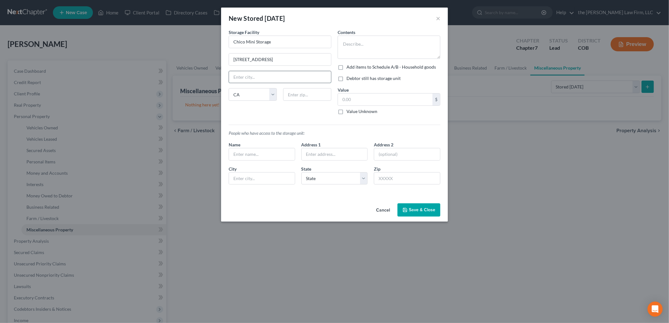
type input "X"
type input "Chico"
click at [309, 92] on input "text" at bounding box center [307, 94] width 48 height 13
type input "95973"
click at [376, 52] on textarea at bounding box center [389, 47] width 103 height 23
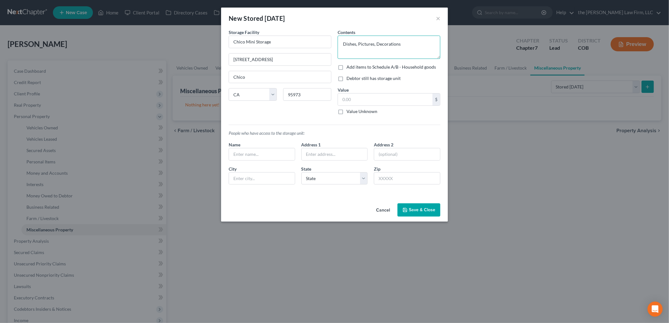
type textarea "Dishes, Pictures, Decorations"
click at [346, 67] on div "Add items to Schedule A/B - Household goods" at bounding box center [389, 67] width 103 height 6
click at [347, 78] on label "Debtor still has storage unit" at bounding box center [374, 78] width 54 height 6
click at [349, 78] on input "Debtor still has storage unit" at bounding box center [351, 77] width 4 height 4
checkbox input "true"
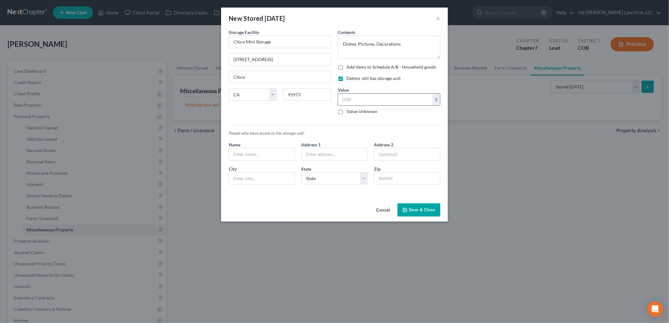
click at [356, 106] on div "$" at bounding box center [389, 99] width 103 height 13
click at [357, 98] on input "text" at bounding box center [385, 100] width 95 height 12
type input "1,000"
click at [273, 153] on input "text" at bounding box center [262, 154] width 66 height 12
click at [431, 207] on button "Save & Close" at bounding box center [419, 210] width 43 height 13
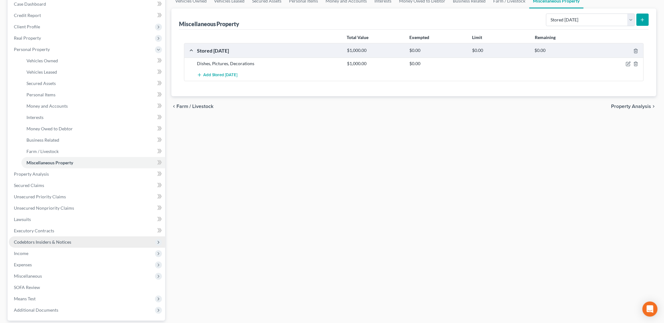
scroll to position [70, 0]
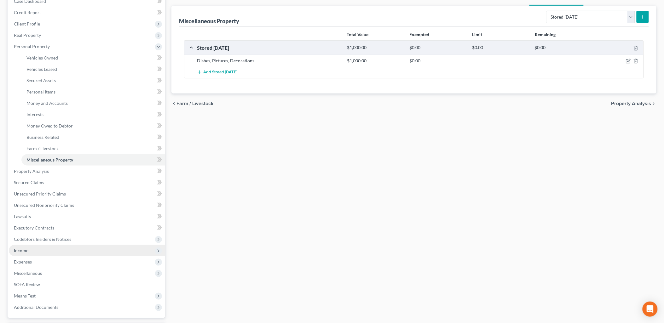
click at [29, 251] on span "Income" at bounding box center [87, 250] width 156 height 11
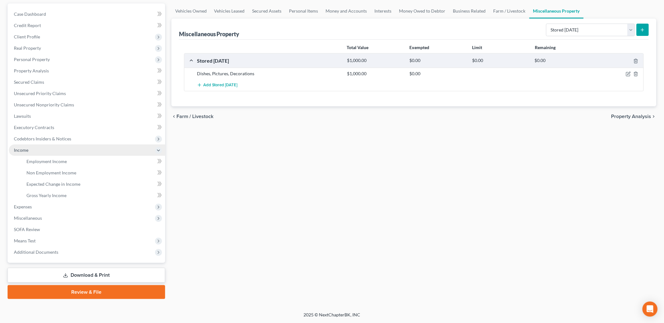
scroll to position [56, 0]
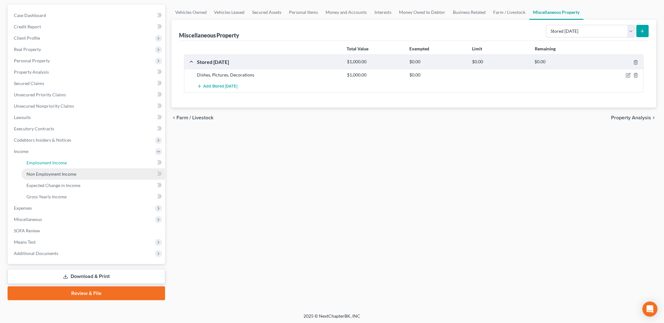
drag, startPoint x: 41, startPoint y: 165, endPoint x: 71, endPoint y: 170, distance: 29.8
click at [41, 165] on link "Employment Income" at bounding box center [93, 162] width 144 height 11
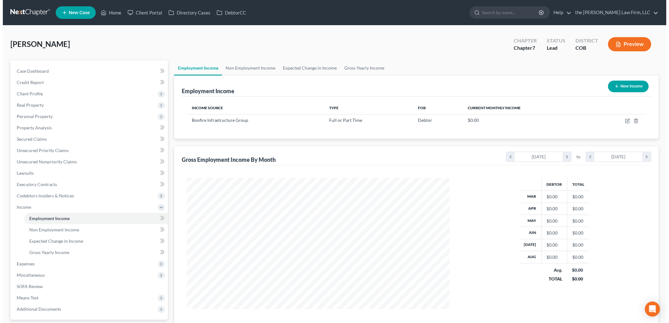
scroll to position [131, 276]
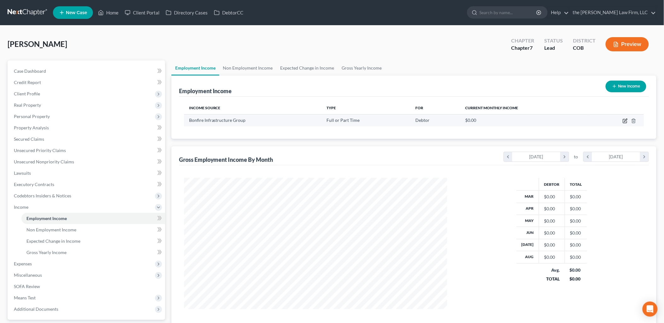
click at [626, 120] on icon "button" at bounding box center [625, 120] width 3 height 3
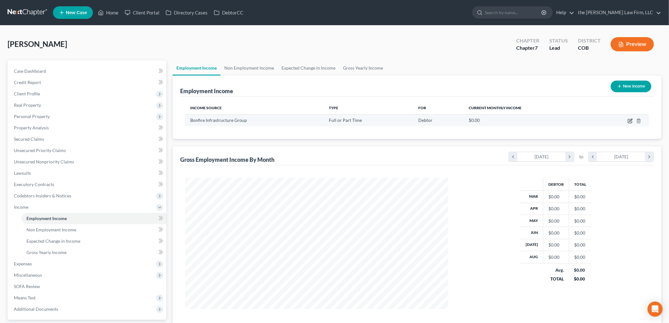
select select "0"
select select "5"
select select "2"
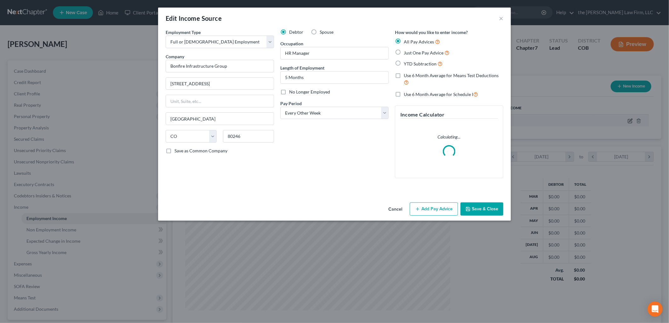
scroll to position [133, 278]
click at [432, 203] on button "Add Pay Advice" at bounding box center [434, 209] width 48 height 13
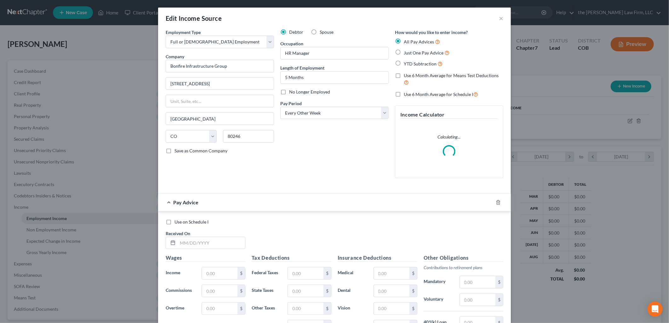
scroll to position [105, 0]
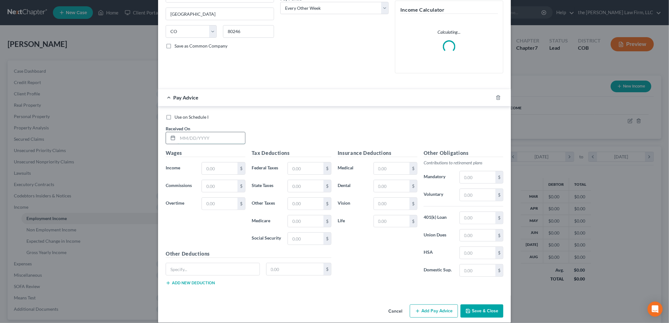
click at [187, 137] on input "text" at bounding box center [211, 138] width 67 height 12
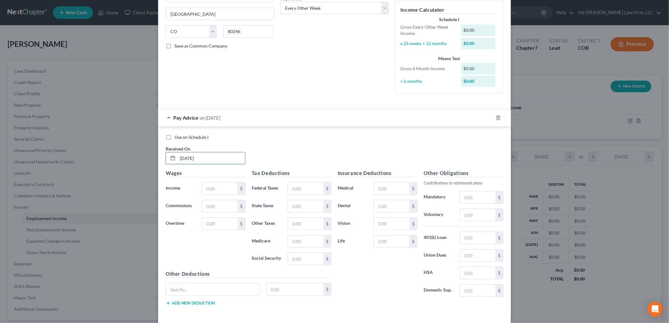
type input "[DATE]"
type input "2,880.77"
type input "293.68"
type input "115"
type input "12.74"
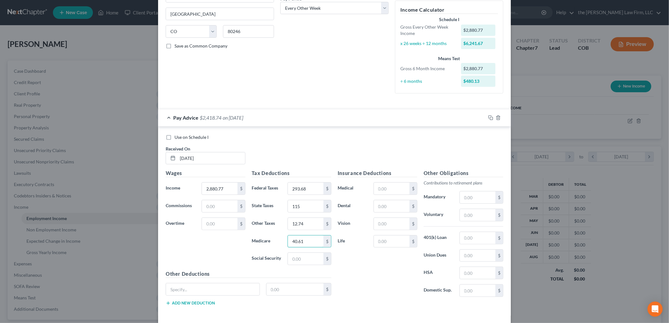
type input "40.61"
type input "2"
type input "173.66"
click at [392, 190] on input "text" at bounding box center [392, 189] width 36 height 12
drag, startPoint x: 392, startPoint y: 190, endPoint x: 419, endPoint y: 194, distance: 27.7
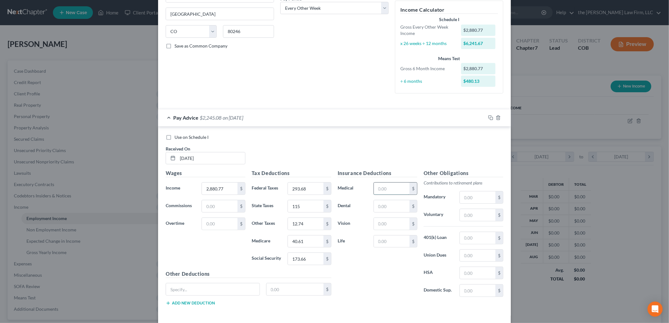
click at [392, 188] on input "text" at bounding box center [392, 189] width 36 height 12
type input "24.69"
click at [392, 188] on input "24.69" at bounding box center [392, 189] width 36 height 12
type input "4"
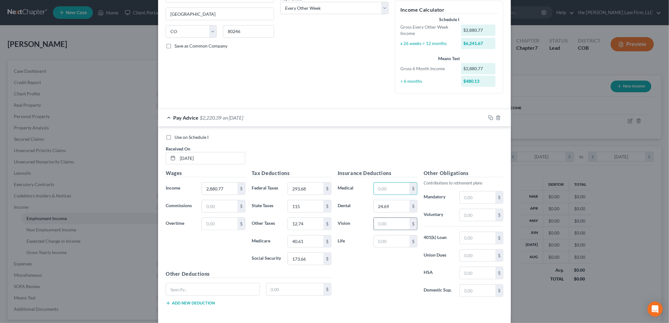
click at [395, 222] on input "text" at bounding box center [392, 224] width 36 height 12
click at [388, 298] on div "Insurance Deductions Medical $ Dental 24.69 $ Vision 5.10 $ Life 13.15 $" at bounding box center [378, 236] width 86 height 133
click at [213, 209] on input "text" at bounding box center [220, 206] width 36 height 12
click at [296, 139] on div "Use on Schedule I" at bounding box center [335, 137] width 338 height 6
click at [230, 189] on input "2,880.77" at bounding box center [220, 189] width 36 height 12
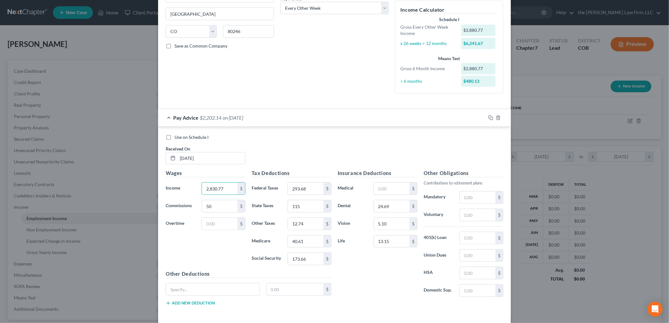
click at [268, 138] on div "Use on Schedule I" at bounding box center [335, 137] width 338 height 6
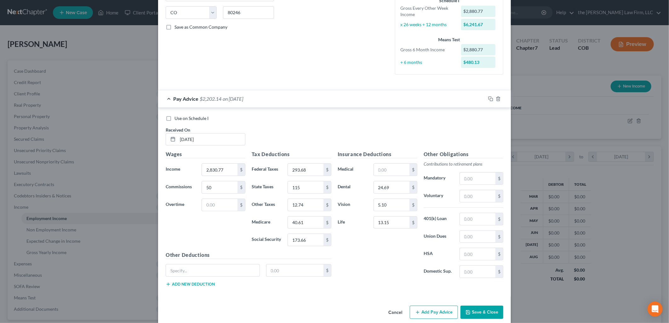
scroll to position [133, 0]
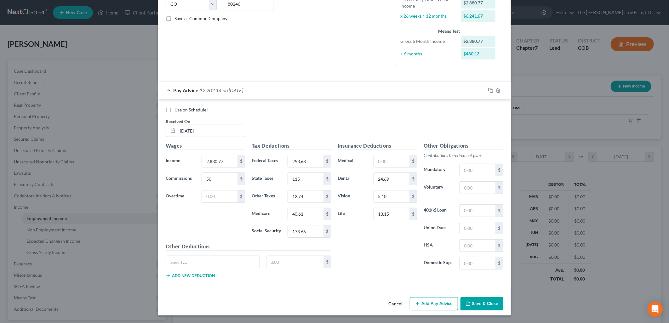
click at [425, 306] on button "Add Pay Advice" at bounding box center [434, 303] width 48 height 13
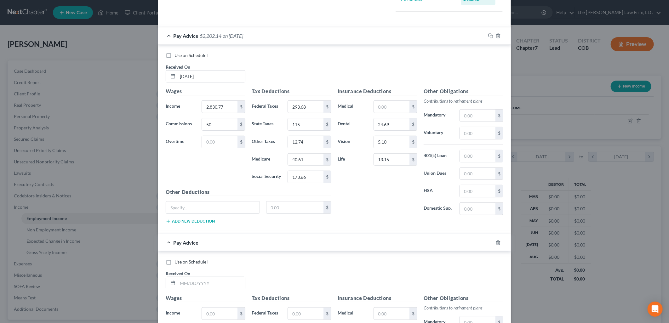
scroll to position [308, 0]
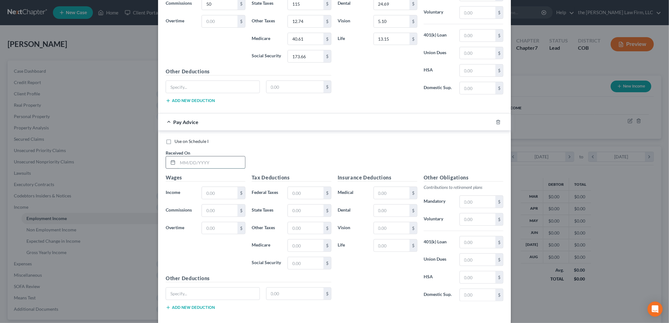
click at [205, 163] on input "text" at bounding box center [211, 163] width 67 height 12
click at [205, 163] on input "5/10/205" at bounding box center [211, 163] width 67 height 12
click at [296, 194] on input "text" at bounding box center [306, 193] width 36 height 12
click at [224, 199] on input "6,369.23" at bounding box center [220, 193] width 36 height 12
click at [397, 230] on input "4.65" at bounding box center [392, 228] width 36 height 12
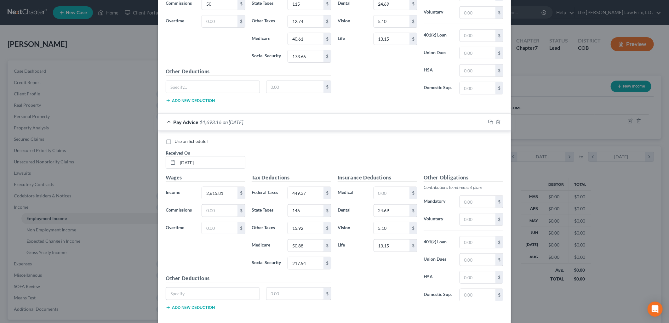
click at [388, 168] on div "Use on Schedule I Received On * [DATE]" at bounding box center [335, 156] width 344 height 36
click at [216, 193] on input "2,615.81" at bounding box center [220, 193] width 36 height 12
click at [278, 149] on div "Use on Schedule I Received On * [DATE]" at bounding box center [335, 156] width 344 height 36
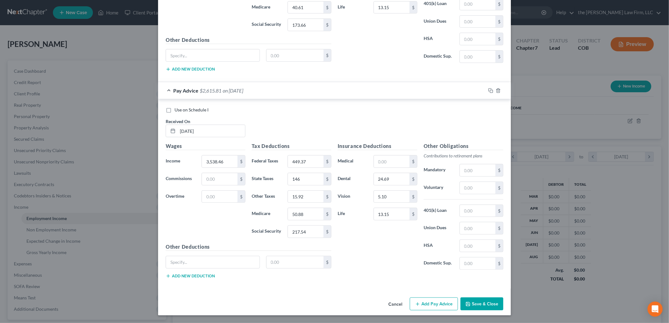
click at [442, 303] on button "Add Pay Advice" at bounding box center [434, 304] width 48 height 13
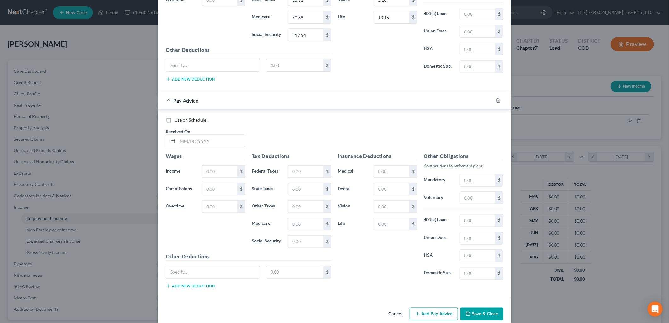
scroll to position [547, 0]
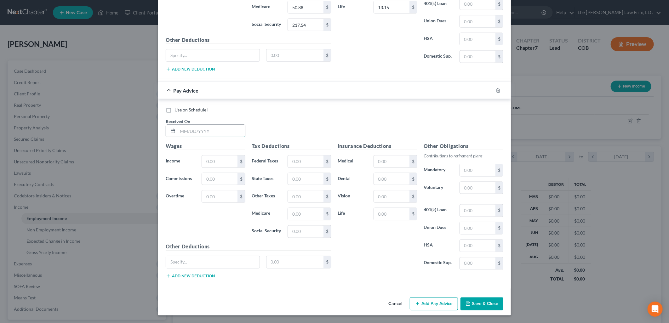
click at [219, 136] on input "text" at bounding box center [211, 131] width 67 height 12
click at [221, 129] on input "text" at bounding box center [211, 131] width 67 height 12
click at [448, 307] on button "Add Pay Advice" at bounding box center [434, 304] width 48 height 13
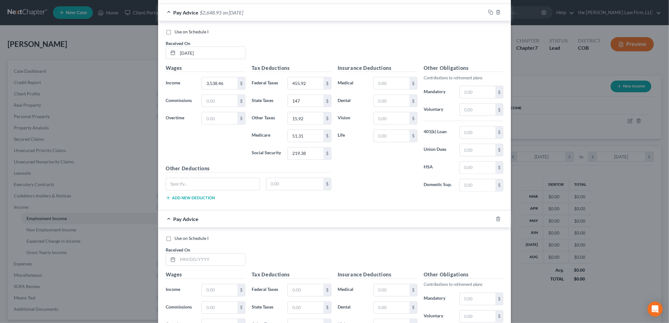
scroll to position [755, 0]
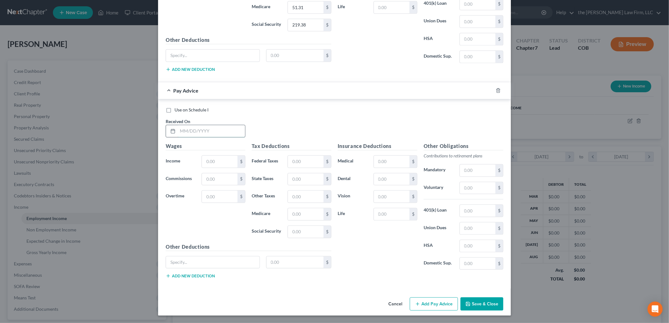
click at [207, 131] on input "text" at bounding box center [211, 131] width 67 height 12
click at [393, 156] on input "text" at bounding box center [392, 162] width 36 height 12
click at [375, 180] on input "text" at bounding box center [392, 179] width 36 height 12
drag, startPoint x: 159, startPoint y: 250, endPoint x: 167, endPoint y: 253, distance: 9.0
click at [159, 250] on div "Use on Schedule I Received On * [DATE] Wages Income * 3,588.46 $ Commissions $ …" at bounding box center [334, 193] width 353 height 189
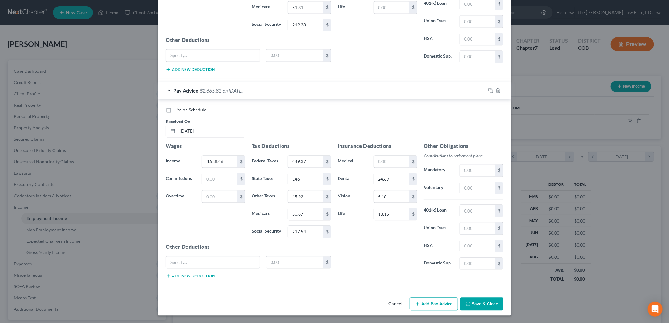
drag, startPoint x: 435, startPoint y: 297, endPoint x: 440, endPoint y: 300, distance: 5.2
click at [435, 297] on div "Cancel Add Pay Advice Save & Close" at bounding box center [334, 305] width 353 height 21
click at [437, 304] on button "Add Pay Advice" at bounding box center [434, 303] width 48 height 13
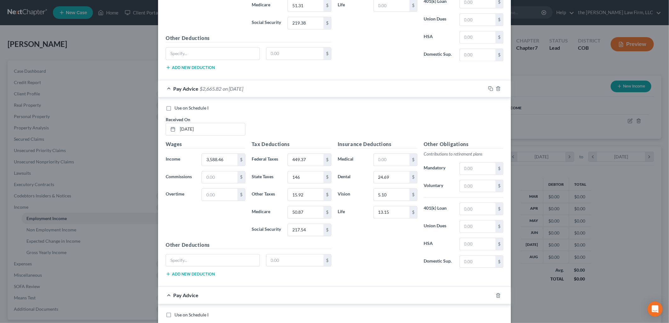
scroll to position [930, 0]
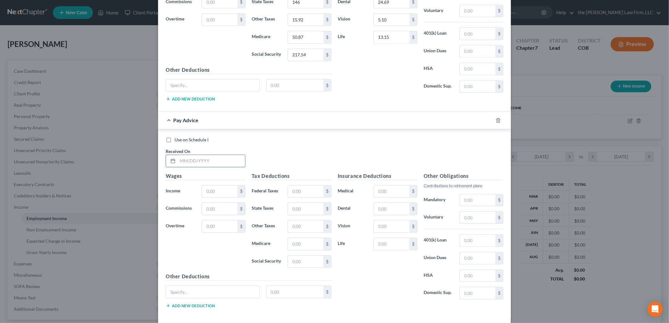
click at [207, 165] on input "text" at bounding box center [211, 161] width 67 height 12
click at [377, 212] on input "text" at bounding box center [392, 209] width 36 height 12
click at [385, 247] on input "13.65" at bounding box center [392, 244] width 36 height 12
click at [387, 170] on div "Use on Schedule I Received On * [DATE]" at bounding box center [335, 155] width 344 height 36
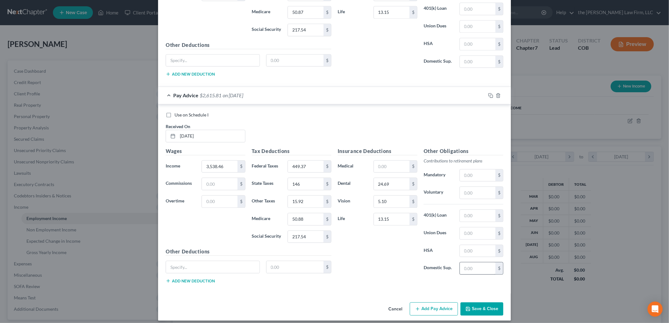
scroll to position [962, 0]
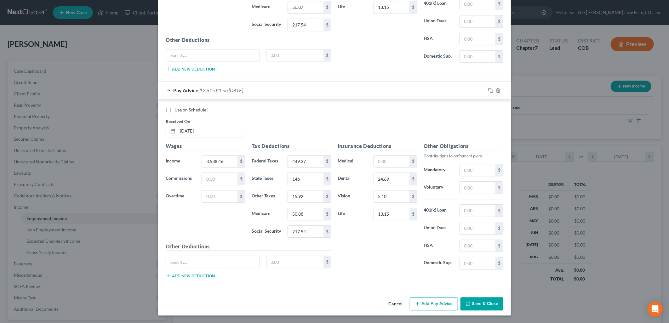
click at [448, 302] on button "Add Pay Advice" at bounding box center [434, 303] width 48 height 13
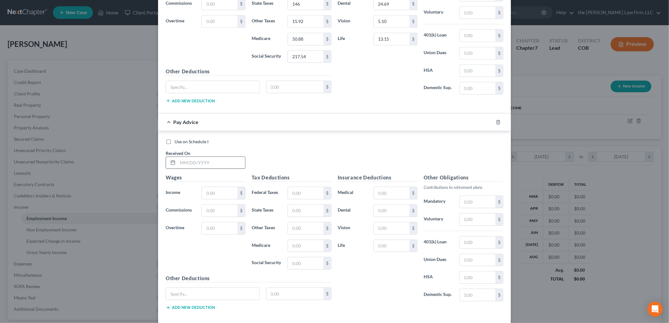
scroll to position [1137, 0]
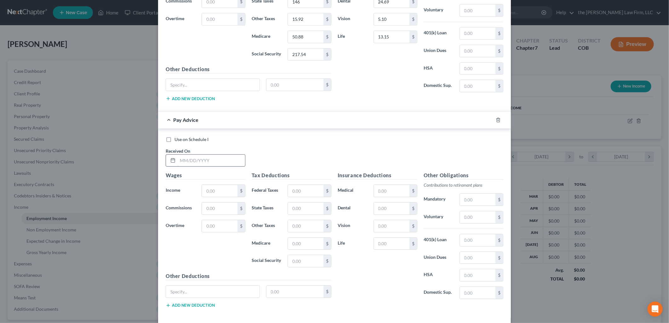
drag, startPoint x: 197, startPoint y: 155, endPoint x: 197, endPoint y: 169, distance: 13.6
click at [197, 155] on div "Received On *" at bounding box center [206, 157] width 86 height 19
click at [197, 171] on div "Use on Schedule I Received On *" at bounding box center [335, 154] width 344 height 36
click at [201, 162] on input "text" at bounding box center [211, 161] width 67 height 12
click at [379, 196] on input "text" at bounding box center [392, 191] width 36 height 12
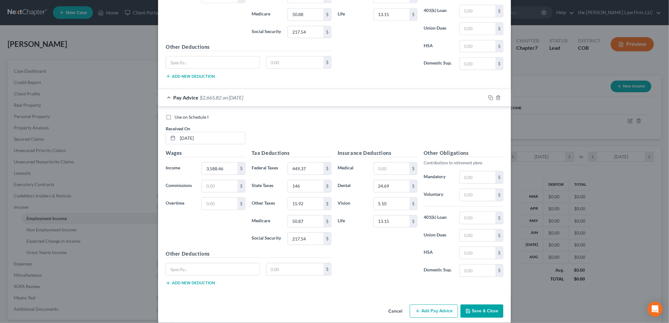
scroll to position [1170, 0]
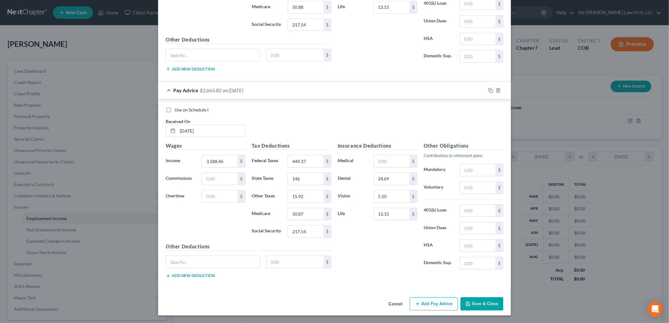
drag, startPoint x: 423, startPoint y: 295, endPoint x: 432, endPoint y: 312, distance: 19.3
click at [435, 304] on button "Add Pay Advice" at bounding box center [434, 303] width 48 height 13
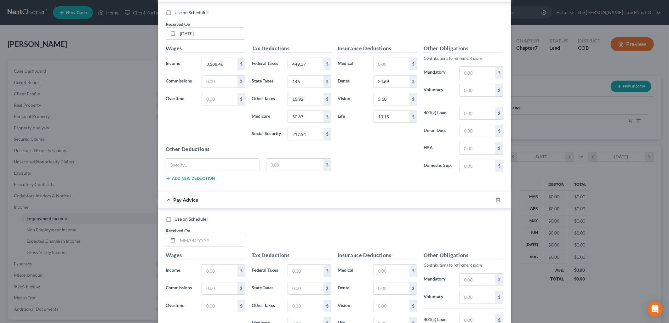
scroll to position [1378, 0]
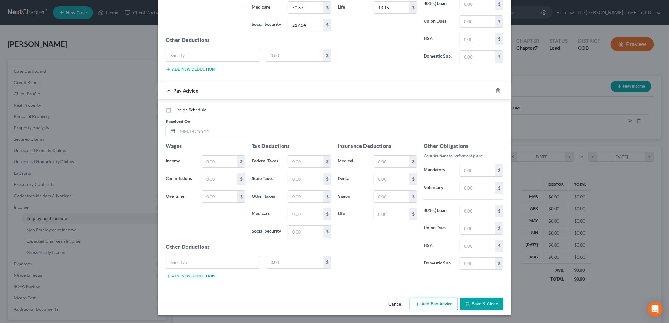
click at [191, 127] on input "text" at bounding box center [211, 131] width 67 height 12
click at [445, 308] on button "Add Pay Advice" at bounding box center [434, 304] width 48 height 13
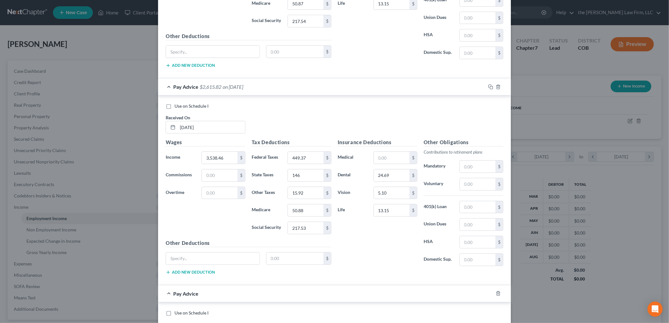
scroll to position [1585, 0]
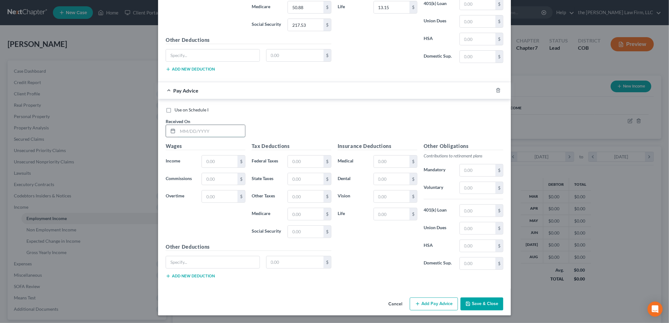
click at [202, 129] on input "text" at bounding box center [211, 131] width 67 height 12
click at [393, 159] on input "text" at bounding box center [392, 162] width 36 height 12
click at [417, 300] on button "Add Pay Advice" at bounding box center [434, 304] width 48 height 13
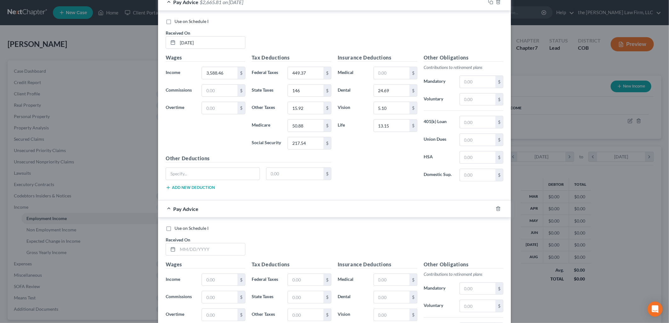
scroll to position [1792, 0]
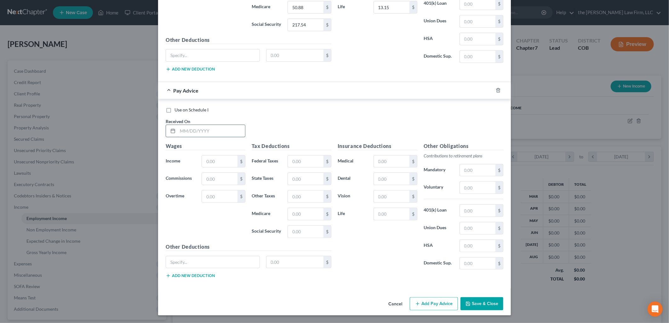
click at [221, 133] on input "text" at bounding box center [211, 131] width 67 height 12
click at [426, 301] on button "Add Pay Advice" at bounding box center [434, 303] width 48 height 13
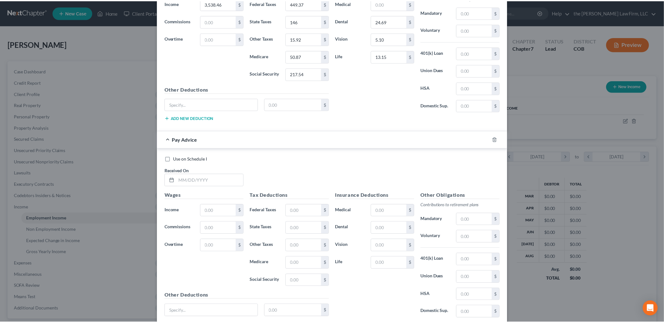
scroll to position [2000, 0]
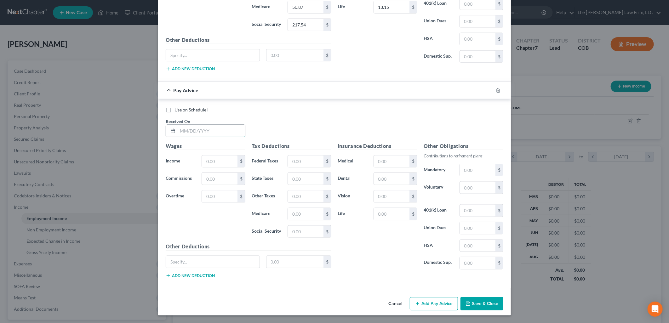
click at [226, 131] on input "text" at bounding box center [211, 131] width 67 height 12
click at [477, 305] on button "Save & Close" at bounding box center [482, 303] width 43 height 13
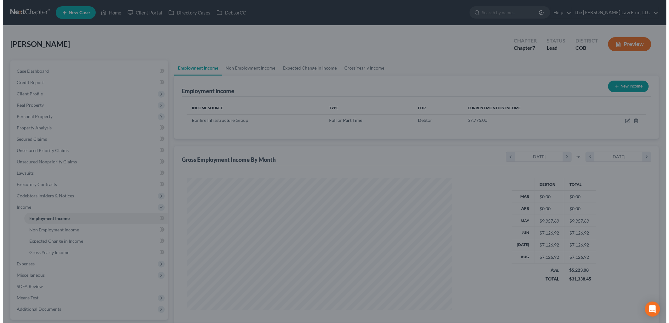
scroll to position [314952, 314807]
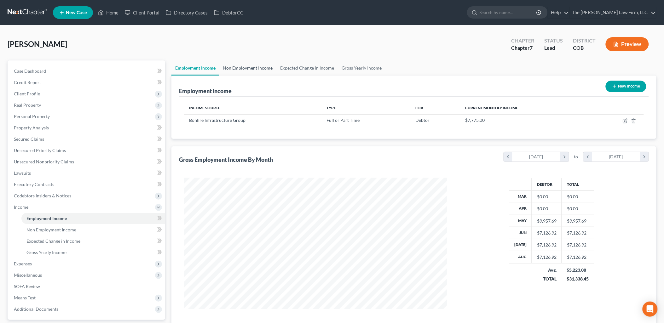
drag, startPoint x: 252, startPoint y: 64, endPoint x: 303, endPoint y: 79, distance: 52.8
click at [252, 64] on link "Non Employment Income" at bounding box center [247, 67] width 57 height 15
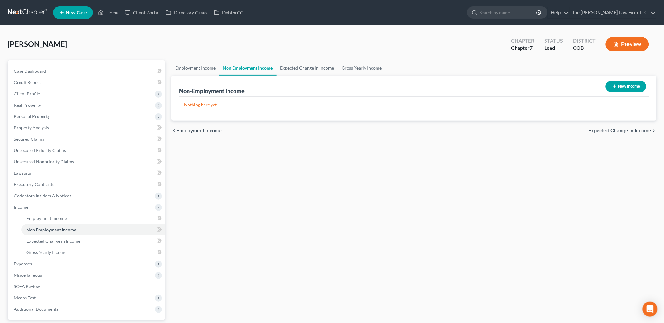
click at [632, 81] on button "New Income" at bounding box center [626, 87] width 41 height 12
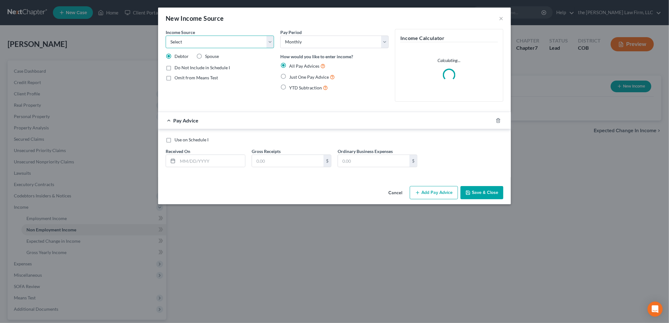
click at [234, 41] on select "Select Unemployment Disability (from employer) Pension Retirement Social Securi…" at bounding box center [220, 42] width 108 height 13
click at [166, 36] on select "Select Unemployment Disability (from employer) Pension Retirement Social Securi…" at bounding box center [220, 42] width 108 height 13
click at [418, 122] on div "Pay Advice" at bounding box center [325, 120] width 335 height 17
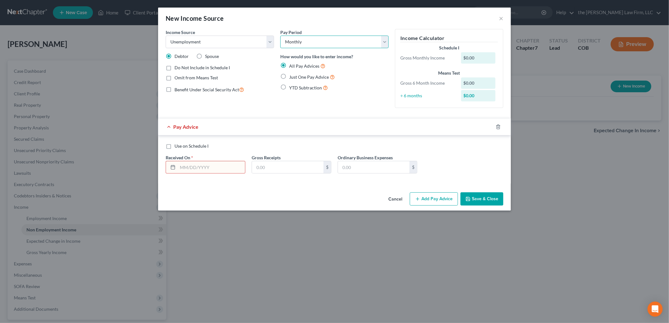
click at [293, 40] on select "Select Monthly Twice Monthly Every Other Week Weekly" at bounding box center [334, 42] width 108 height 13
click at [358, 43] on select "Select Monthly Twice Monthly Every Other Week Weekly" at bounding box center [334, 42] width 108 height 13
click at [280, 36] on select "Select Monthly Twice Monthly Every Other Week Weekly" at bounding box center [334, 42] width 108 height 13
click at [239, 165] on input "text" at bounding box center [211, 167] width 67 height 12
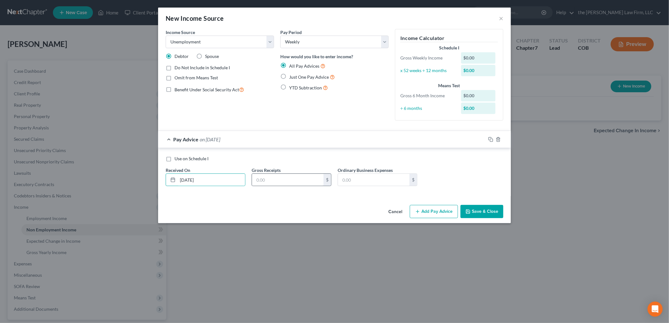
click at [274, 186] on div "$" at bounding box center [292, 180] width 80 height 13
click at [276, 183] on input "text" at bounding box center [288, 180] width 72 height 12
click at [348, 46] on select "Select Monthly Twice Monthly Every Other Week Weekly" at bounding box center [334, 42] width 108 height 13
click at [295, 77] on span "Just One Pay Advice" at bounding box center [309, 76] width 40 height 5
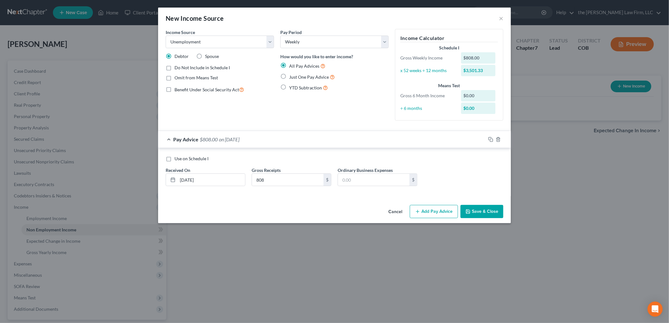
click at [295, 77] on input "Just One Pay Advice" at bounding box center [294, 75] width 4 height 4
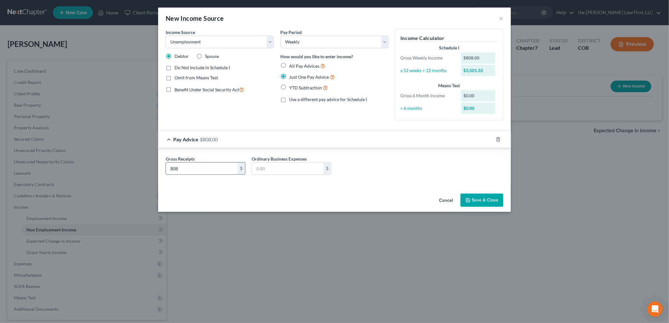
click at [202, 170] on input "808" at bounding box center [202, 169] width 72 height 12
click at [269, 172] on input "text" at bounding box center [288, 169] width 72 height 12
click at [390, 163] on div "Gross Receipts 808 $ Ordinary Business Expenses $" at bounding box center [335, 168] width 344 height 24
click at [498, 206] on button "Save & Close" at bounding box center [482, 200] width 43 height 13
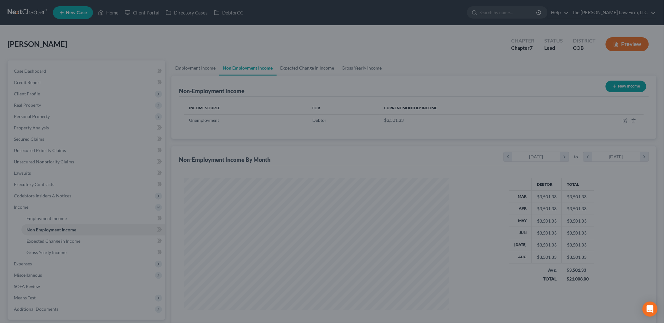
scroll to position [314952, 314807]
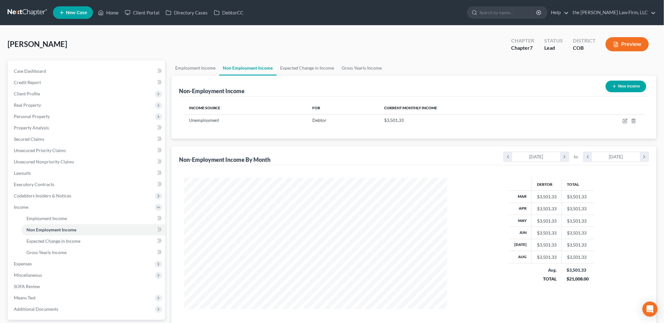
drag, startPoint x: 354, startPoint y: 56, endPoint x: 354, endPoint y: 68, distance: 12.3
click at [354, 56] on div "[PERSON_NAME] Upgraded Chapter Chapter 7 Status Lead District COB Preview" at bounding box center [332, 46] width 649 height 27
click at [354, 68] on link "Gross Yearly Income" at bounding box center [362, 67] width 48 height 15
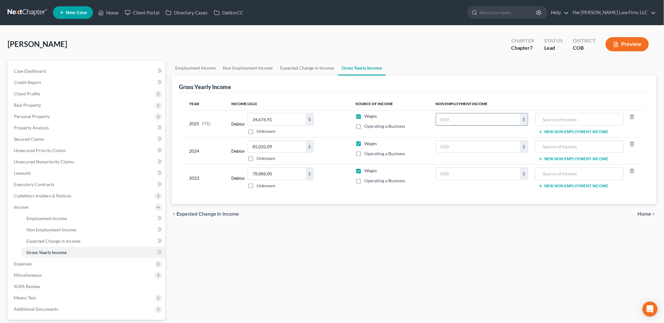
click at [497, 118] on input "text" at bounding box center [478, 119] width 84 height 12
click at [487, 121] on input "text" at bounding box center [478, 119] width 84 height 12
click at [558, 115] on input "text" at bounding box center [579, 119] width 82 height 12
click at [544, 98] on th "Non Employment Income" at bounding box center [537, 104] width 213 height 13
click at [471, 120] on input "15,352" at bounding box center [478, 119] width 84 height 12
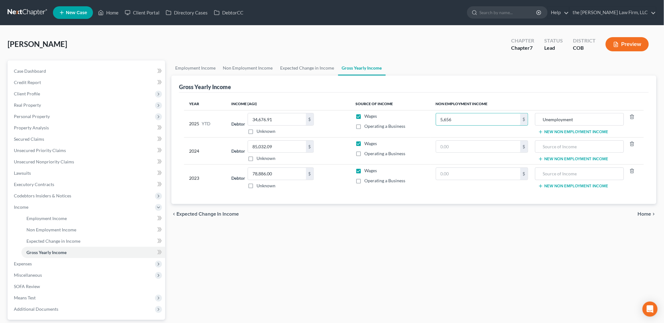
click at [521, 256] on div "Employment Income Non Employment Income Expected Change in Income Gross Yearly …" at bounding box center [413, 208] width 491 height 296
click at [420, 250] on div "Employment Income Non Employment Income Expected Change in Income Gross Yearly …" at bounding box center [413, 208] width 491 height 296
drag, startPoint x: 52, startPoint y: 160, endPoint x: 59, endPoint y: 165, distance: 8.1
click at [52, 160] on span "Unsecured Nonpriority Claims" at bounding box center [44, 161] width 60 height 5
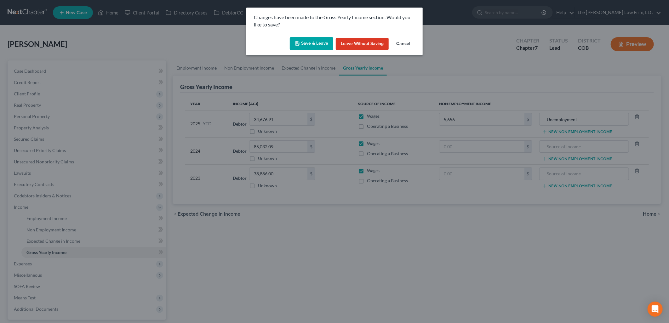
click at [314, 43] on button "Save & Leave" at bounding box center [311, 43] width 43 height 13
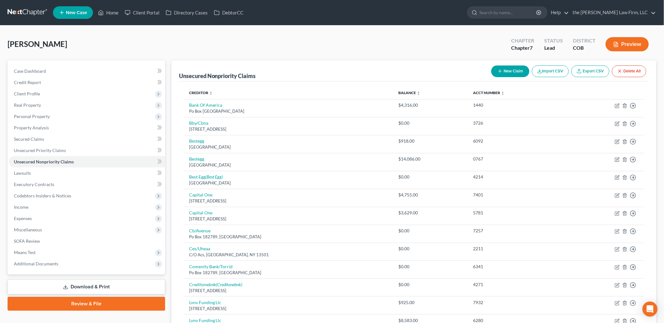
click at [507, 72] on button "New Claim" at bounding box center [510, 72] width 38 height 12
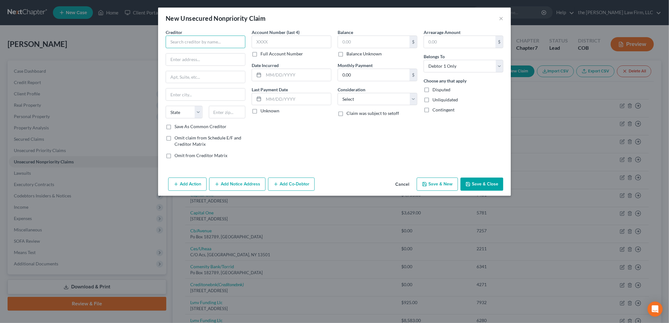
click at [209, 41] on input "text" at bounding box center [206, 42] width 80 height 13
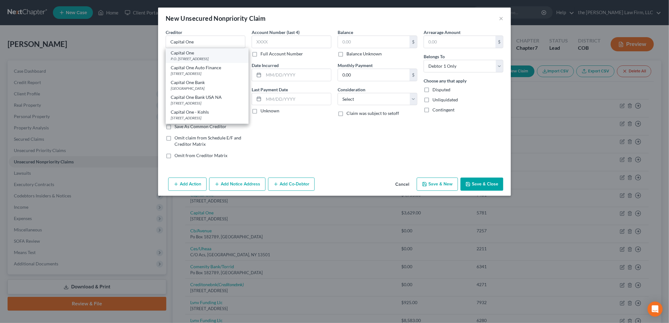
click at [211, 58] on div "P.O. [STREET_ADDRESS]" at bounding box center [207, 58] width 73 height 5
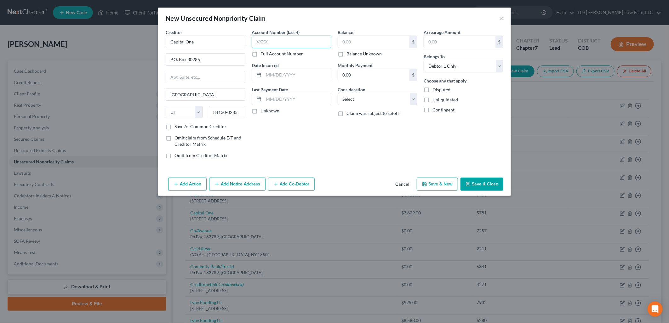
click at [299, 43] on input "text" at bounding box center [292, 42] width 80 height 13
click at [361, 46] on input "text" at bounding box center [374, 42] width 72 height 12
click at [441, 188] on button "Save & New" at bounding box center [437, 184] width 41 height 13
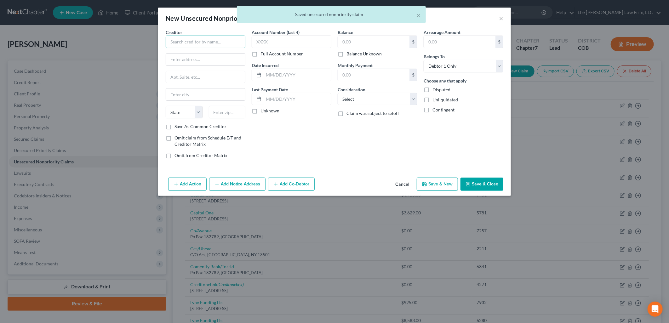
click at [216, 38] on input "text" at bounding box center [206, 42] width 80 height 13
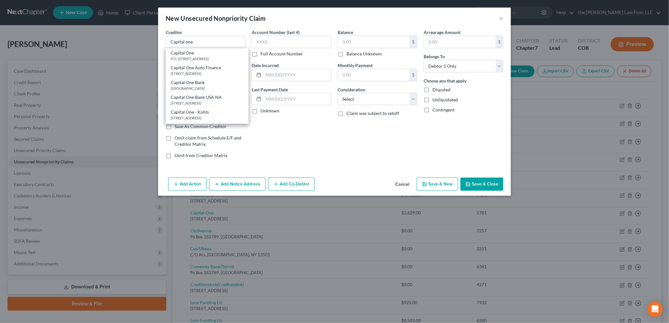
click at [204, 99] on div "Capital One Bank USA NA" at bounding box center [207, 97] width 73 height 6
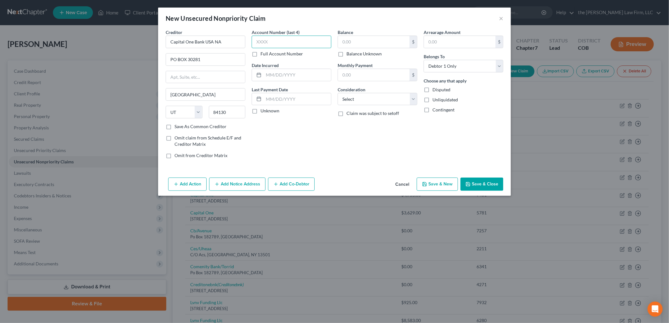
click at [310, 45] on input "text" at bounding box center [292, 42] width 80 height 13
click at [358, 45] on input "text" at bounding box center [374, 42] width 72 height 12
click at [492, 184] on button "Save & Close" at bounding box center [482, 184] width 43 height 13
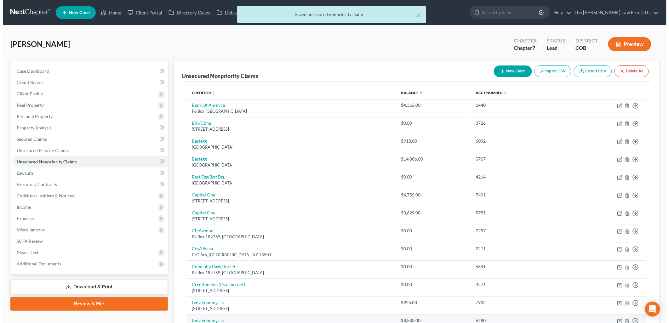
scroll to position [185, 0]
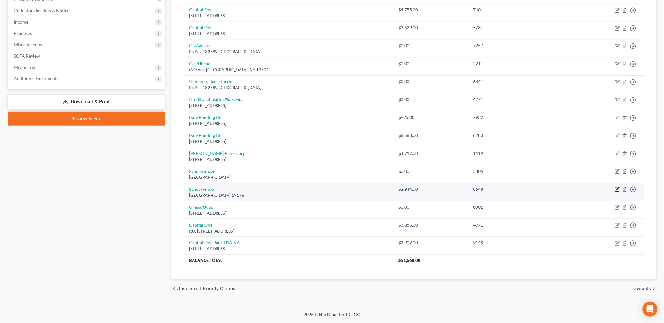
click at [616, 187] on icon "button" at bounding box center [617, 189] width 5 height 5
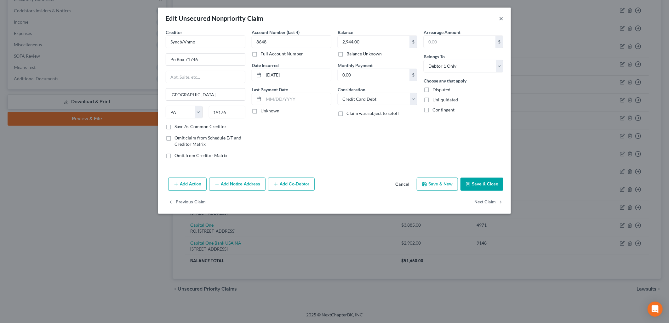
click at [503, 19] on button "×" at bounding box center [501, 18] width 4 height 8
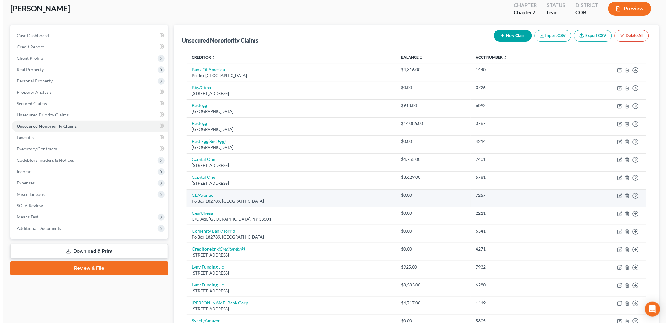
scroll to position [0, 0]
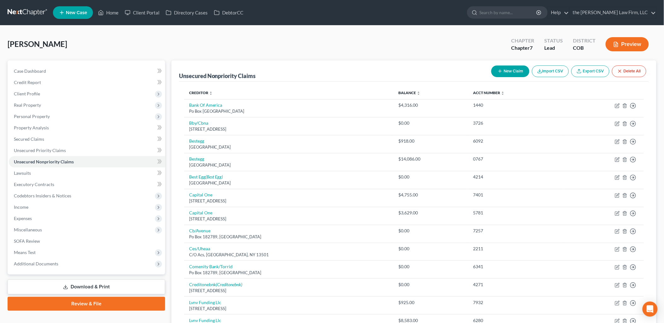
click at [502, 68] on button "New Claim" at bounding box center [510, 72] width 38 height 12
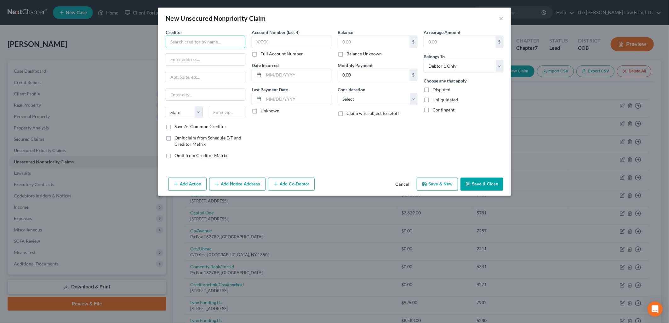
click at [197, 45] on input "text" at bounding box center [206, 42] width 80 height 13
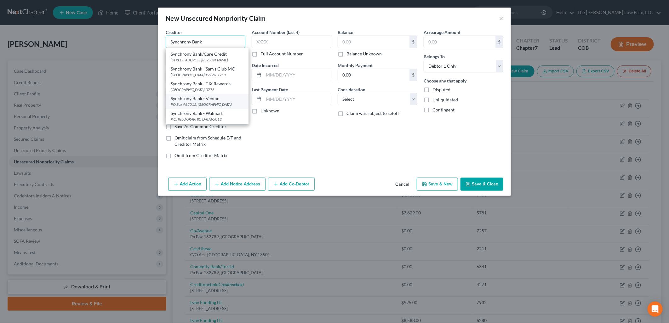
scroll to position [109, 0]
click at [219, 95] on div "Synchrony Bank - Venmo" at bounding box center [207, 98] width 73 height 6
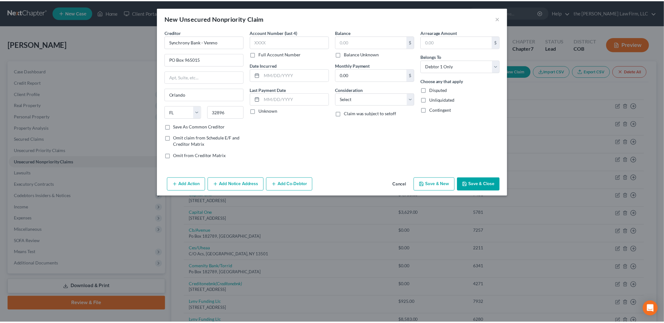
scroll to position [0, 0]
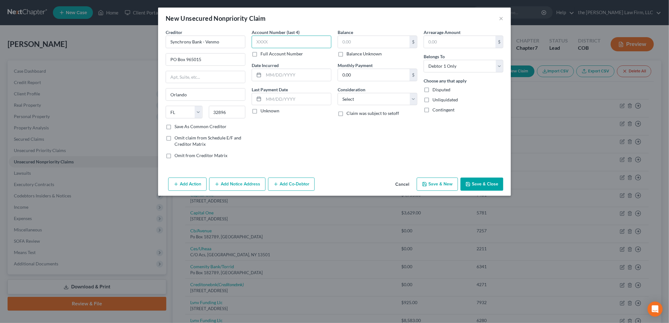
click at [278, 41] on input "text" at bounding box center [292, 42] width 80 height 13
click at [350, 44] on input "text" at bounding box center [374, 42] width 72 height 12
click at [474, 186] on button "Save & Close" at bounding box center [482, 184] width 43 height 13
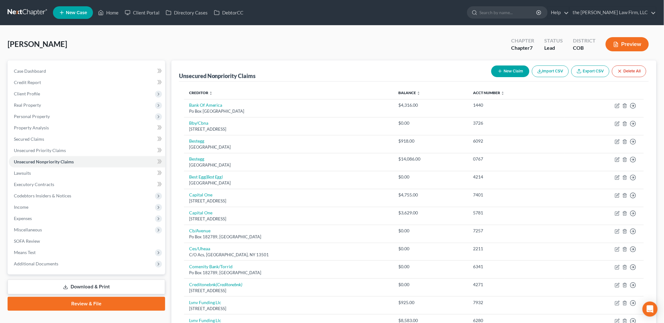
click at [501, 70] on button "New Claim" at bounding box center [510, 72] width 38 height 12
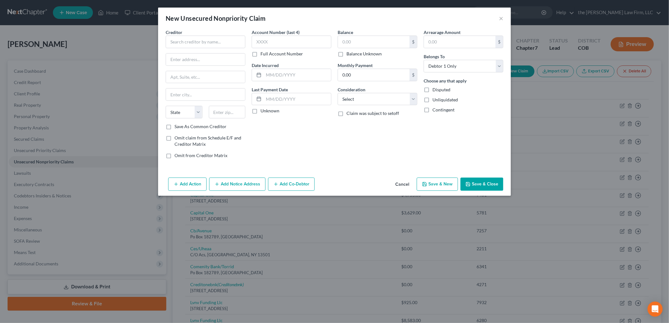
click at [205, 48] on div "Creditor * State [US_STATE] AK AR AZ CA CO [GEOGRAPHIC_DATA] DE DC [GEOGRAPHIC_…" at bounding box center [206, 76] width 80 height 95
click at [208, 44] on input "text" at bounding box center [206, 42] width 80 height 13
click at [231, 50] on div "Credit One Bank" at bounding box center [204, 53] width 66 height 6
click at [266, 38] on input "text" at bounding box center [292, 42] width 80 height 13
click at [365, 36] on input "text" at bounding box center [374, 42] width 72 height 12
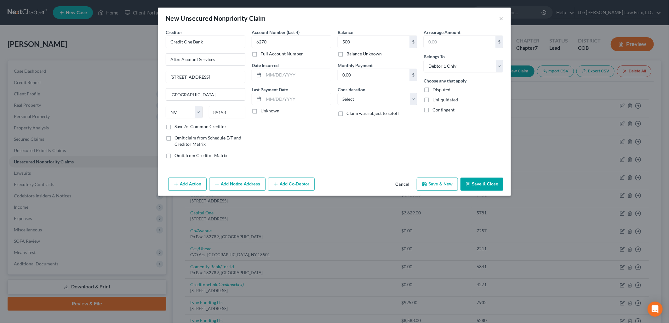
click at [484, 180] on button "Save & Close" at bounding box center [482, 184] width 43 height 13
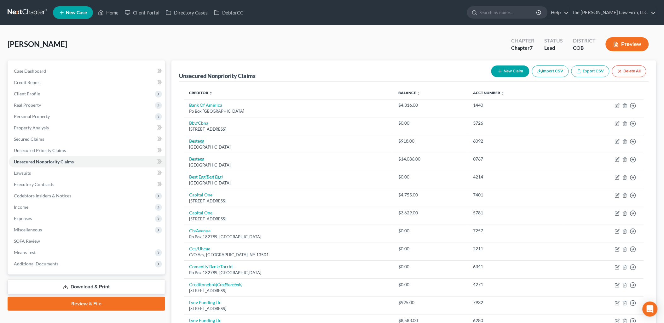
click at [511, 75] on button "New Claim" at bounding box center [510, 72] width 38 height 12
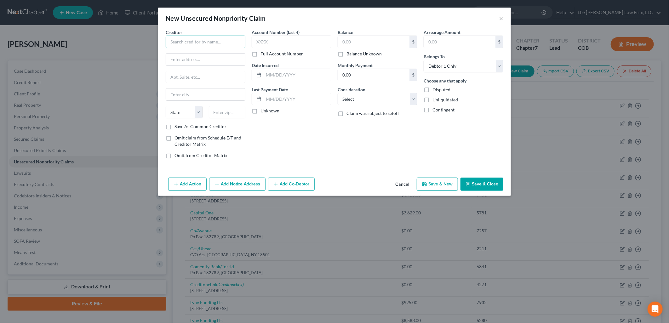
click at [221, 43] on input "text" at bounding box center [206, 42] width 80 height 13
click at [217, 58] on div "Attn Bankruptcy Dept PO Box [GEOGRAPHIC_DATA]" at bounding box center [207, 61] width 73 height 11
click at [317, 43] on input "text" at bounding box center [292, 42] width 80 height 13
click at [360, 42] on input "text" at bounding box center [374, 42] width 72 height 12
click at [490, 184] on button "Save & Close" at bounding box center [482, 184] width 43 height 13
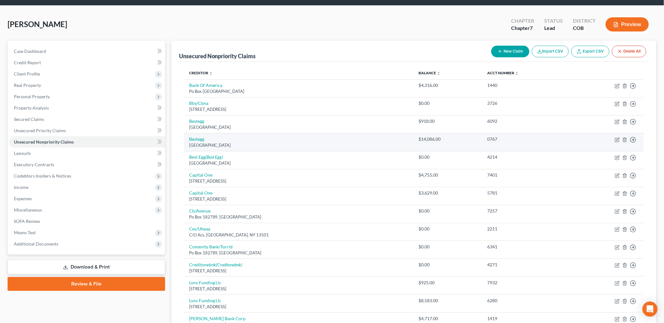
scroll to position [35, 0]
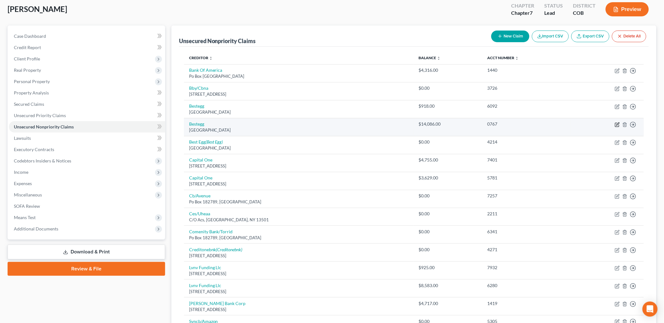
click at [616, 123] on icon "button" at bounding box center [617, 124] width 5 height 5
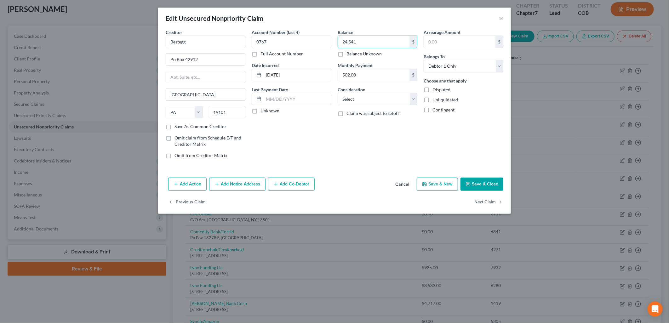
click at [495, 180] on button "Save & Close" at bounding box center [482, 184] width 43 height 13
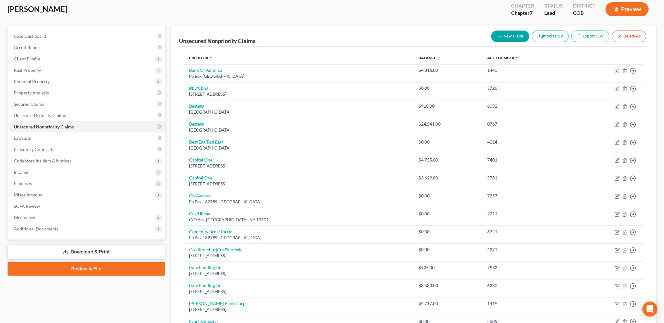
click at [522, 39] on button "New Claim" at bounding box center [510, 37] width 38 height 12
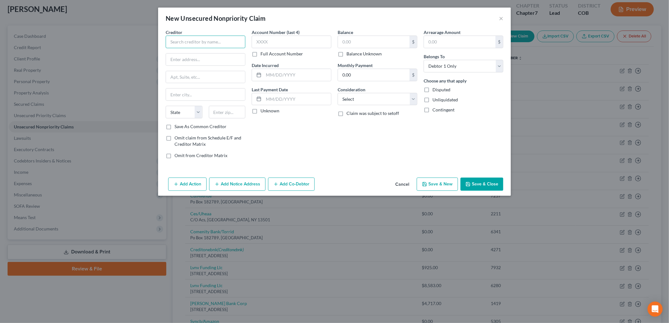
click at [207, 42] on input "text" at bounding box center [206, 42] width 80 height 13
drag, startPoint x: 207, startPoint y: 54, endPoint x: 286, endPoint y: 51, distance: 79.1
click at [207, 55] on div "Best Egg" at bounding box center [204, 53] width 66 height 6
click at [310, 43] on input "text" at bounding box center [292, 42] width 80 height 13
click at [391, 43] on input "text" at bounding box center [374, 42] width 72 height 12
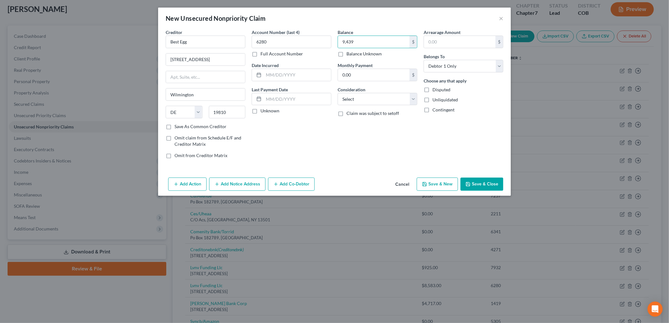
click at [492, 182] on button "Save & Close" at bounding box center [482, 184] width 43 height 13
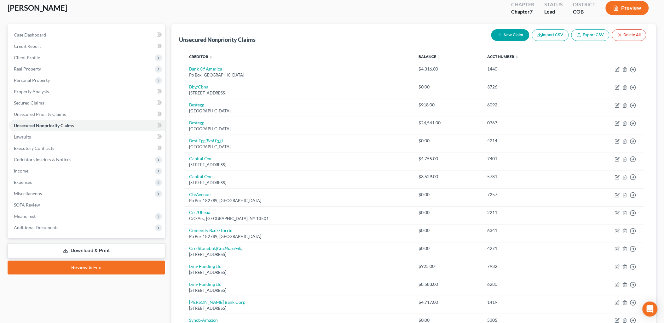
scroll to position [0, 0]
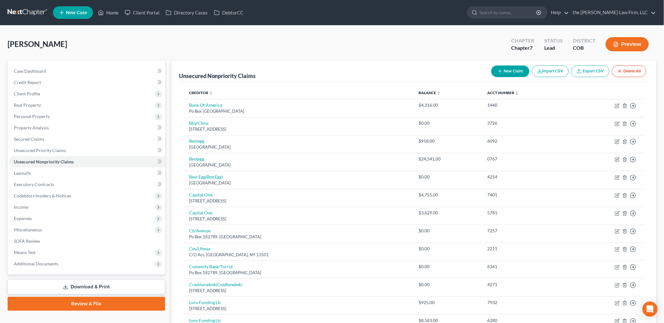
click at [499, 72] on icon "button" at bounding box center [500, 71] width 5 height 5
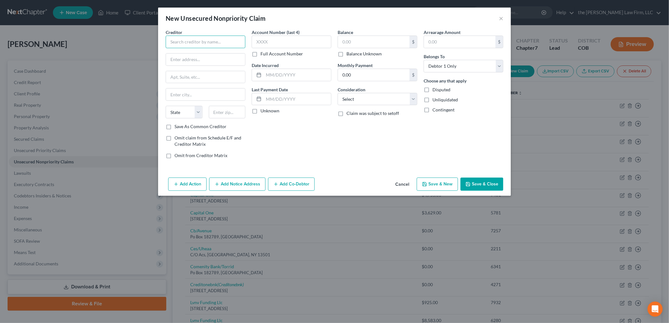
click at [200, 41] on input "text" at bounding box center [206, 42] width 80 height 13
click at [200, 40] on input "[PERSON_NAME] Bank" at bounding box center [206, 42] width 80 height 13
click at [216, 59] on input "text" at bounding box center [205, 60] width 79 height 12
click at [374, 39] on input "text" at bounding box center [374, 42] width 72 height 12
click at [317, 42] on input "text" at bounding box center [292, 42] width 80 height 13
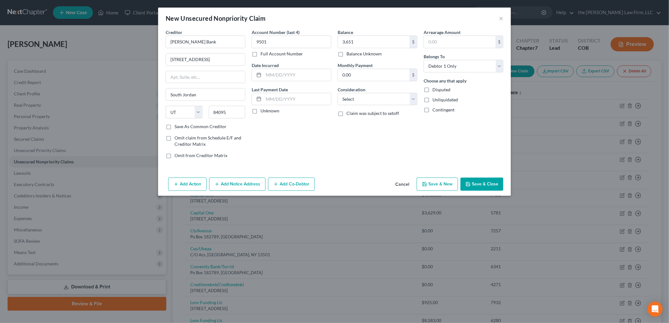
click at [485, 182] on button "Save & Close" at bounding box center [482, 184] width 43 height 13
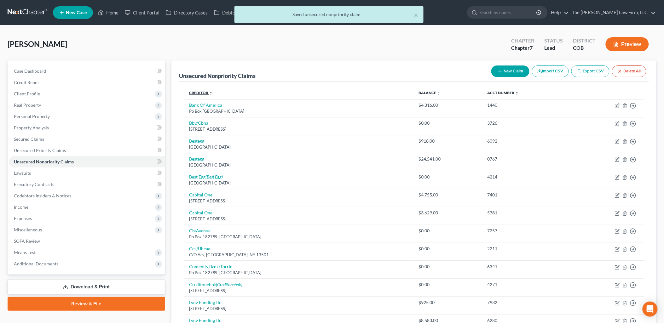
click at [196, 92] on link "Creditor expand_more expand_less unfold_more" at bounding box center [201, 92] width 24 height 5
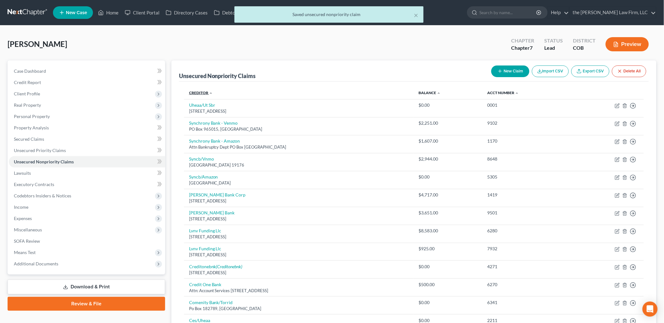
click at [202, 93] on link "Creditor expand_more expand_less unfold_more" at bounding box center [201, 92] width 24 height 5
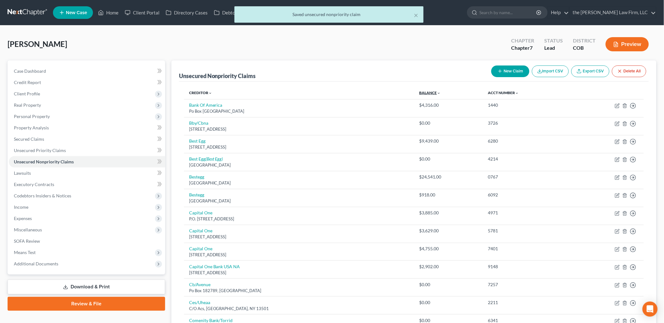
click at [440, 92] on link "Balance expand_more expand_less unfold_more" at bounding box center [429, 92] width 21 height 5
click at [440, 92] on link "Balance expand_more expand_less unfold_more" at bounding box center [429, 92] width 22 height 5
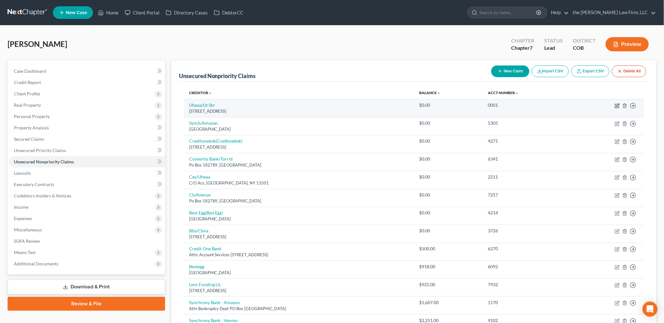
click at [618, 106] on icon "button" at bounding box center [617, 105] width 5 height 5
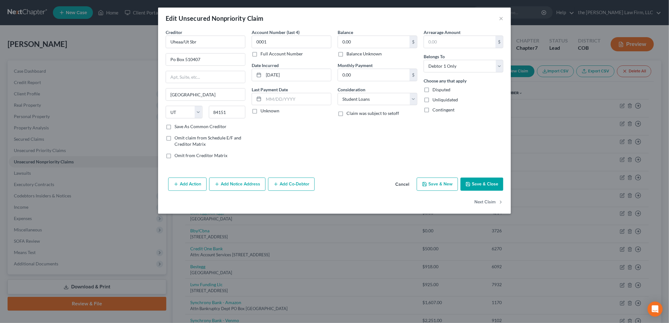
click at [355, 55] on label "Balance Unknown" at bounding box center [364, 54] width 35 height 6
click at [353, 55] on input "Balance Unknown" at bounding box center [351, 53] width 4 height 4
click at [485, 179] on button "Save & Close" at bounding box center [482, 184] width 43 height 13
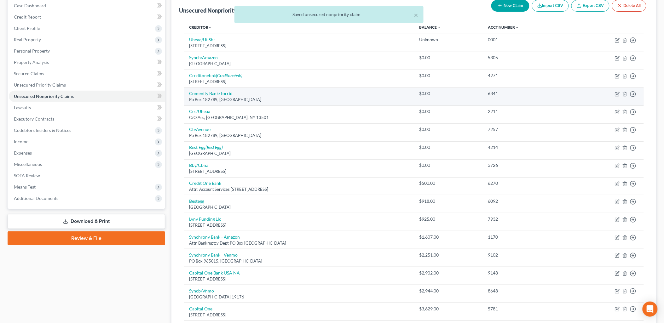
scroll to position [70, 0]
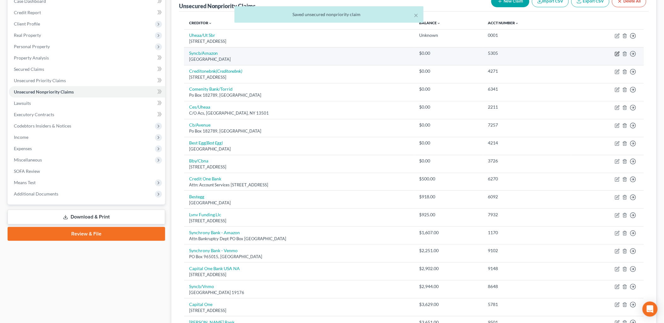
click at [615, 54] on icon "button" at bounding box center [617, 53] width 5 height 5
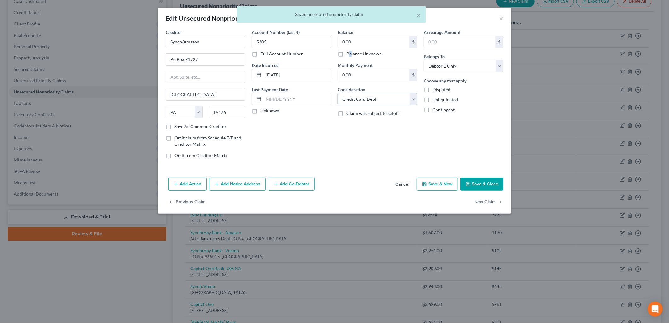
drag, startPoint x: 350, startPoint y: 52, endPoint x: 414, endPoint y: 93, distance: 75.8
click at [351, 52] on label "Balance Unknown" at bounding box center [364, 54] width 35 height 6
click at [347, 54] on label "Balance Unknown" at bounding box center [364, 54] width 35 height 6
click at [349, 54] on input "Balance Unknown" at bounding box center [351, 53] width 4 height 4
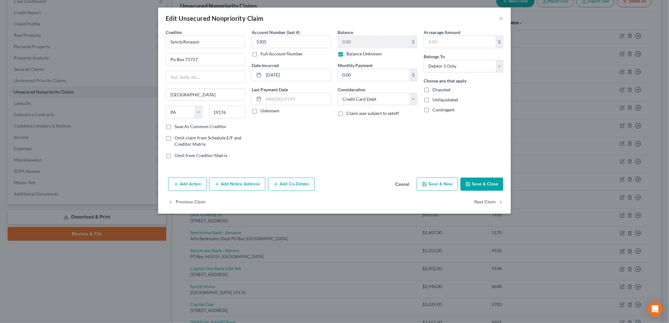
click at [490, 183] on button "Save & Close" at bounding box center [482, 184] width 43 height 13
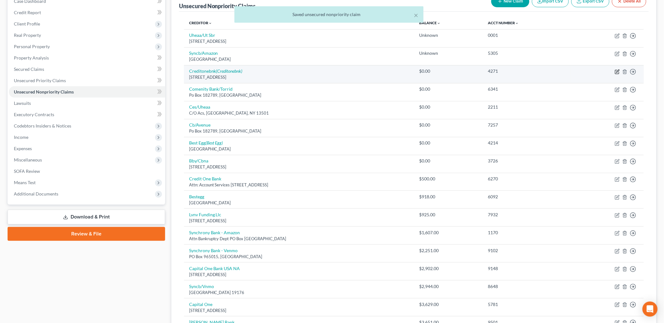
click at [618, 71] on icon "button" at bounding box center [617, 71] width 5 height 5
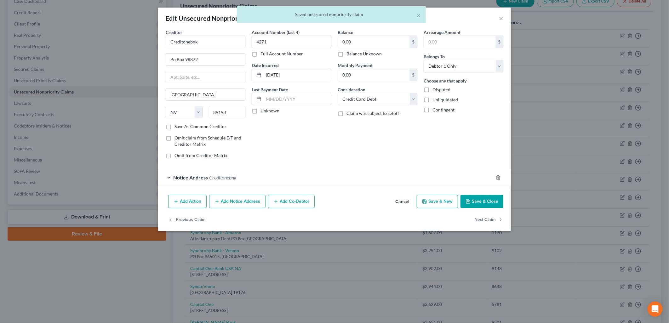
click at [373, 54] on label "Balance Unknown" at bounding box center [364, 54] width 35 height 6
click at [353, 54] on input "Balance Unknown" at bounding box center [351, 53] width 4 height 4
click at [486, 197] on button "Save & Close" at bounding box center [482, 201] width 43 height 13
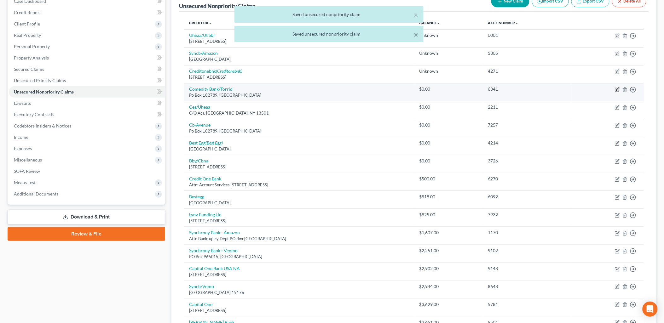
click at [616, 90] on icon "button" at bounding box center [617, 89] width 5 height 5
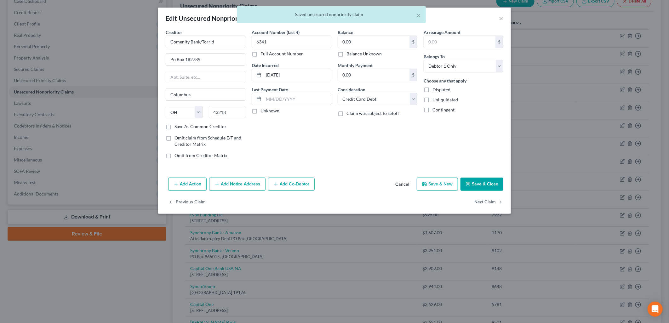
click at [347, 57] on label "Balance Unknown" at bounding box center [364, 54] width 35 height 6
click at [349, 55] on input "Balance Unknown" at bounding box center [351, 53] width 4 height 4
click at [484, 183] on button "Save & Close" at bounding box center [482, 184] width 43 height 13
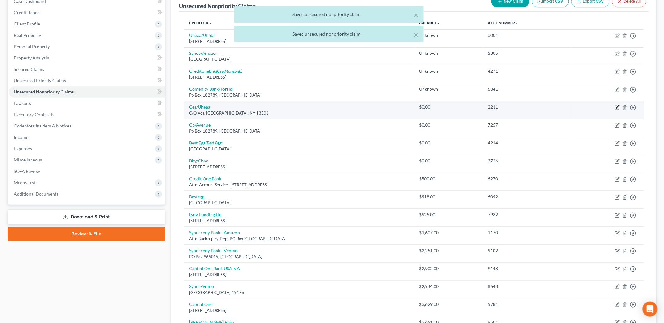
click at [618, 109] on icon "button" at bounding box center [617, 107] width 5 height 5
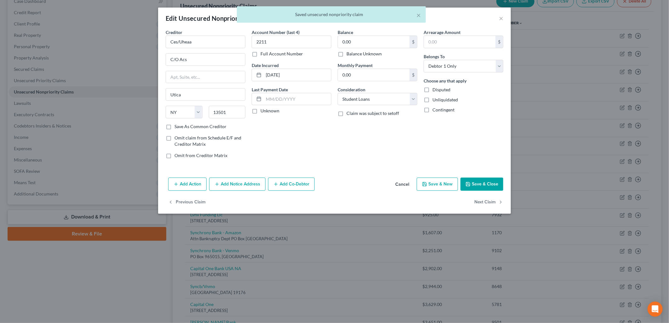
click at [347, 54] on label "Balance Unknown" at bounding box center [364, 54] width 35 height 6
click at [349, 54] on input "Balance Unknown" at bounding box center [351, 53] width 4 height 4
click at [497, 183] on button "Save & Close" at bounding box center [482, 184] width 43 height 13
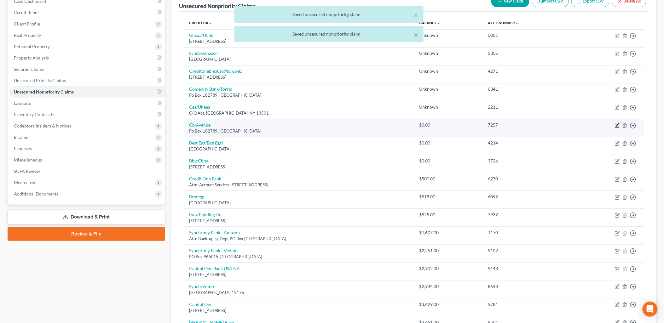
click at [618, 126] on icon "button" at bounding box center [617, 125] width 5 height 5
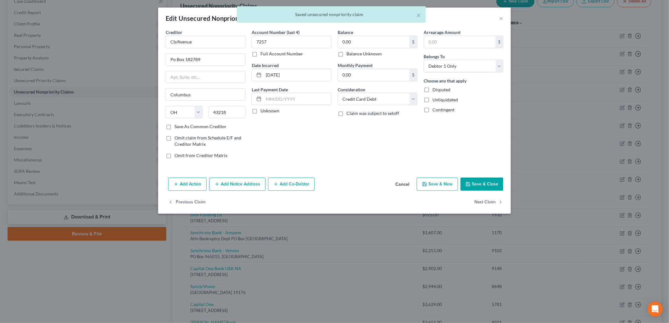
click at [347, 54] on label "Balance Unknown" at bounding box center [364, 54] width 35 height 6
click at [349, 54] on input "Balance Unknown" at bounding box center [351, 53] width 4 height 4
click at [476, 182] on button "Save & Close" at bounding box center [482, 184] width 43 height 13
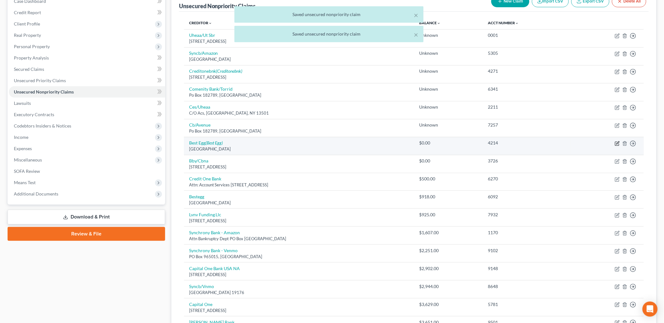
click at [618, 144] on icon "button" at bounding box center [617, 142] width 3 height 3
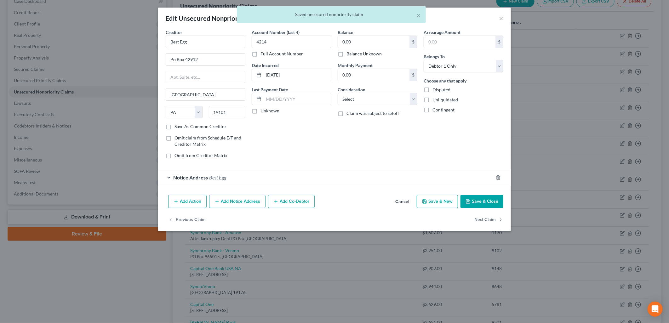
click at [347, 54] on label "Balance Unknown" at bounding box center [364, 54] width 35 height 6
click at [349, 54] on input "Balance Unknown" at bounding box center [351, 53] width 4 height 4
click at [486, 197] on button "Save & Close" at bounding box center [482, 201] width 43 height 13
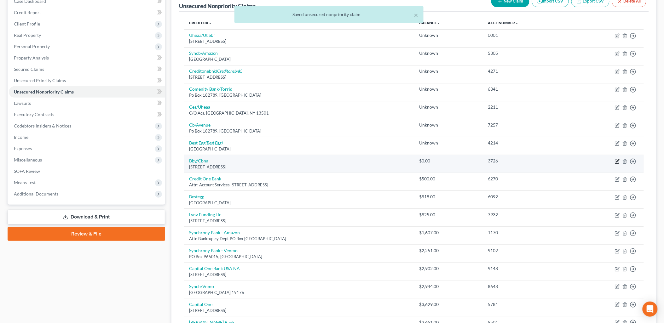
click at [617, 159] on icon "button" at bounding box center [617, 161] width 5 height 5
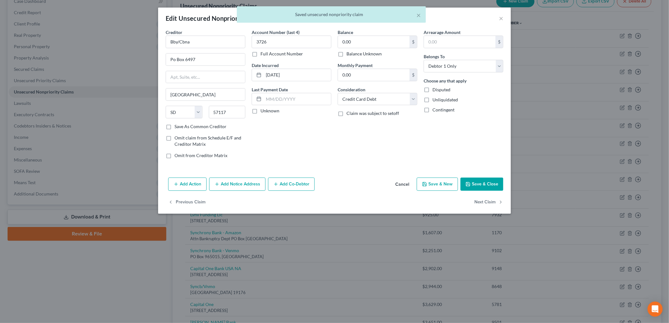
click at [347, 54] on label "Balance Unknown" at bounding box center [364, 54] width 35 height 6
click at [349, 54] on input "Balance Unknown" at bounding box center [351, 53] width 4 height 4
click at [474, 183] on button "Save & Close" at bounding box center [482, 184] width 43 height 13
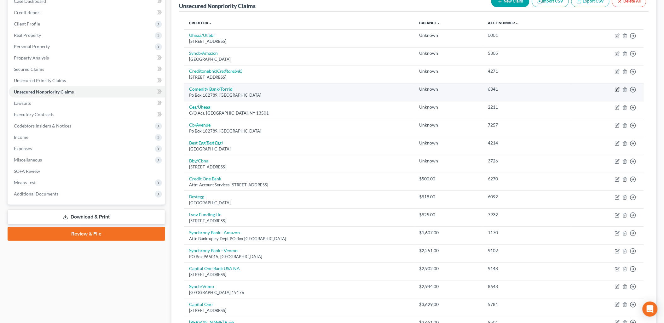
click at [618, 90] on icon "button" at bounding box center [617, 89] width 3 height 3
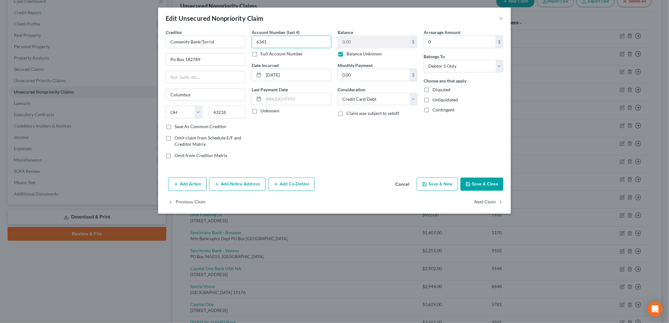
click at [309, 42] on input "6341" at bounding box center [292, 42] width 80 height 13
click at [370, 52] on label "Balance Unknown" at bounding box center [364, 54] width 35 height 6
click at [353, 52] on input "Balance Unknown" at bounding box center [351, 53] width 4 height 4
click at [371, 43] on input "0.00" at bounding box center [374, 42] width 72 height 12
click at [402, 169] on div "Creditor * Comenity Bank/Torrid Po Box 182789 [GEOGRAPHIC_DATA] [US_STATE] AK A…" at bounding box center [334, 102] width 353 height 146
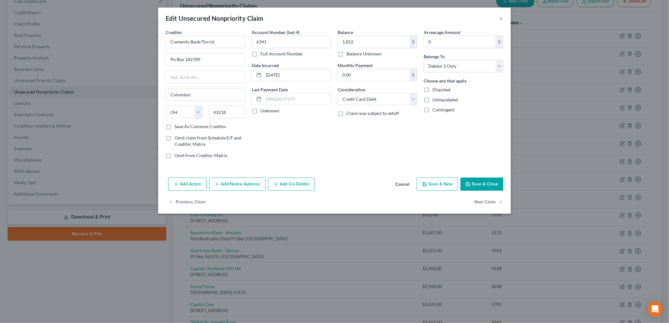
click at [492, 180] on button "Save & Close" at bounding box center [482, 184] width 43 height 13
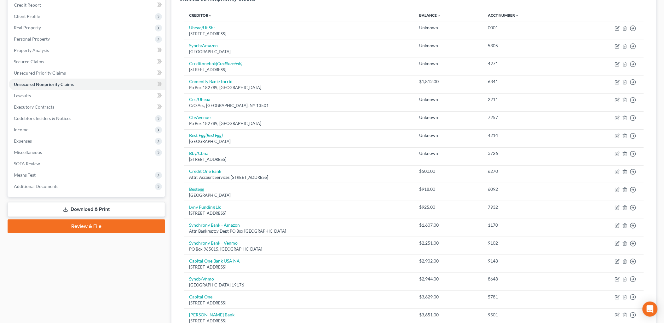
scroll to position [30, 0]
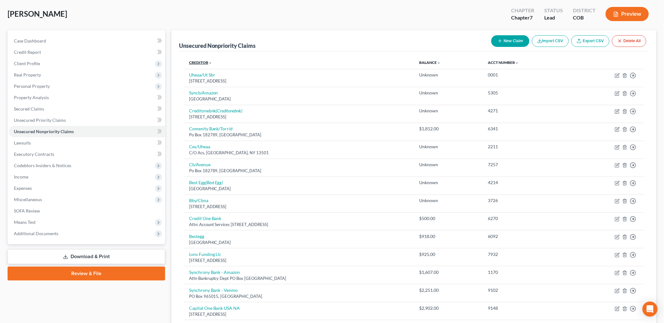
click at [202, 64] on span "Creditor expand_more expand_less unfold_more" at bounding box center [200, 62] width 23 height 5
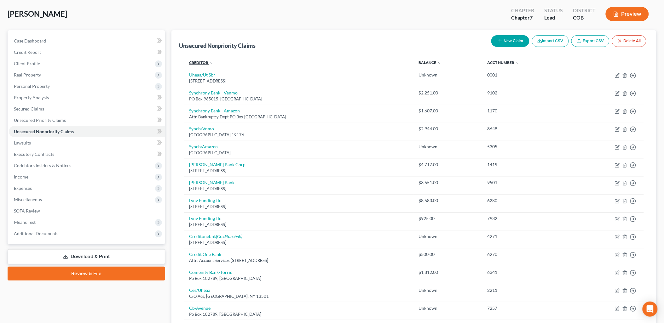
click at [202, 62] on link "Creditor expand_more expand_less unfold_more" at bounding box center [201, 62] width 24 height 5
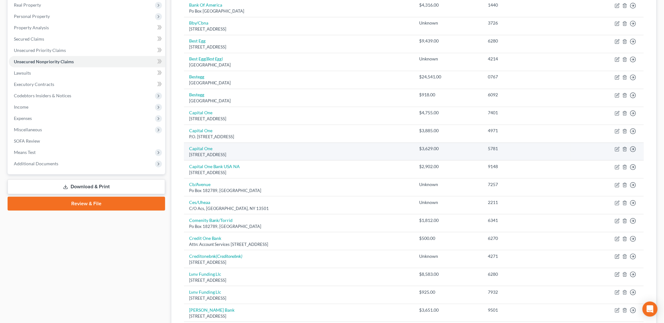
scroll to position [65, 0]
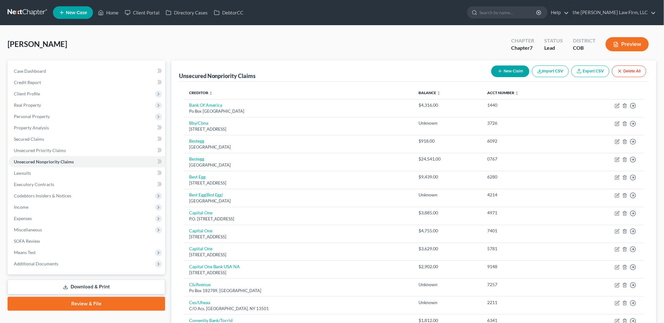
click at [518, 75] on button "New Claim" at bounding box center [510, 72] width 38 height 12
select select "0"
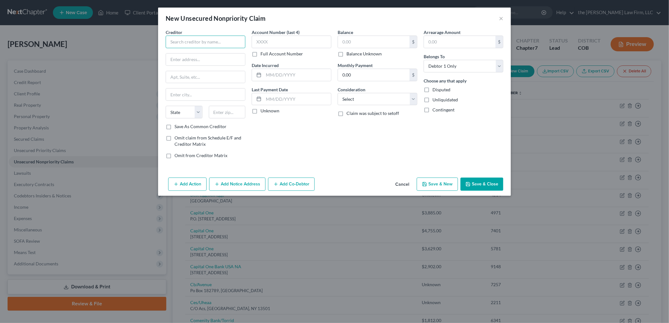
click at [174, 38] on input "text" at bounding box center [206, 42] width 80 height 13
type input "WSECU"
type input "PO WSECU"
click at [221, 114] on input "text" at bounding box center [227, 112] width 37 height 13
type input "98507"
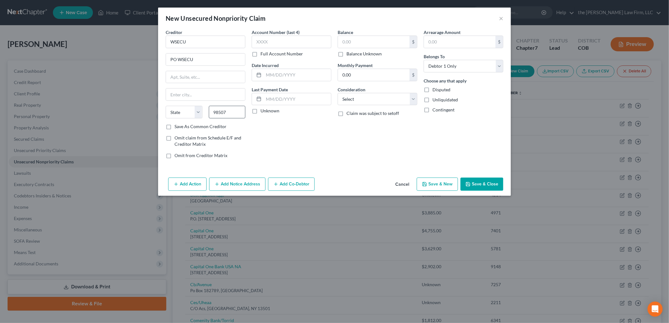
type input "Olympia"
select select "50"
click at [362, 37] on input "text" at bounding box center [374, 42] width 72 height 12
click at [401, 181] on button "Cancel" at bounding box center [402, 184] width 24 height 13
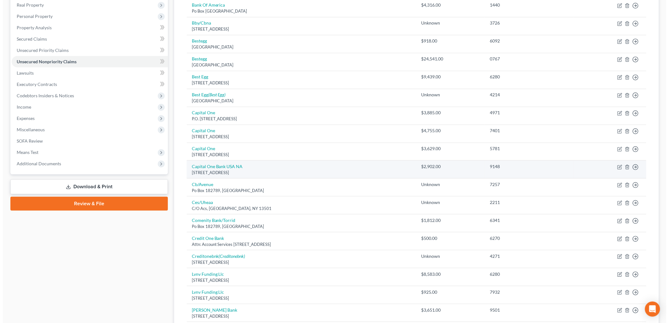
scroll to position [105, 0]
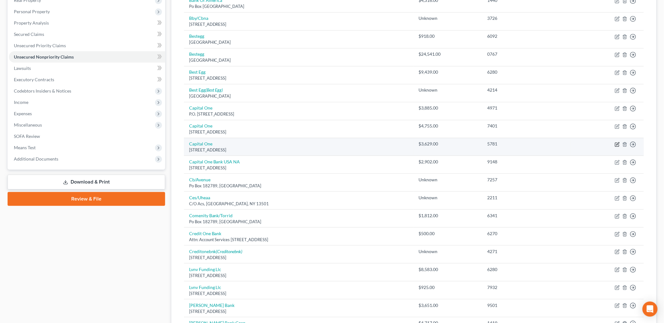
click at [617, 143] on icon "button" at bounding box center [617, 144] width 5 height 5
select select "46"
select select "2"
select select "0"
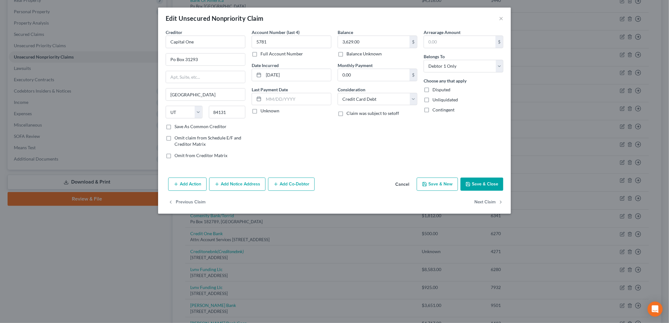
click at [244, 181] on button "Add Notice Address" at bounding box center [237, 184] width 56 height 13
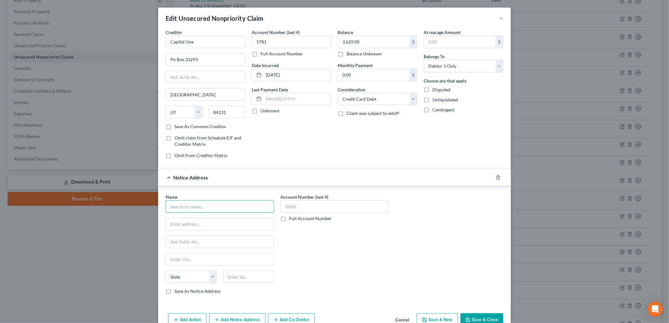
click at [212, 208] on input "text" at bounding box center [220, 206] width 108 height 13
type input "<"
type input "Messerli & Kramer PA"
type input "3033 Campus Drive, Ste 250"
click at [247, 275] on input "text" at bounding box center [248, 277] width 51 height 13
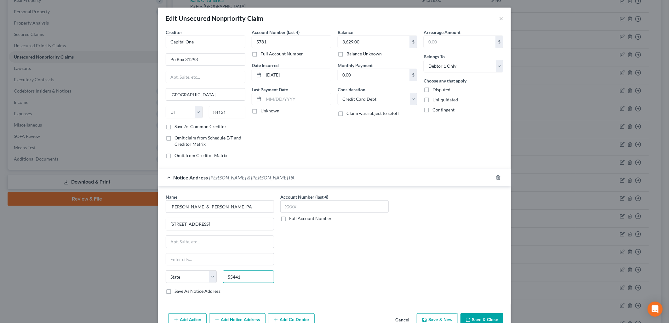
type input "55441"
type input "Minneapolis"
select select "24"
click at [365, 206] on input "text" at bounding box center [334, 206] width 108 height 13
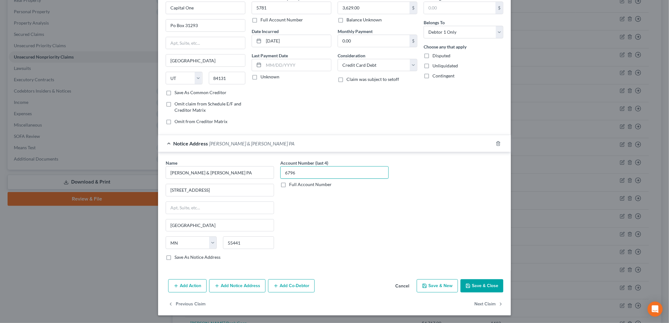
type input "6796"
click at [481, 285] on button "Save & Close" at bounding box center [482, 285] width 43 height 13
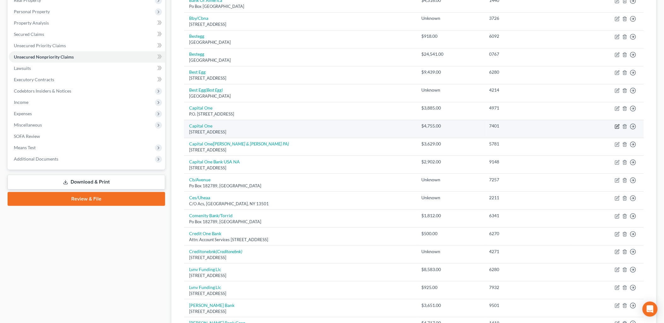
click at [617, 125] on icon "button" at bounding box center [617, 127] width 4 height 4
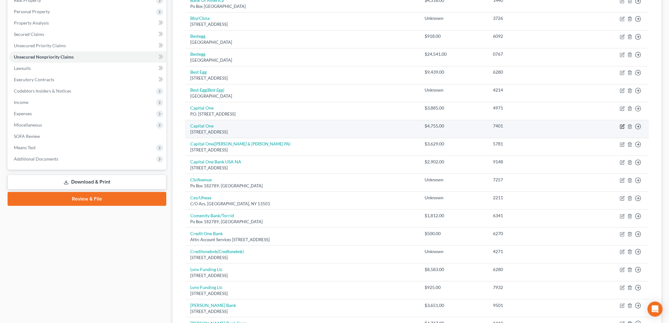
select select "46"
select select "2"
select select "0"
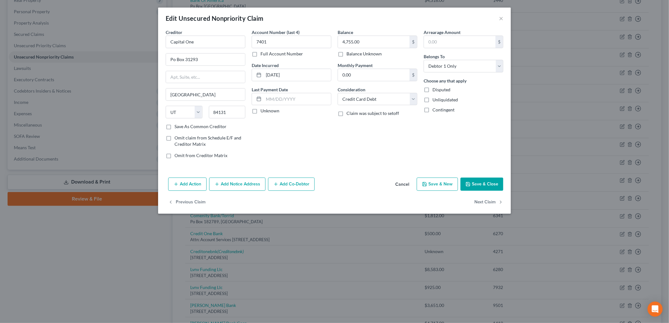
click at [246, 181] on button "Add Notice Address" at bounding box center [237, 184] width 56 height 13
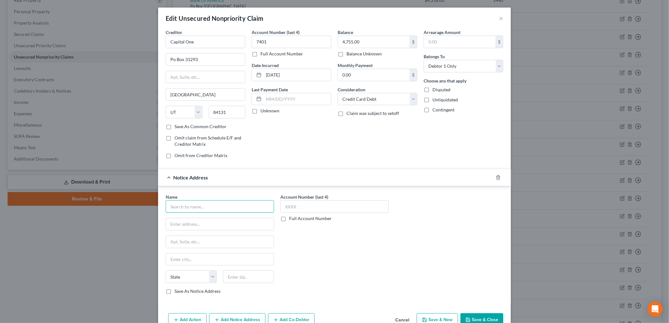
click at [223, 204] on input "text" at bounding box center [220, 206] width 108 height 13
click at [224, 222] on div "80 Minuteman Road, Andover, MA 01810" at bounding box center [206, 223] width 70 height 5
type input "Zwicker & Associates, P.C."
type input "80 Minuteman Road"
type input "Andover"
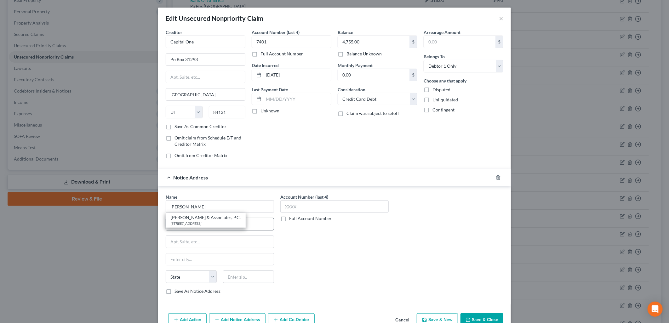
select select "22"
type input "01810"
click at [334, 205] on input "text" at bounding box center [334, 206] width 108 height 13
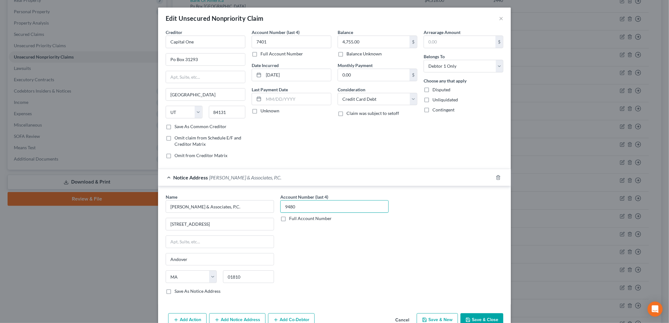
type input "9480"
click at [389, 248] on div "Account Number (last 4) 9480 Full Account Number" at bounding box center [334, 247] width 115 height 106
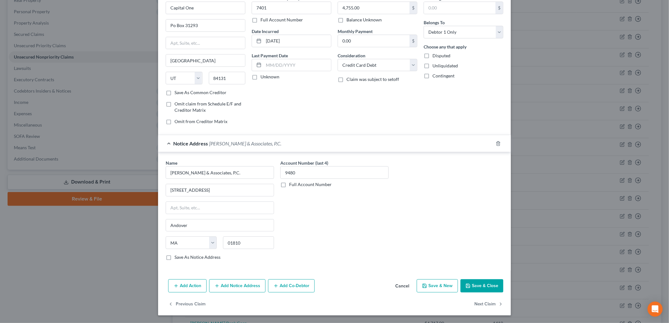
click at [489, 283] on button "Save & Close" at bounding box center [482, 285] width 43 height 13
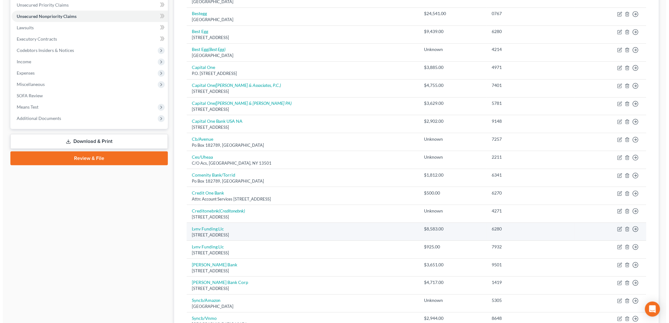
scroll to position [210, 0]
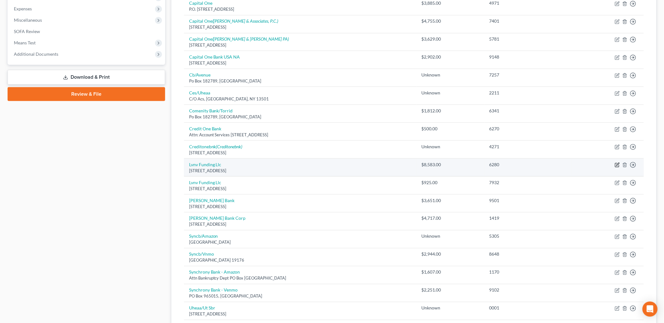
click at [618, 165] on icon "button" at bounding box center [617, 164] width 3 height 3
select select "42"
select select "0"
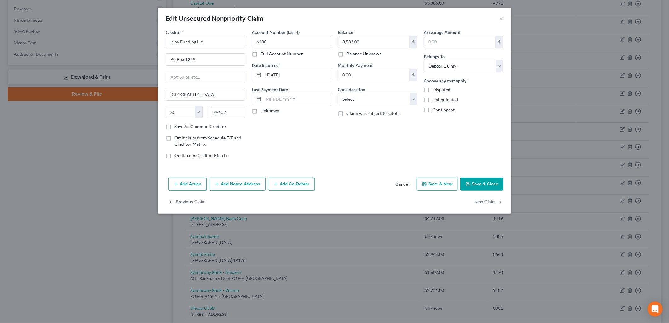
click at [256, 185] on button "Add Notice Address" at bounding box center [237, 184] width 56 height 13
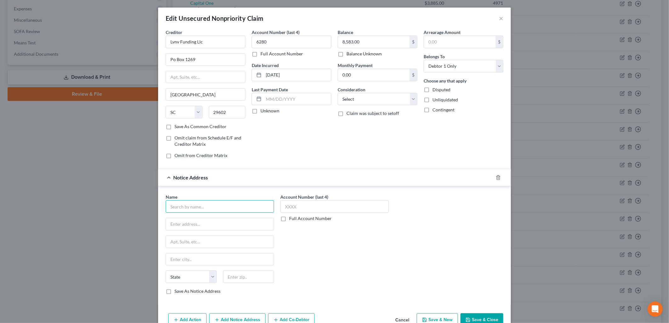
click at [217, 206] on input "text" at bounding box center [220, 206] width 108 height 13
type input "Elbert County Court"
click at [209, 225] on input "text" at bounding box center [220, 224] width 108 height 12
click at [209, 225] on input "751 Ute StreetP" at bounding box center [220, 224] width 108 height 12
type input "751 Ute Street"
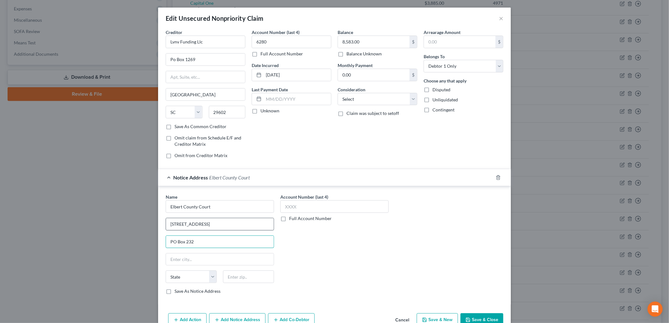
type input "PO Box 232"
type input "Kiowa"
click at [178, 276] on select "State [US_STATE] AK AR AZ CA CO CT DE DC [GEOGRAPHIC_DATA] [GEOGRAPHIC_DATA] GU…" at bounding box center [191, 277] width 51 height 13
select select "5"
click at [166, 271] on select "State [US_STATE] AK AR AZ CA CO CT DE DC [GEOGRAPHIC_DATA] [GEOGRAPHIC_DATA] GU…" at bounding box center [191, 277] width 51 height 13
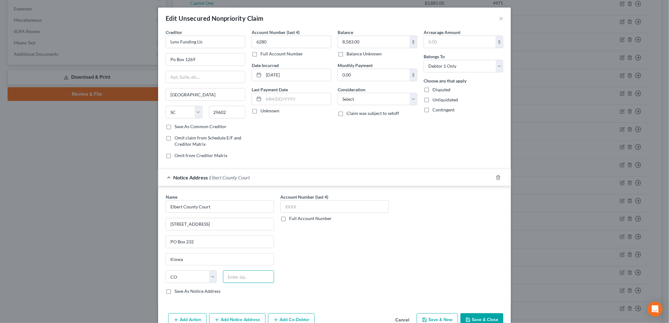
click at [242, 278] on input "text" at bounding box center [248, 277] width 51 height 13
type input "80117"
click at [410, 269] on div "Name * Elbert County Court 751 Ute Street PO Box 232 Kiowa State AL AK AR AZ CA…" at bounding box center [335, 247] width 344 height 106
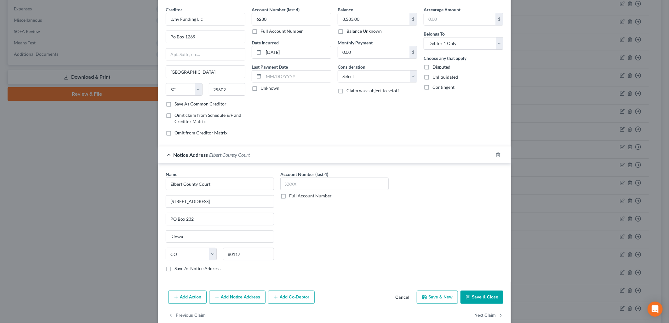
scroll to position [35, 0]
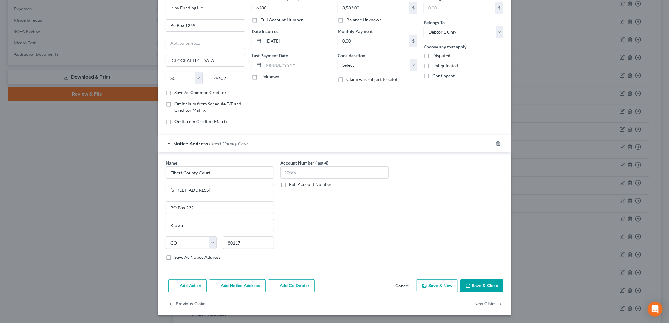
click at [248, 289] on button "Add Notice Address" at bounding box center [237, 285] width 56 height 13
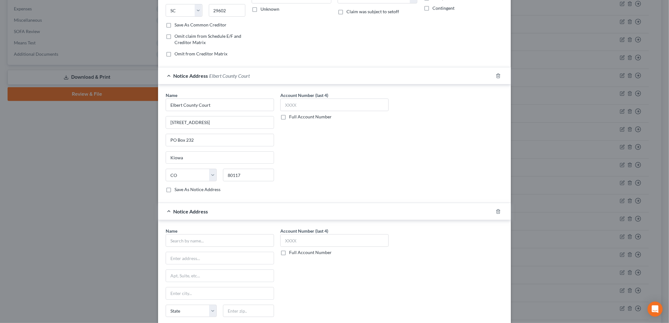
scroll to position [105, 0]
click at [246, 237] on input "text" at bounding box center [220, 238] width 108 height 13
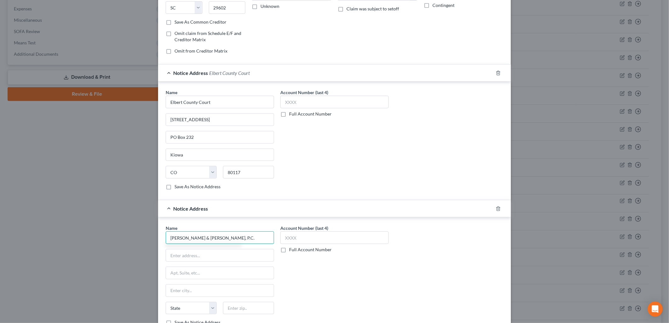
type input "Stenger & Stenger, P.C."
type input "2618 East Paris Avenue SE"
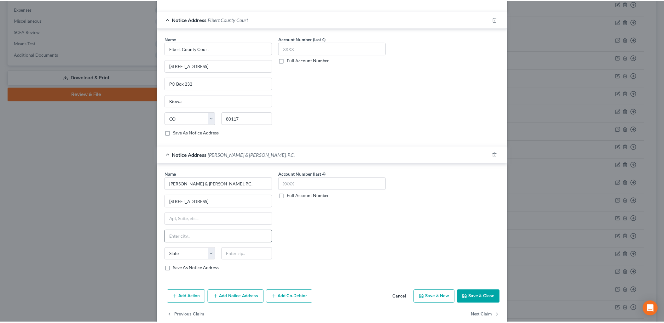
scroll to position [171, 0]
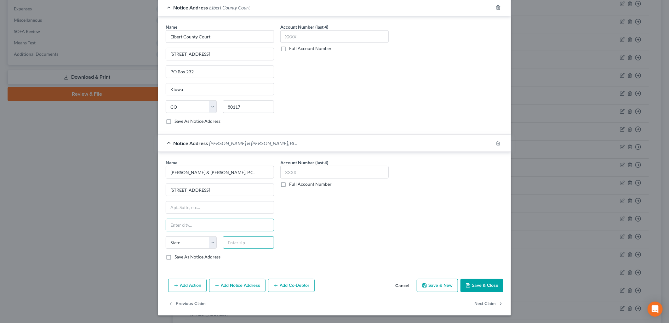
click at [225, 239] on input "text" at bounding box center [248, 243] width 51 height 13
type input "49546"
click at [432, 229] on div "Name * Stenger & Stenger, P.C. 2618 East Paris Avenue SE State AL AK AR AZ CA C…" at bounding box center [335, 212] width 344 height 106
type input "Grand Rapids"
select select "23"
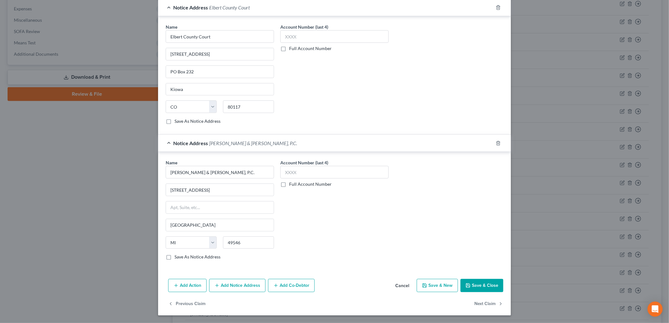
click at [484, 279] on div "Add Action Add Notice Address Add Co-Debtor Cancel Save & New Save & Close" at bounding box center [334, 287] width 353 height 21
click at [494, 291] on button "Save & Close" at bounding box center [482, 285] width 43 height 13
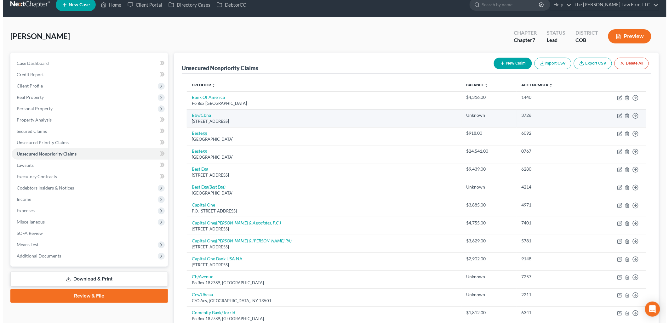
scroll to position [0, 0]
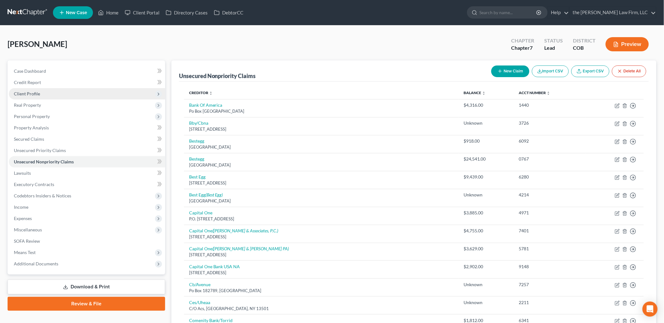
click at [31, 95] on span "Client Profile" at bounding box center [27, 93] width 26 height 5
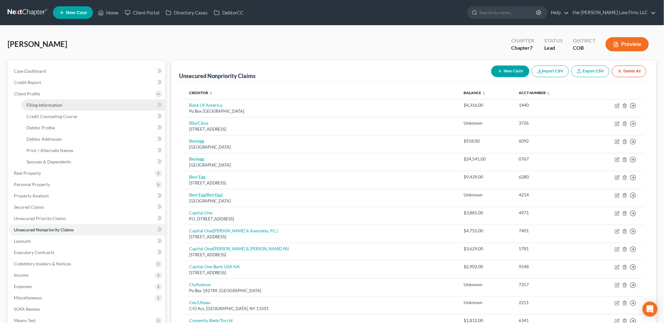
click at [49, 101] on link "Filing Information" at bounding box center [93, 105] width 144 height 11
select select "1"
select select "0"
select select "5"
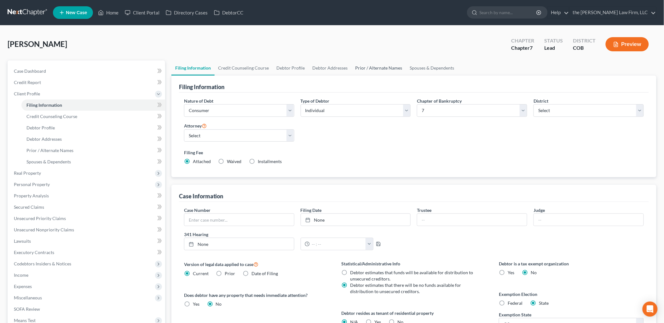
click at [387, 69] on link "Prior / Alternate Names" at bounding box center [379, 67] width 55 height 15
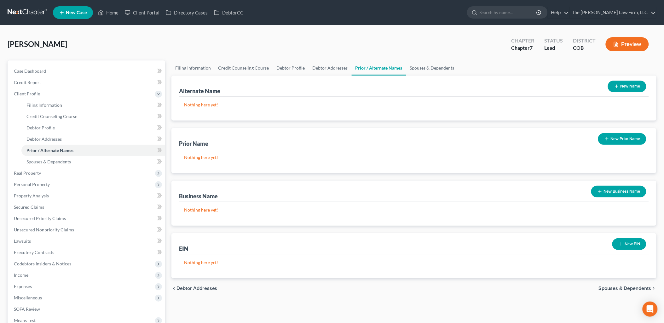
click at [627, 138] on button "New Prior Name" at bounding box center [622, 139] width 48 height 12
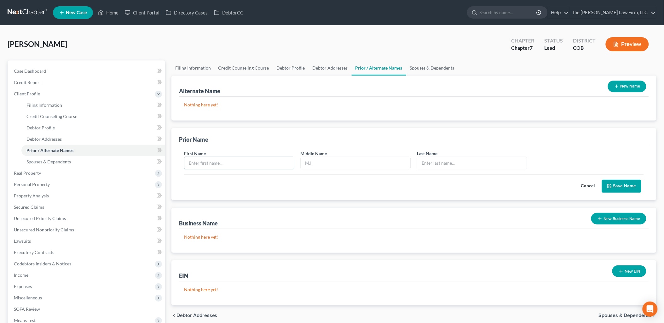
click at [216, 161] on input "text" at bounding box center [239, 163] width 110 height 12
type input "[PERSON_NAME]"
type input "b"
type input "Brownfield"
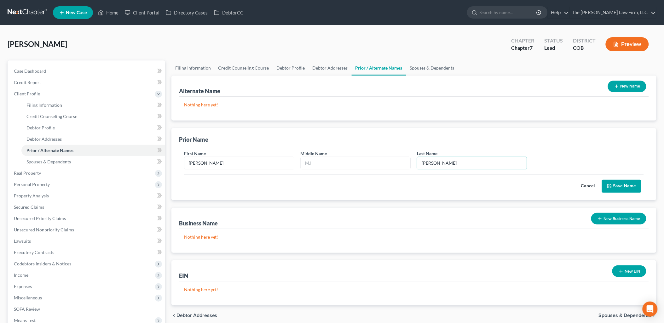
click at [609, 184] on icon "submit" at bounding box center [609, 186] width 5 height 5
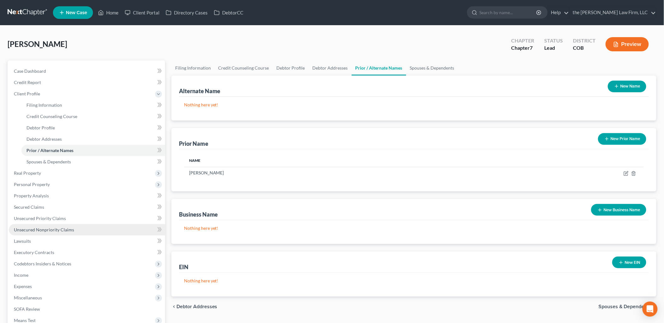
click at [58, 229] on span "Unsecured Nonpriority Claims" at bounding box center [44, 229] width 60 height 5
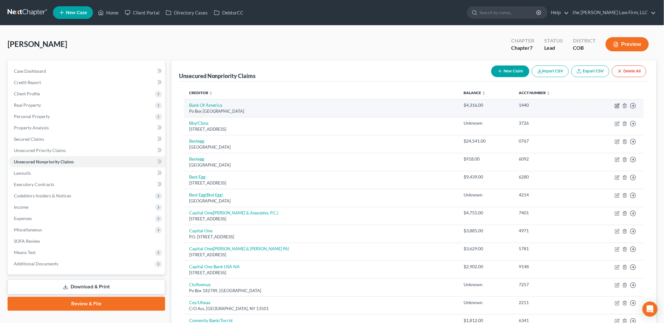
click at [619, 104] on icon "button" at bounding box center [617, 105] width 3 height 3
select select "45"
select select "2"
select select "0"
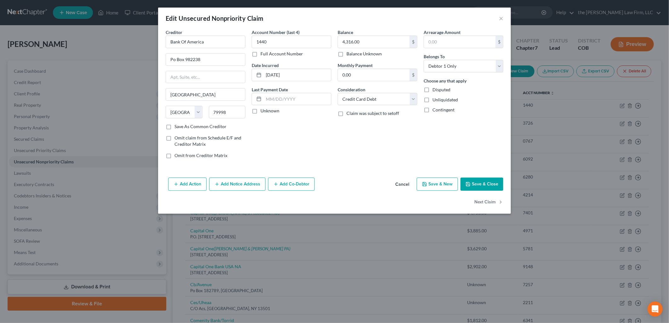
click at [244, 181] on button "Add Notice Address" at bounding box center [237, 184] width 56 height 13
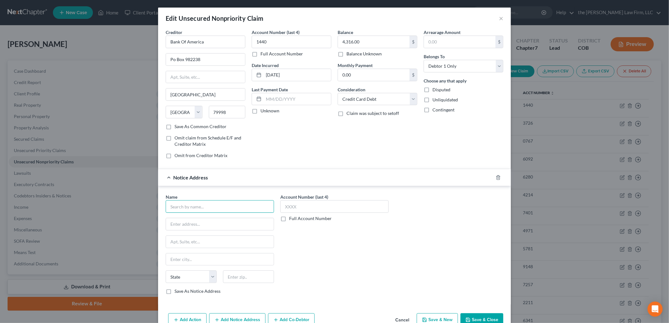
click at [241, 212] on input "text" at bounding box center [220, 206] width 108 height 13
type input "e"
click at [220, 222] on input "text" at bounding box center [220, 224] width 108 height 12
type input "Elbert County Court"
type input "751 Ute Ave"
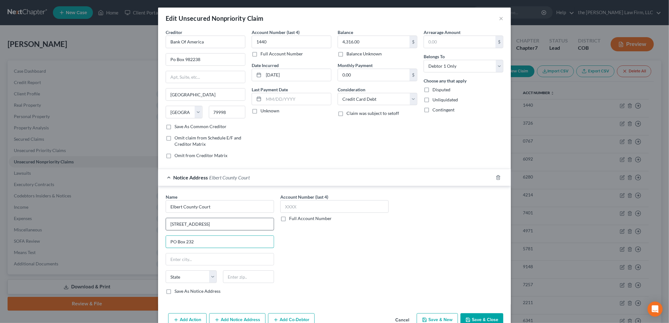
type input "PO Box 232"
type input "80117"
type input "Kiowa"
select select "5"
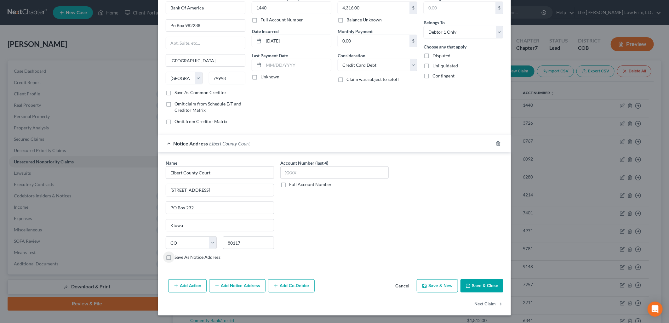
click at [229, 282] on button "Add Notice Address" at bounding box center [237, 285] width 56 height 13
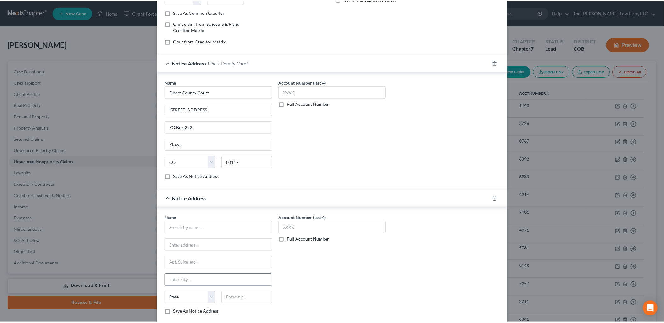
scroll to position [171, 0]
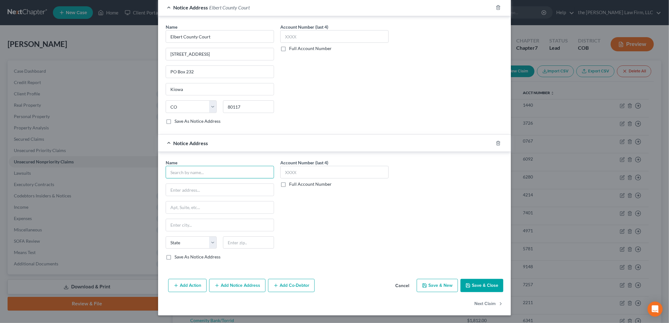
click at [212, 169] on input "text" at bounding box center [220, 172] width 108 height 13
click at [218, 171] on input "Nelson & Kennard" at bounding box center [220, 172] width 108 height 13
type input "Nelson & Kennard"
type input "12596 W Bayaud Ace Ste 120"
type input "80228"
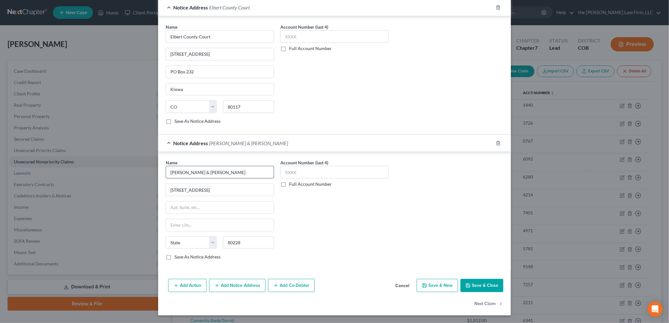
type input "[GEOGRAPHIC_DATA]"
select select "5"
drag, startPoint x: 185, startPoint y: 225, endPoint x: 144, endPoint y: 224, distance: 41.0
click at [144, 224] on div "Edit Unsecured Nonpriority Claim × Creditor * Bank Of America Po Box 982238 El …" at bounding box center [334, 161] width 669 height 323
type input "Lakewood"
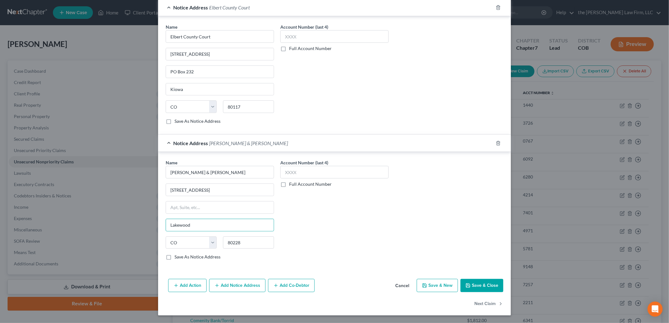
click at [352, 206] on div "Account Number (last 4) Full Account Number" at bounding box center [334, 212] width 115 height 106
click at [466, 284] on icon "button" at bounding box center [468, 285] width 5 height 5
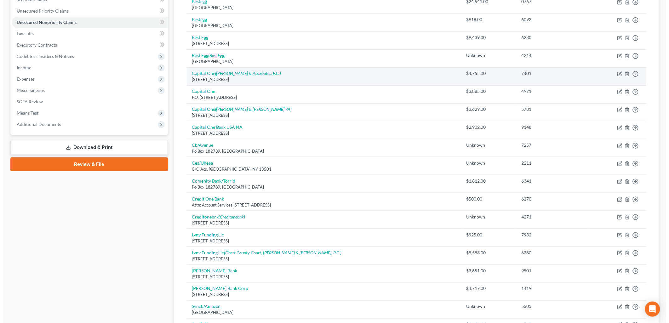
scroll to position [210, 0]
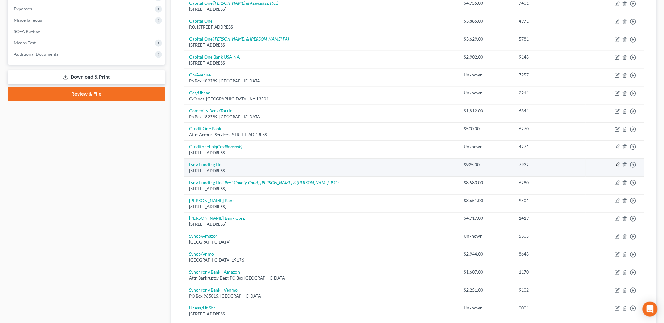
click at [618, 163] on icon "button" at bounding box center [617, 165] width 5 height 5
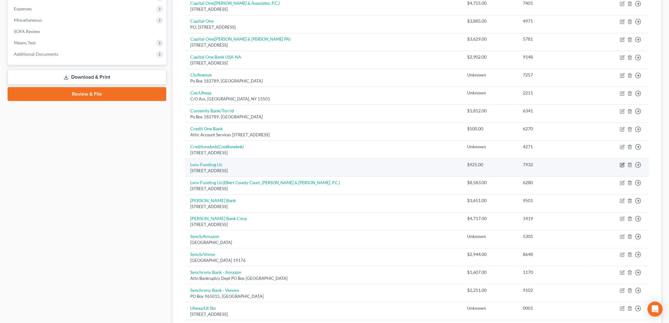
select select "42"
select select "0"
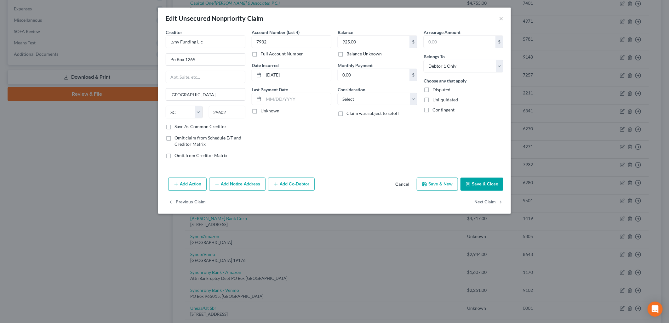
click at [250, 185] on button "Add Notice Address" at bounding box center [237, 184] width 56 height 13
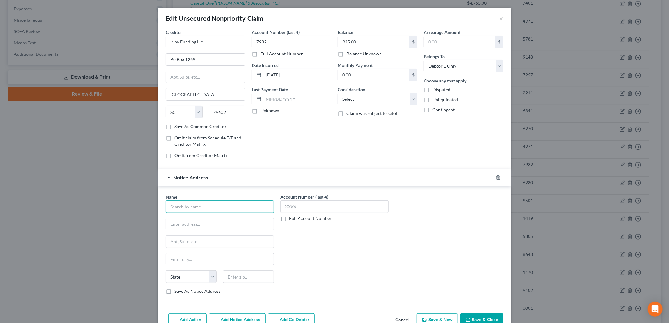
click at [213, 211] on input "text" at bounding box center [220, 206] width 108 height 13
click at [211, 222] on div "751 Ute St, Kiowa, CO 80117" at bounding box center [204, 223] width 66 height 5
type input "Elbert County District Court"
type input "751 Ute St"
type input "Kiowa"
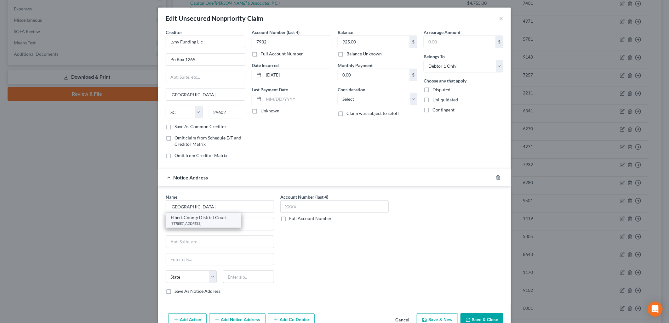
select select "5"
type input "80117"
click at [220, 242] on input "text" at bounding box center [220, 242] width 108 height 12
drag, startPoint x: 339, startPoint y: 262, endPoint x: 295, endPoint y: 237, distance: 51.1
click at [339, 262] on div "Account Number (last 4) Full Account Number" at bounding box center [334, 247] width 115 height 106
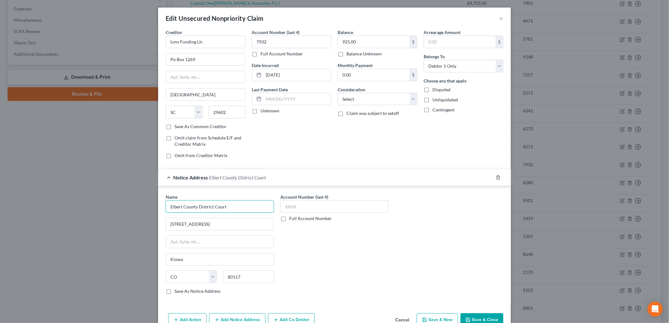
drag, startPoint x: 211, startPoint y: 207, endPoint x: 197, endPoint y: 212, distance: 15.5
click at [197, 212] on input "Elbert County District Court" at bounding box center [220, 206] width 108 height 13
type input "Elbert County Court"
click at [195, 246] on input "text" at bounding box center [220, 242] width 108 height 12
type input "PO Box 121"
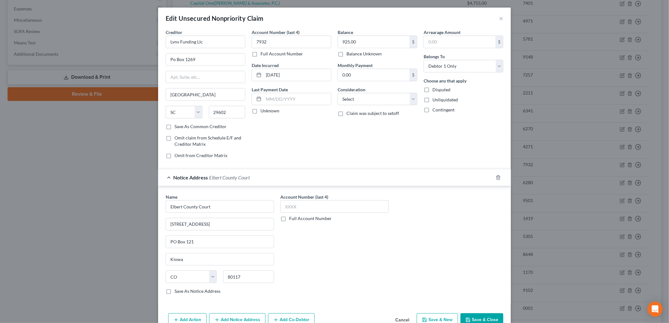
click at [401, 272] on div "Name * Elbert County Court 751 Ute St PO Box 121 Kiowa State AL AK AR AZ CA CO …" at bounding box center [335, 247] width 344 height 106
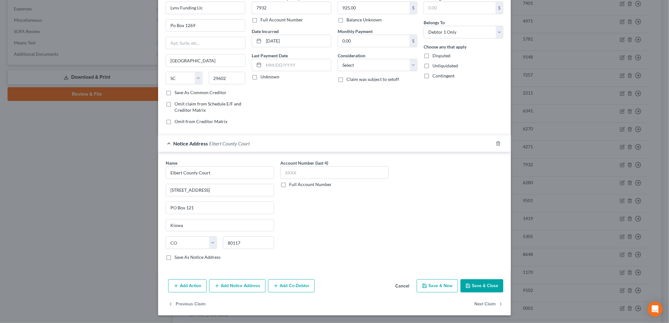
click at [231, 286] on button "Add Notice Address" at bounding box center [237, 285] width 56 height 13
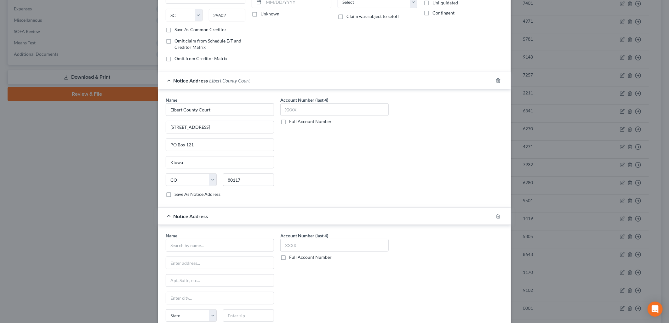
scroll to position [171, 0]
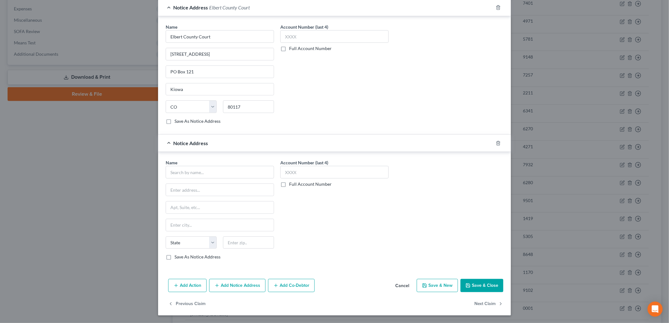
click at [199, 180] on div "Name * State AL AK AR AZ CA CO CT DE DC FL GA GU HI ID IL IN IA KS KY LA ME MD …" at bounding box center [220, 209] width 108 height 101
click at [202, 176] on input "text" at bounding box center [220, 172] width 108 height 13
type input "Johnson Mark LLC"
type input "PO Box 7811"
type input "84091"
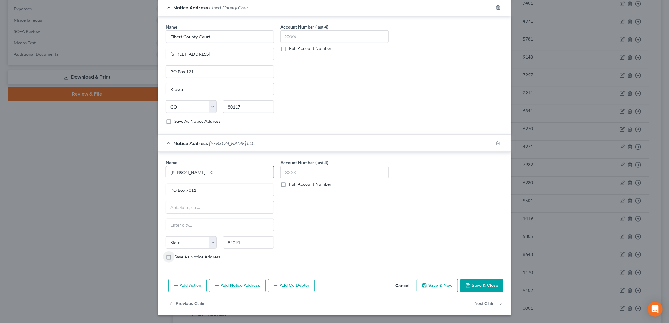
type input "Sandy"
select select "46"
click at [496, 290] on button "Save & Close" at bounding box center [482, 285] width 43 height 13
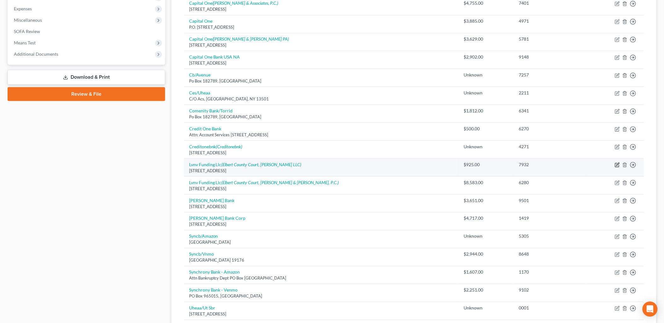
click at [617, 166] on icon "button" at bounding box center [617, 164] width 3 height 3
select select "42"
select select "0"
select select "5"
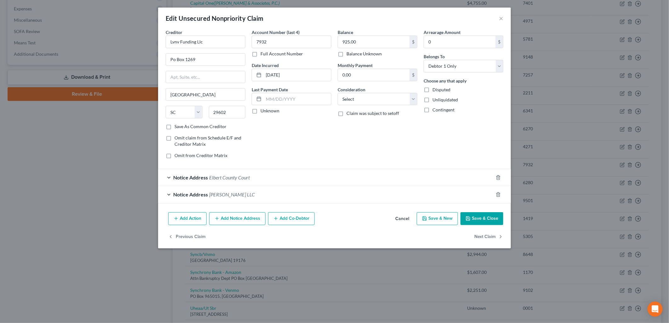
click at [234, 174] on div "Notice Address Elbert County Court" at bounding box center [325, 177] width 335 height 17
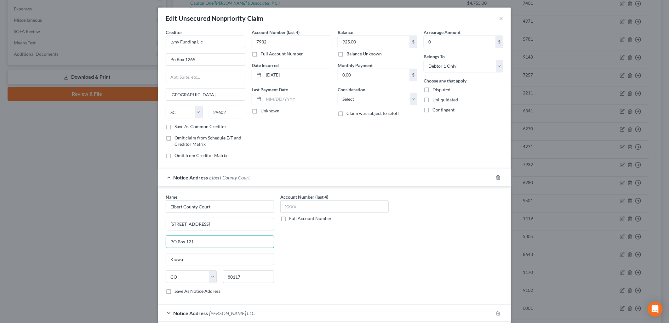
drag, startPoint x: 202, startPoint y: 242, endPoint x: 136, endPoint y: 246, distance: 66.3
click at [136, 246] on div "Edit Unsecured Nonpriority Claim × Creditor * Lvnv Funding Llc Po Box 1269 Gree…" at bounding box center [334, 161] width 669 height 323
click at [211, 229] on input "751 Ute St" at bounding box center [220, 224] width 108 height 12
paste input "PO Box 121"
type input "751 Ute St PO Box 121"
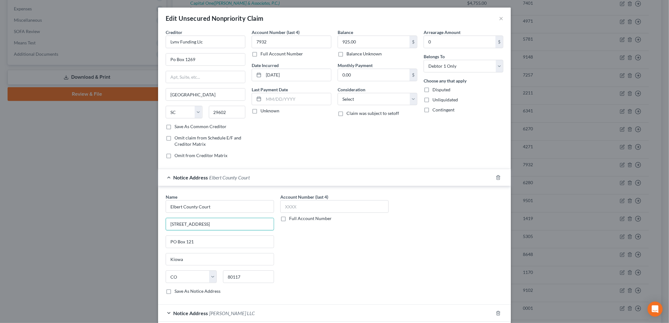
drag, startPoint x: 231, startPoint y: 224, endPoint x: 113, endPoint y: 214, distance: 118.6
click at [113, 214] on div "Edit Unsecured Nonpriority Claim × Creditor * Lvnv Funding Llc Po Box 1269 Gree…" at bounding box center [334, 161] width 669 height 323
drag, startPoint x: 195, startPoint y: 250, endPoint x: 104, endPoint y: 245, distance: 91.3
click at [104, 245] on div "Edit Unsecured Nonpriority Claim × Creditor * Lvnv Funding Llc Po Box 1269 Gree…" at bounding box center [334, 161] width 669 height 323
paste input "751 Ute St"
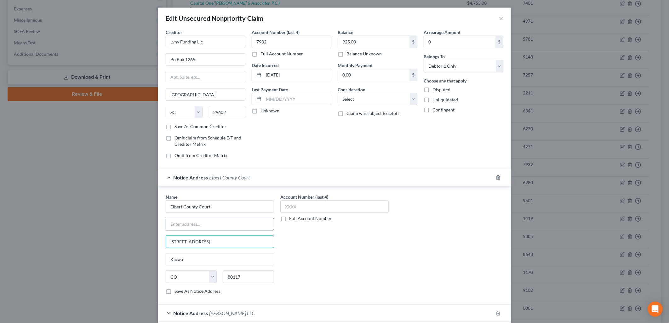
type input "751 Ute St PO Box 121"
click at [181, 225] on input "text" at bounding box center [220, 224] width 108 height 12
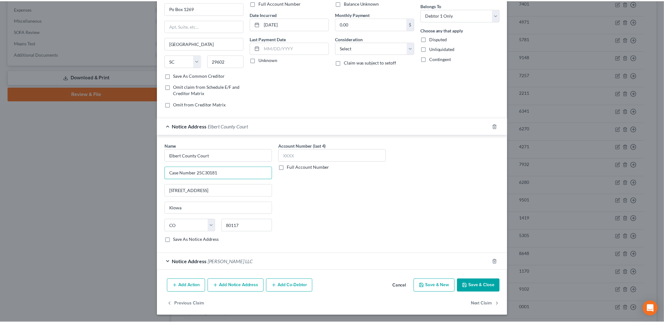
scroll to position [52, 0]
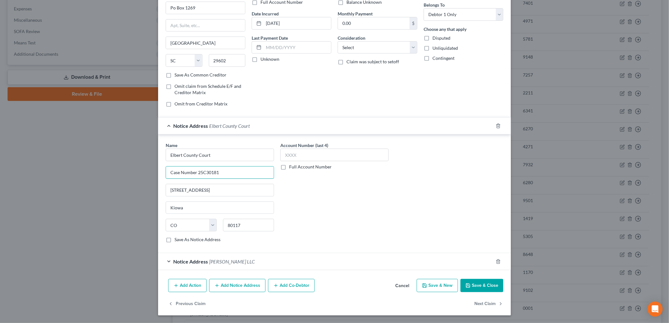
type input "Case Number 25C30181"
click at [477, 283] on button "Save & Close" at bounding box center [482, 285] width 43 height 13
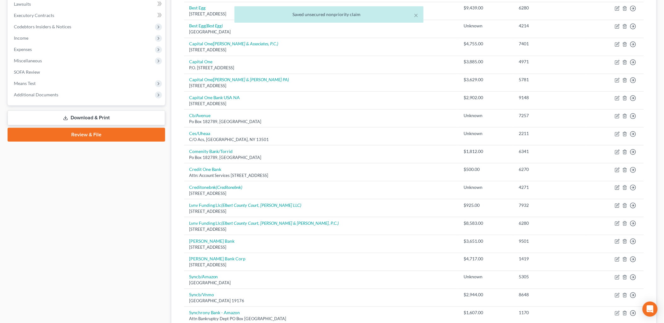
scroll to position [35, 0]
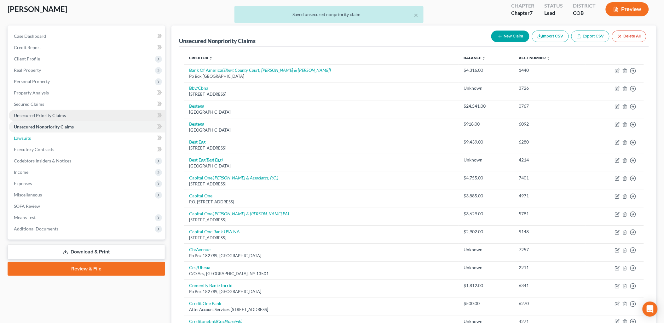
click at [32, 137] on link "Lawsuits" at bounding box center [87, 138] width 156 height 11
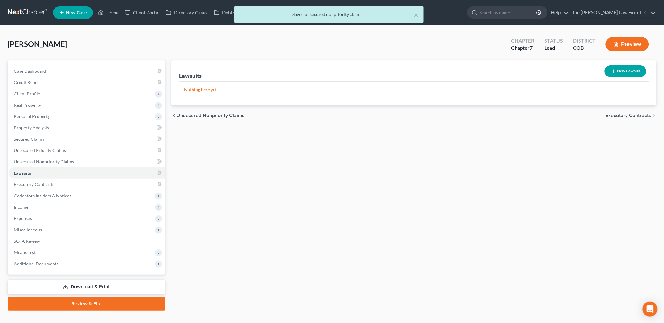
click at [622, 63] on div "New Lawsuit" at bounding box center [625, 71] width 47 height 17
click at [622, 68] on button "New Lawsuit" at bounding box center [626, 72] width 42 height 12
select select "0"
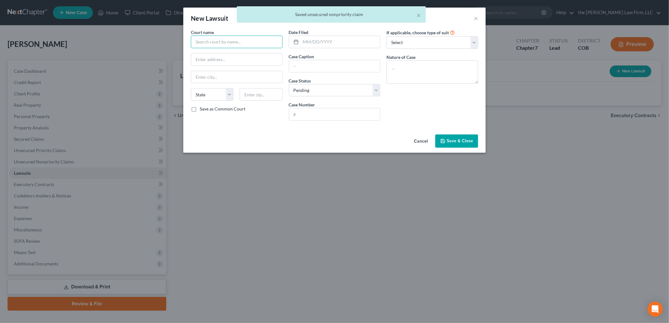
click at [243, 39] on input "text" at bounding box center [237, 42] width 92 height 13
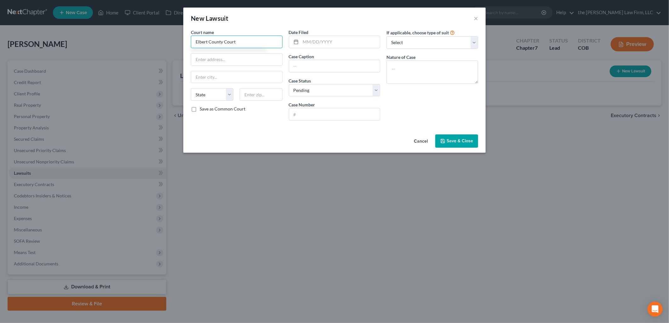
type input "Elbert County Court"
paste input "751 Ute St PO Box 121"
type input "751 Ute St PO Box 121"
click at [242, 76] on input "text" at bounding box center [236, 77] width 91 height 12
click at [194, 95] on select "State [US_STATE] AK AR AZ CA CO CT DE DC [GEOGRAPHIC_DATA] [GEOGRAPHIC_DATA] GU…" at bounding box center [212, 94] width 43 height 13
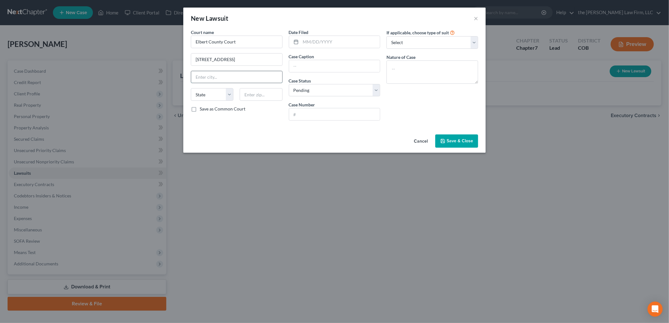
click at [250, 79] on input "text" at bounding box center [236, 77] width 91 height 12
type input "Kiowa"
select select "5"
type input "80117"
click at [340, 43] on input "text" at bounding box center [340, 42] width 79 height 12
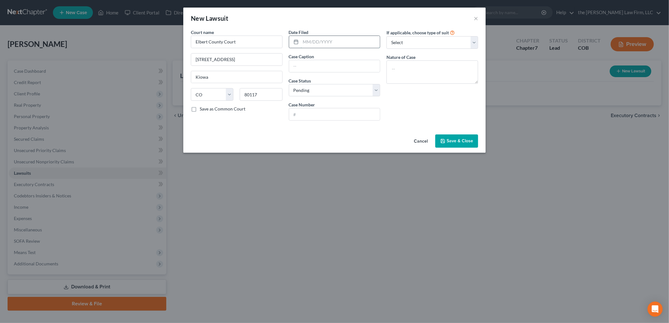
click at [341, 43] on input "text" at bounding box center [340, 42] width 79 height 12
type input "05/19/2025"
type input "LVNV Funding LLC v. Marnie Jones"
click at [314, 112] on input "text" at bounding box center [334, 114] width 91 height 12
type input "2025C030181"
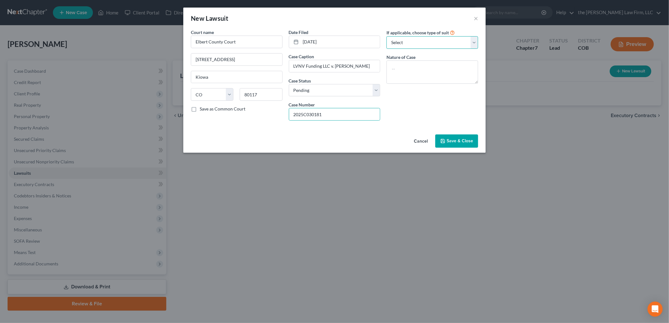
drag, startPoint x: 411, startPoint y: 38, endPoint x: 411, endPoint y: 43, distance: 4.4
click at [411, 38] on select "Select Repossession Garnishment Foreclosure Attached, Seized, Or Levied Other" at bounding box center [433, 42] width 92 height 13
select select "4"
click at [387, 36] on select "Select Repossession Garnishment Foreclosure Attached, Seized, Or Levied Other" at bounding box center [433, 42] width 92 height 13
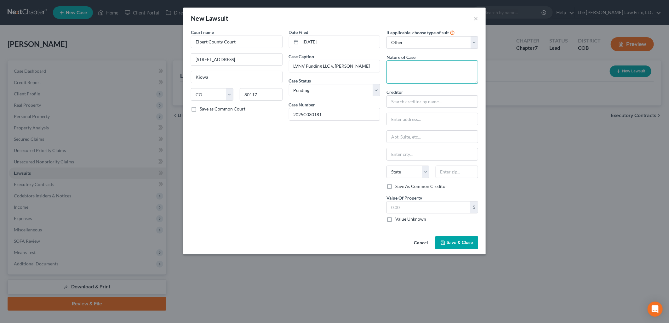
click at [415, 65] on textarea at bounding box center [433, 71] width 92 height 23
type textarea "Collections"
click at [439, 117] on div "LVNV Funding LLC" at bounding box center [425, 112] width 76 height 9
type input "LVNV Funding LLC"
type input "625 Pilot Rd."
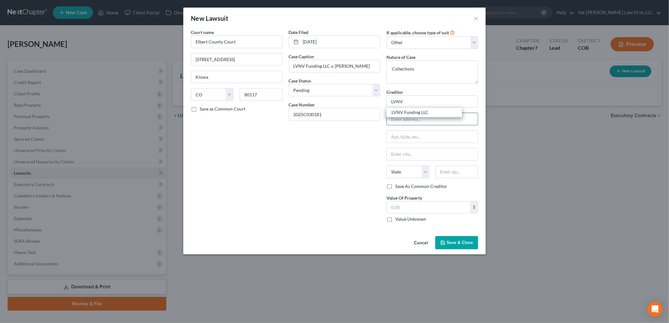
type input "[GEOGRAPHIC_DATA]"
select select "31"
type input "89119"
click at [396, 217] on label "Value Unknown" at bounding box center [410, 219] width 31 height 6
click at [398, 217] on input "Value Unknown" at bounding box center [400, 218] width 4 height 4
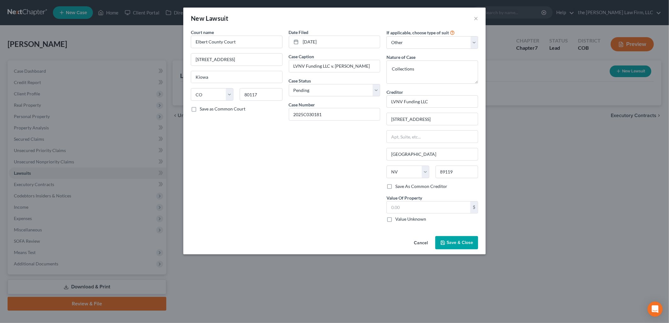
checkbox input "true"
type input "0.00"
click at [459, 249] on button "Save & Close" at bounding box center [456, 242] width 43 height 13
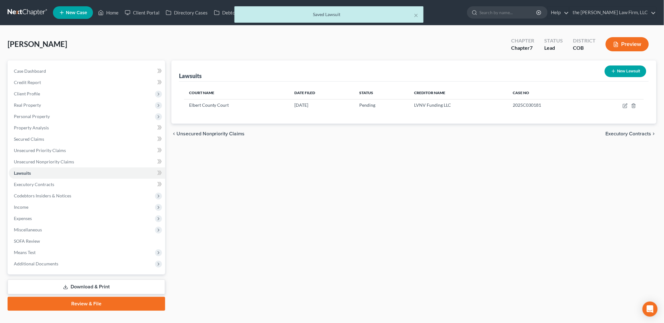
click at [624, 74] on button "New Lawsuit" at bounding box center [626, 72] width 42 height 12
select select "0"
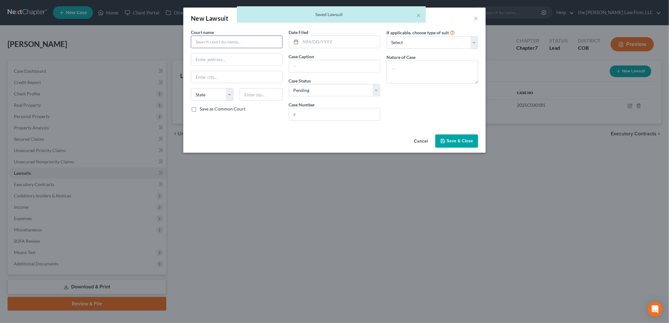
click at [260, 50] on div "Court name * State AL AK AR AZ CA CO CT DE DC FL GA GU HI ID IL IN IA KS KY LA …" at bounding box center [237, 77] width 98 height 97
click at [258, 64] on input "text" at bounding box center [236, 60] width 91 height 12
paste input "751 Ute St PO Box 121"
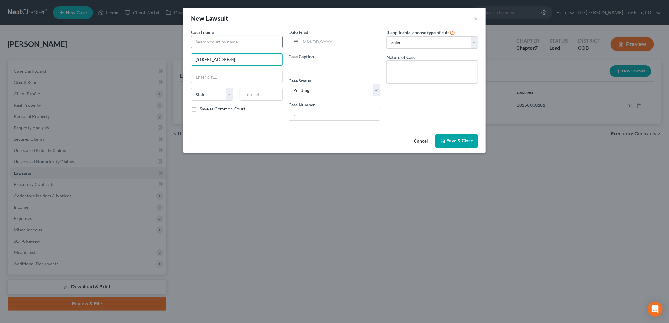
type input "751 Ute St PO Box 121"
click at [257, 44] on input "text" at bounding box center [237, 42] width 92 height 13
type input "[GEOGRAPHIC_DATA]"
click at [220, 99] on select "State [US_STATE] AK AR AZ CA CO CT DE DC [GEOGRAPHIC_DATA] [GEOGRAPHIC_DATA] GU…" at bounding box center [212, 94] width 43 height 13
select select "5"
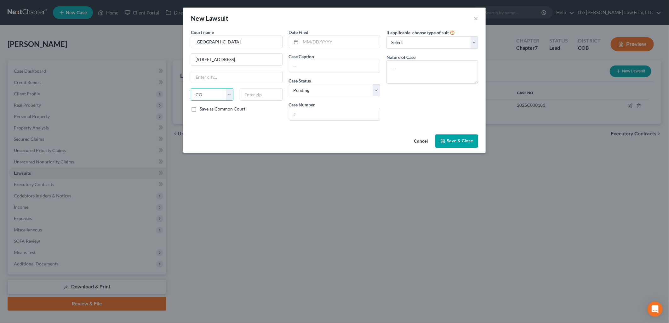
click at [191, 88] on select "State [US_STATE] AK AR AZ CA CO CT DE DC [GEOGRAPHIC_DATA] [GEOGRAPHIC_DATA] GU…" at bounding box center [212, 94] width 43 height 13
click at [261, 93] on input "text" at bounding box center [261, 94] width 43 height 13
type input "80117"
type input "Kiowa"
click at [301, 46] on input "text" at bounding box center [340, 42] width 79 height 12
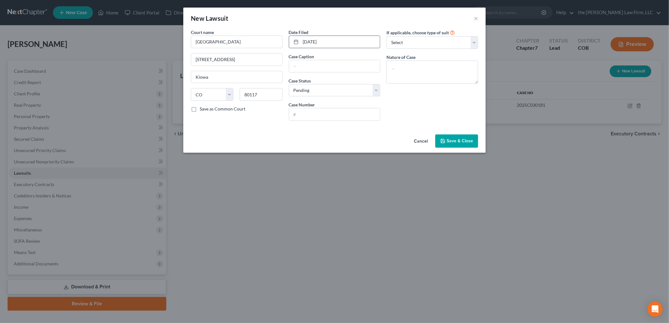
type input "12/06/2025"
type input "Bank of America NA v. Marnie Jones"
drag, startPoint x: 333, startPoint y: 86, endPoint x: 332, endPoint y: 92, distance: 5.4
click at [333, 86] on select "Select Pending On Appeal Concluded" at bounding box center [335, 90] width 92 height 13
select select "2"
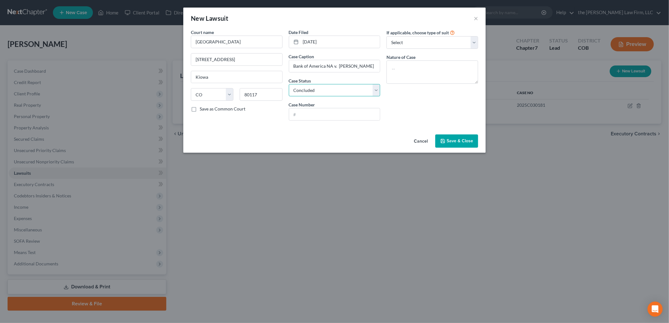
click at [289, 84] on select "Select Pending On Appeal Concluded" at bounding box center [335, 90] width 92 height 13
click at [320, 110] on input "text" at bounding box center [334, 114] width 91 height 12
type input "1"
type input "24C30448"
click at [446, 40] on select "Select Repossession Garnishment Foreclosure Attached, Seized, Or Levied Other" at bounding box center [433, 42] width 92 height 13
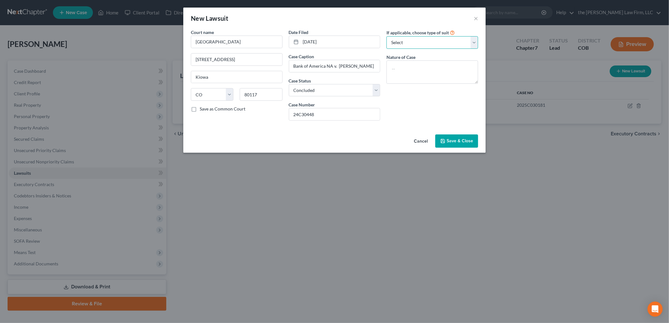
select select "4"
click at [387, 36] on select "Select Repossession Garnishment Foreclosure Attached, Seized, Or Levied Other" at bounding box center [433, 42] width 92 height 13
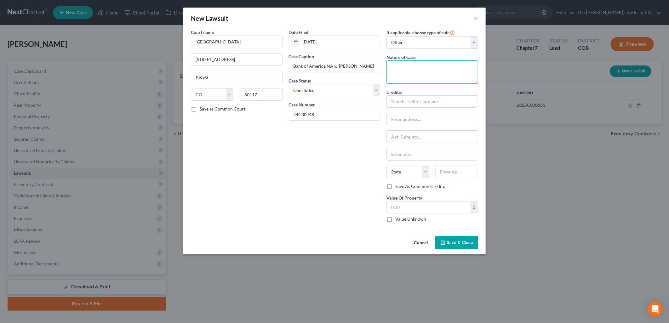
click at [423, 68] on textarea at bounding box center [433, 71] width 92 height 23
type textarea "c"
type textarea "Collections"
type input "Bank of America"
click at [425, 110] on div "Bank of America" at bounding box center [425, 112] width 66 height 6
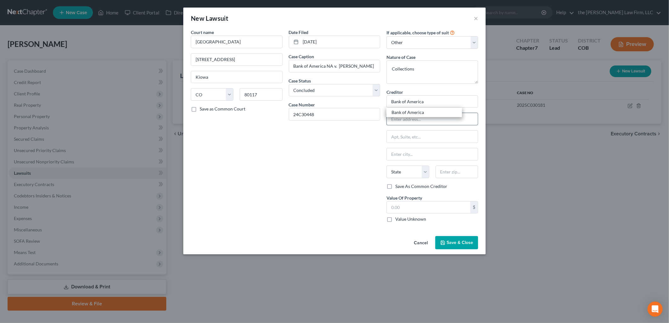
type input "P.O. Box 672050"
type input "Dallas"
select select "45"
type input "75267-2050"
click at [460, 244] on span "Save & Close" at bounding box center [460, 242] width 26 height 5
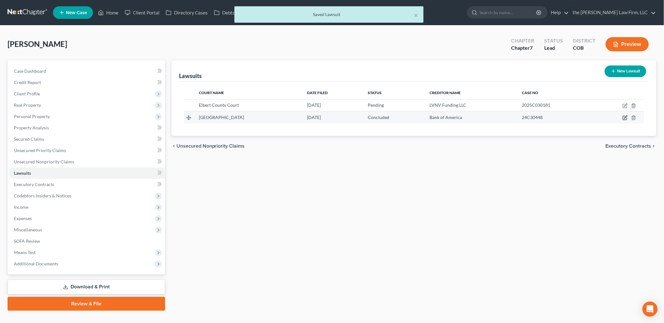
click at [625, 120] on icon "button" at bounding box center [625, 118] width 4 height 4
select select "5"
select select "2"
select select "4"
select select "45"
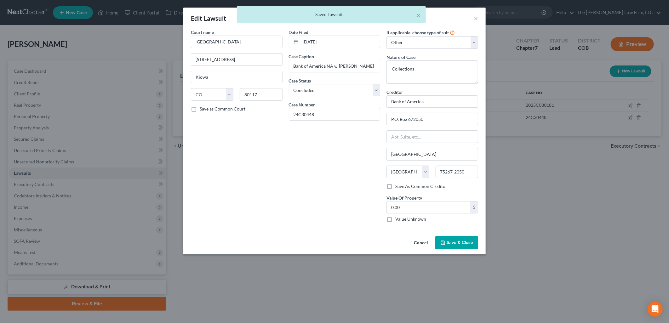
click at [417, 219] on label "Value Unknown" at bounding box center [410, 219] width 31 height 6
click at [402, 219] on input "Value Unknown" at bounding box center [400, 218] width 4 height 4
checkbox input "true"
click at [470, 240] on button "Save & Close" at bounding box center [456, 242] width 43 height 13
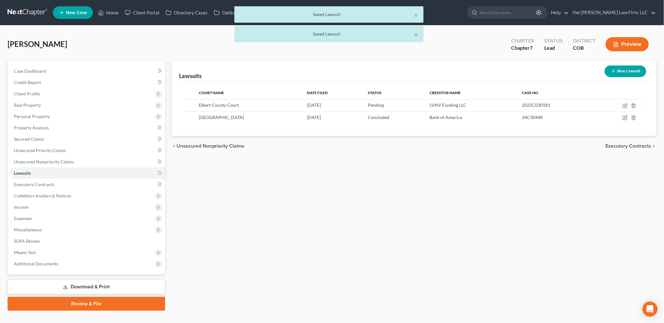
click at [631, 72] on button "New Lawsuit" at bounding box center [626, 72] width 42 height 12
select select "0"
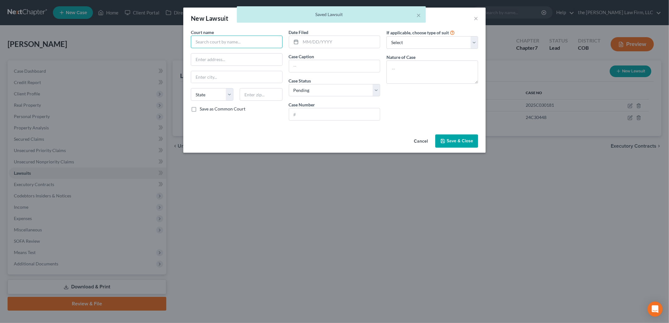
click at [225, 40] on input "text" at bounding box center [237, 42] width 92 height 13
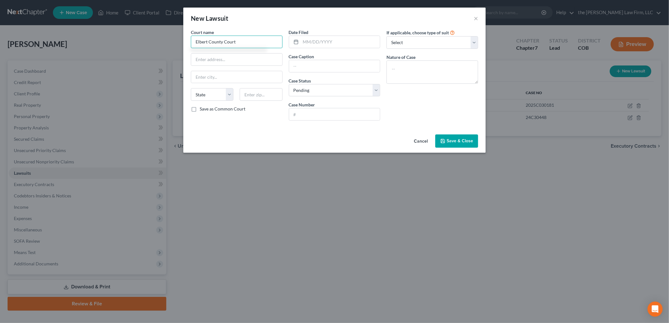
type input "Elbert County Court"
paste input "751 Ute St PO Box 121"
type input "751 Ute St PO Box 121"
type input "80117"
type input "Kiowa"
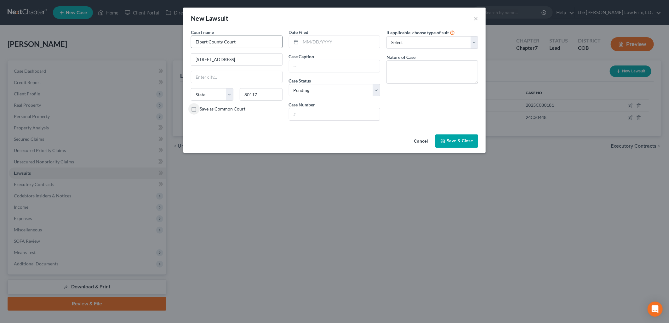
select select "5"
click at [325, 38] on input "text" at bounding box center [340, 42] width 79 height 12
type input "10/23/2024"
type input "LVNV Funding LLC v. Marnie Jones"
click at [424, 65] on textarea at bounding box center [433, 71] width 92 height 23
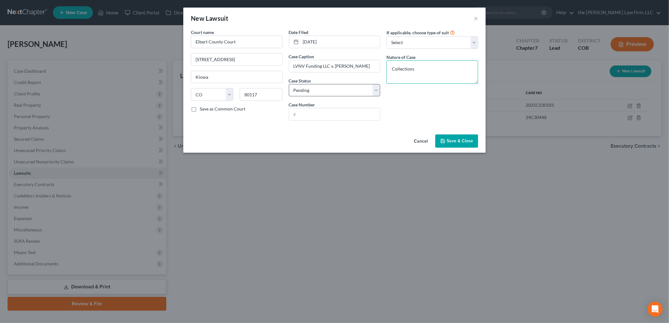
type textarea "Collections"
click at [321, 93] on select "Select Pending On Appeal Concluded" at bounding box center [335, 90] width 92 height 13
select select "2"
click at [289, 84] on select "Select Pending On Appeal Concluded" at bounding box center [335, 90] width 92 height 13
click at [318, 109] on input "text" at bounding box center [334, 114] width 91 height 12
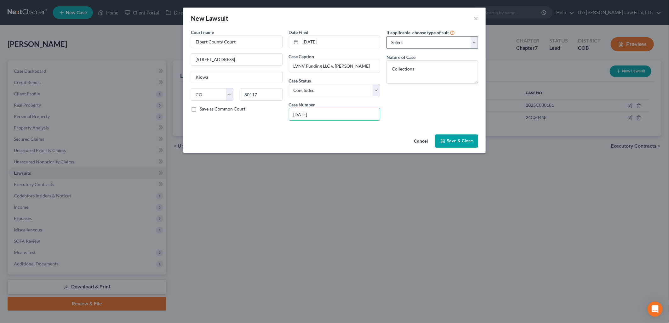
type input "10/23/2024"
click at [402, 48] on select "Select Repossession Garnishment Foreclosure Attached, Seized, Or Levied Other" at bounding box center [433, 42] width 92 height 13
select select "4"
click at [387, 36] on select "Select Repossession Garnishment Foreclosure Attached, Seized, Or Levied Other" at bounding box center [433, 42] width 92 height 13
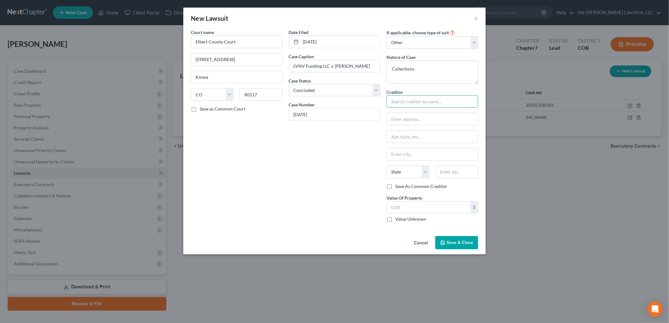
click at [446, 101] on input "text" at bounding box center [433, 101] width 92 height 13
click at [436, 116] on div "LVNV Funding LLC" at bounding box center [425, 112] width 66 height 6
type input "LVNV Funding LLC"
type input "625 Pilot Rd."
type input "[GEOGRAPHIC_DATA]"
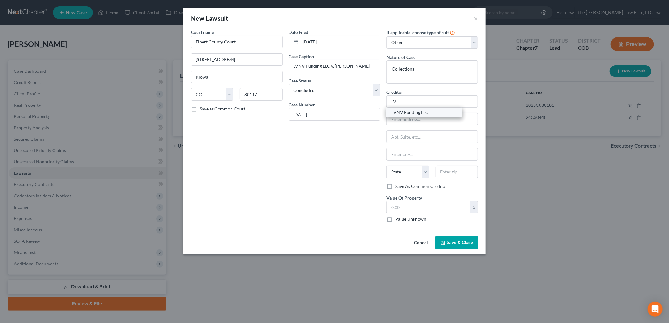
select select "31"
type input "89119"
click at [414, 219] on label "Value Unknown" at bounding box center [410, 219] width 31 height 6
click at [402, 219] on input "Value Unknown" at bounding box center [400, 218] width 4 height 4
checkbox input "true"
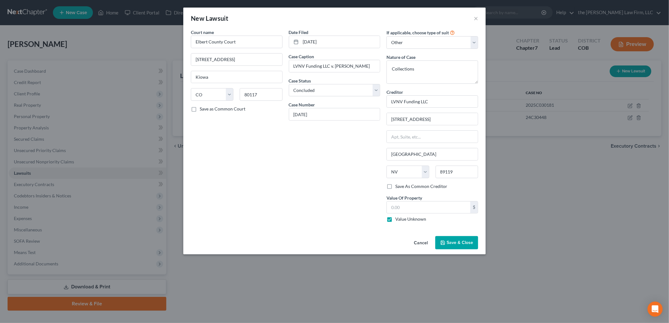
type input "0.00"
click at [460, 244] on span "Save & Close" at bounding box center [460, 242] width 26 height 5
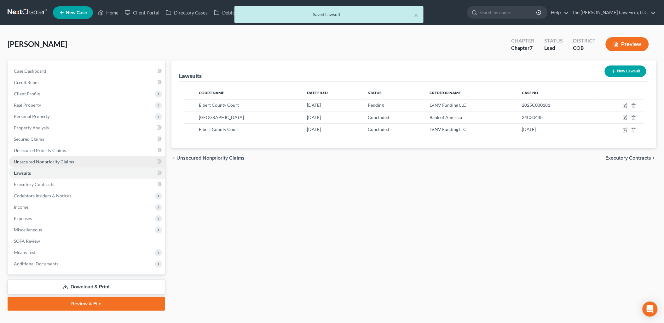
click at [59, 159] on span "Unsecured Nonpriority Claims" at bounding box center [44, 161] width 60 height 5
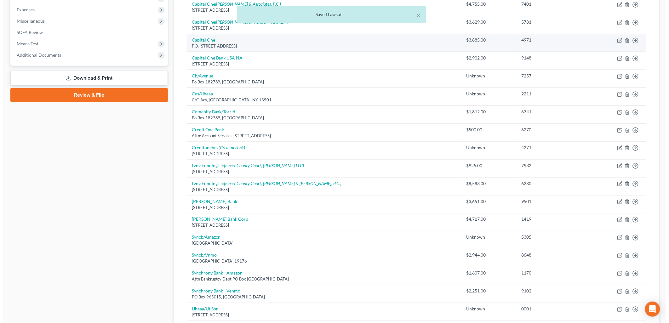
scroll to position [210, 0]
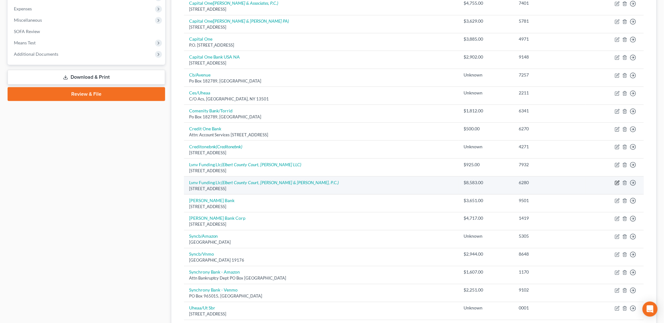
click at [620, 182] on icon "button" at bounding box center [617, 183] width 5 height 5
select select "42"
select select "0"
select select "5"
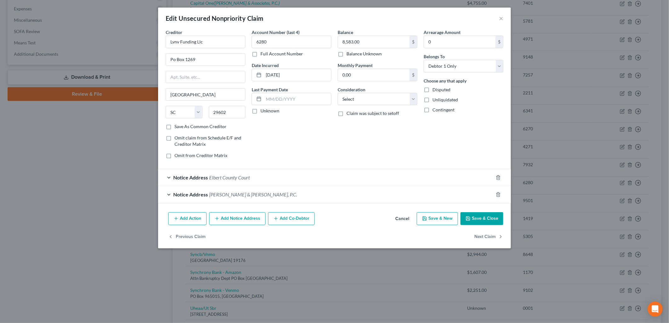
click at [276, 175] on div "Notice Address Elbert County Court" at bounding box center [325, 177] width 335 height 17
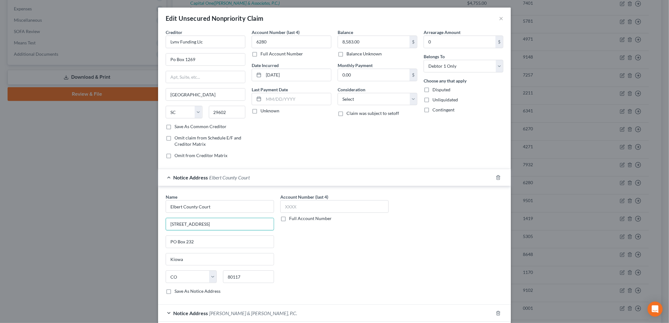
drag, startPoint x: 211, startPoint y: 227, endPoint x: 137, endPoint y: 222, distance: 74.5
click at [137, 222] on div "Edit Unsecured Nonpriority Claim × Creditor * Lvnv Funding Llc Po Box 1269 Gree…" at bounding box center [334, 161] width 669 height 323
paste input "PO Box 121"
type input "751 Ute St PO Box 121"
drag, startPoint x: 238, startPoint y: 243, endPoint x: 92, endPoint y: 235, distance: 145.8
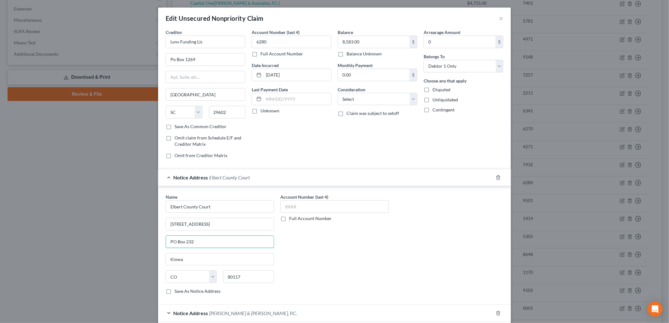
click at [92, 235] on div "Edit Unsecured Nonpriority Claim × Creditor * Lvnv Funding Llc Po Box 1269 Gree…" at bounding box center [334, 161] width 669 height 323
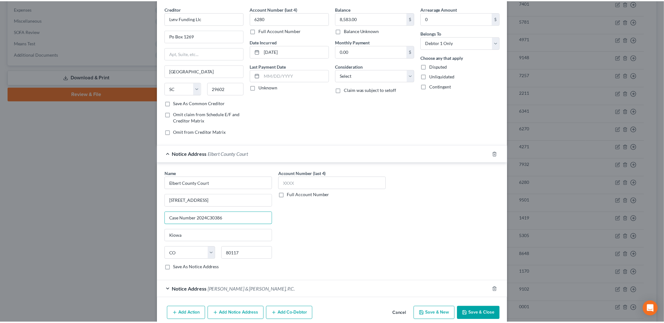
scroll to position [52, 0]
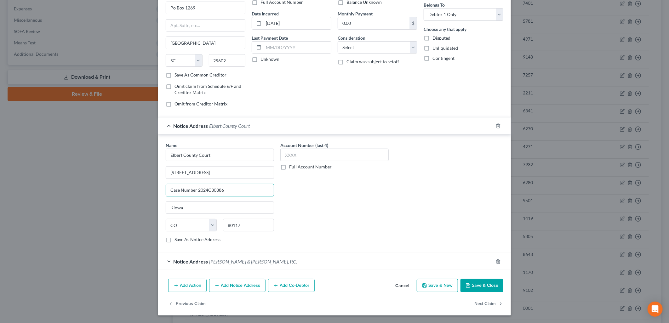
type input "Case Number 2024C30386"
click at [474, 282] on button "Save & Close" at bounding box center [482, 285] width 43 height 13
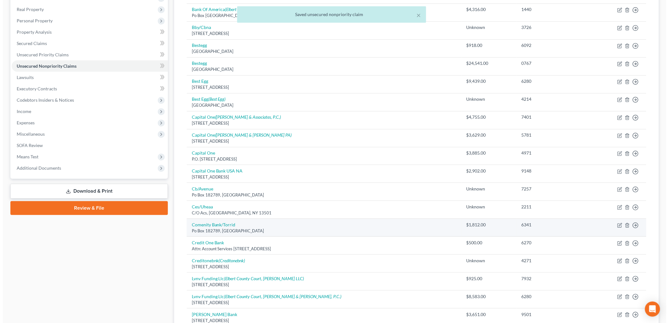
scroll to position [0, 0]
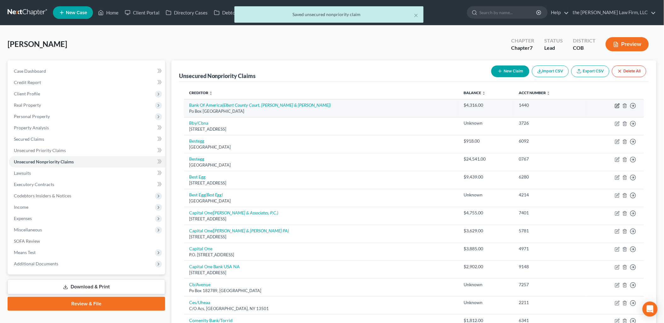
click at [616, 107] on icon "button" at bounding box center [617, 105] width 5 height 5
select select "45"
select select "2"
select select "0"
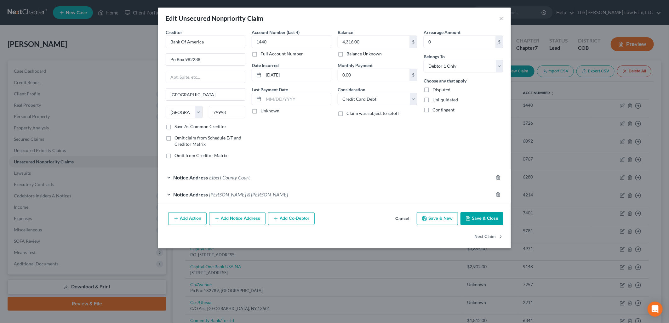
click at [238, 172] on div "Notice Address Elbert County Court" at bounding box center [325, 177] width 335 height 17
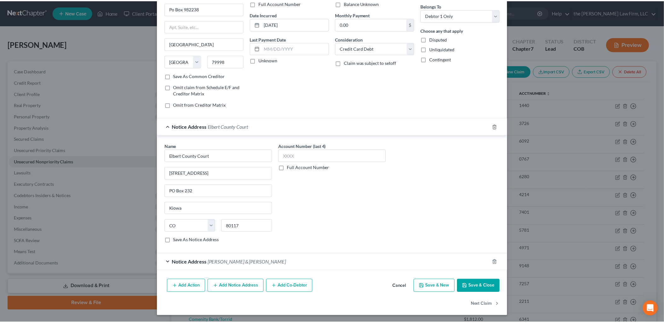
scroll to position [52, 0]
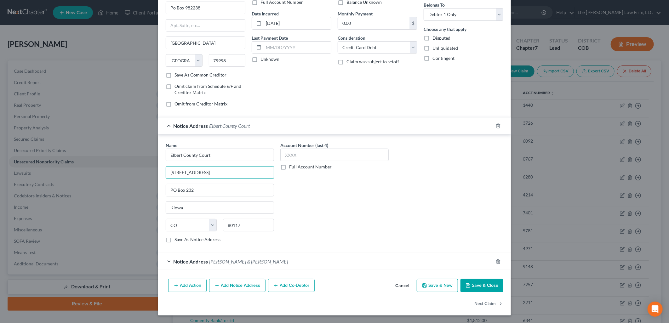
drag, startPoint x: 205, startPoint y: 177, endPoint x: 139, endPoint y: 166, distance: 67.7
click at [139, 166] on div "Edit Unsecured Nonpriority Claim × Creditor * Bank Of America Po Box 982238 El …" at bounding box center [334, 161] width 669 height 323
paste input "St PO Box 121"
type input "751 Ute St PO Box 121"
click at [134, 196] on div "Edit Unsecured Nonpriority Claim × Creditor * Bank Of America Po Box 982238 El …" at bounding box center [334, 161] width 669 height 323
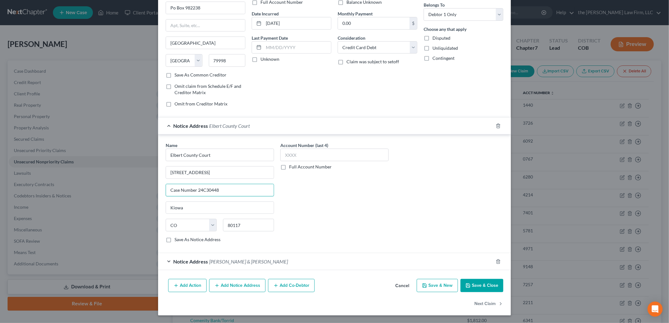
type input "Case Number 24C30448"
click at [477, 279] on button "Save & Close" at bounding box center [482, 285] width 43 height 13
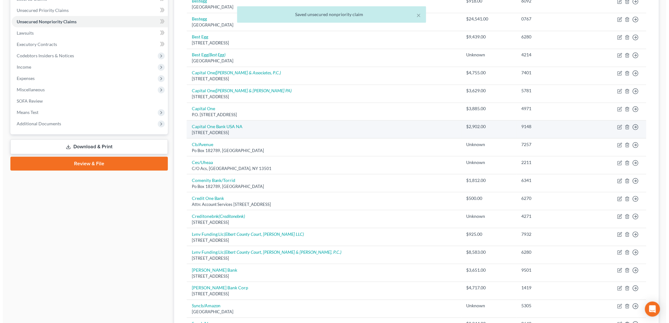
scroll to position [175, 0]
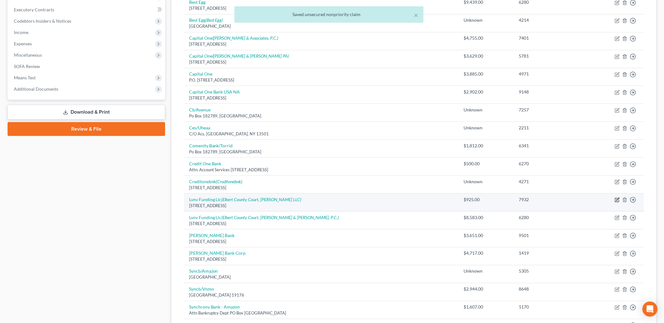
click at [619, 200] on icon "button" at bounding box center [617, 200] width 5 height 5
select select "42"
select select "0"
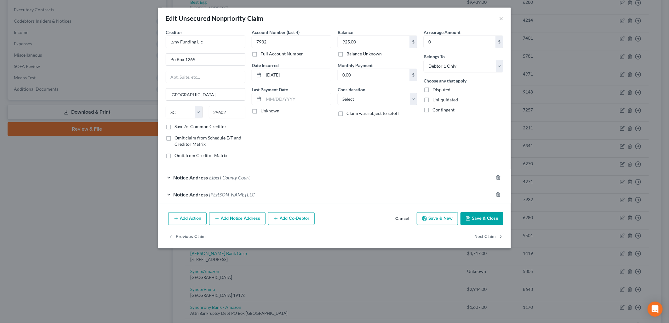
click at [220, 178] on span "Elbert County Court" at bounding box center [229, 178] width 41 height 6
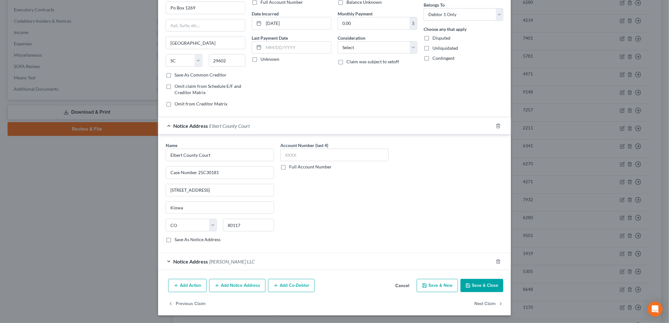
scroll to position [52, 0]
click at [493, 285] on button "Save & Close" at bounding box center [482, 285] width 43 height 13
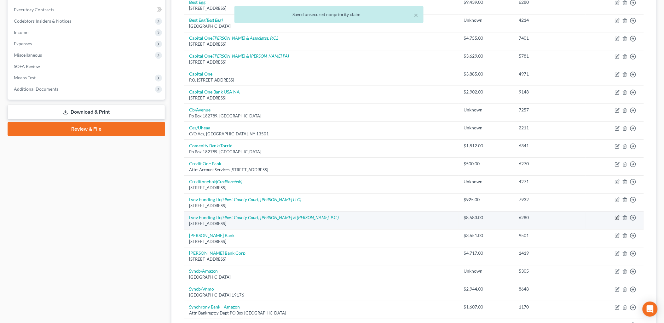
click at [618, 218] on icon "button" at bounding box center [617, 218] width 5 height 5
select select "42"
select select "0"
select select "5"
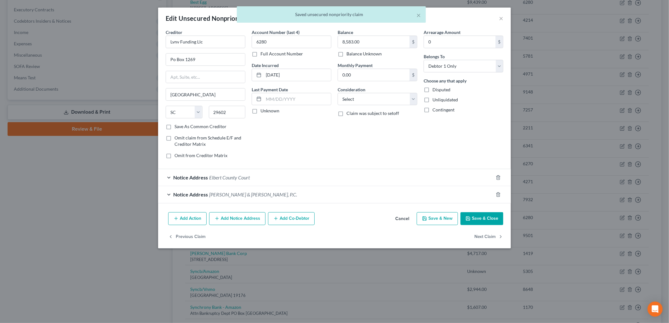
click at [226, 175] on span "Elbert County Court" at bounding box center [229, 178] width 41 height 6
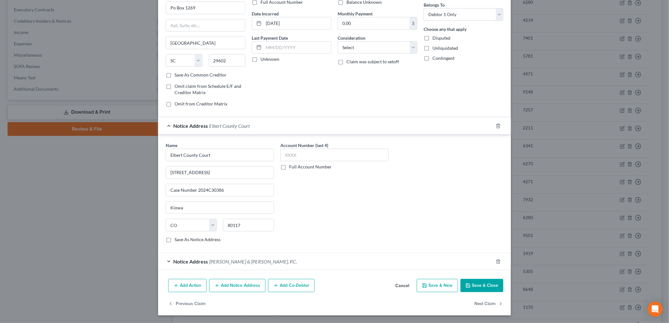
click at [490, 285] on button "Save & Close" at bounding box center [482, 285] width 43 height 13
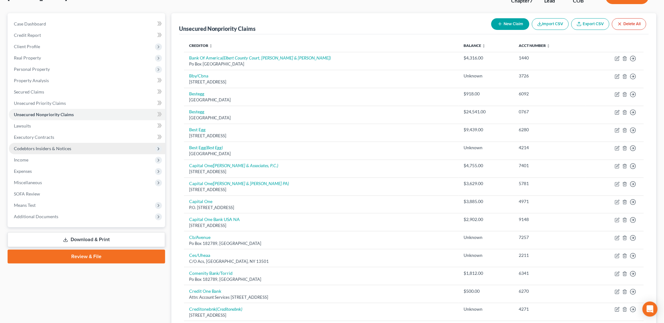
scroll to position [35, 0]
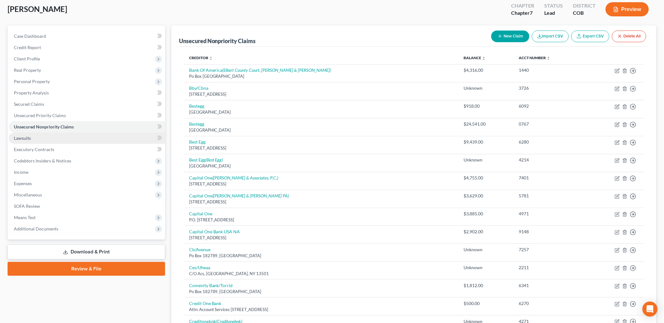
click at [24, 134] on link "Lawsuits" at bounding box center [87, 138] width 156 height 11
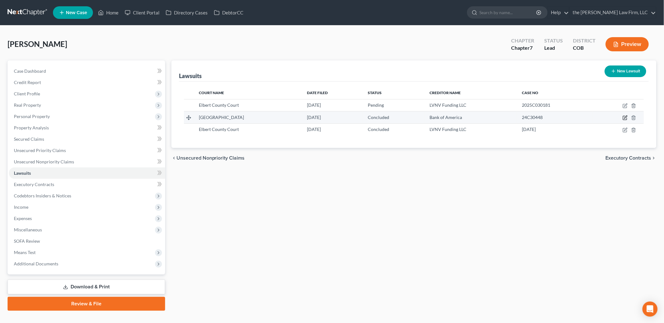
click at [625, 118] on icon "button" at bounding box center [625, 117] width 5 height 5
select select "5"
select select "2"
select select "4"
select select "45"
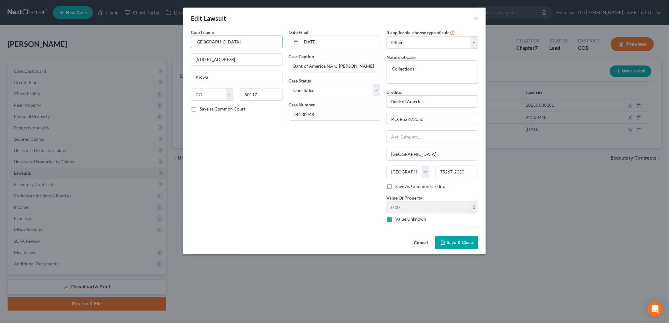
click at [267, 39] on input "[GEOGRAPHIC_DATA]" at bounding box center [237, 42] width 92 height 13
type input "Elbert County Court"
click at [469, 243] on span "Save & Close" at bounding box center [460, 242] width 26 height 5
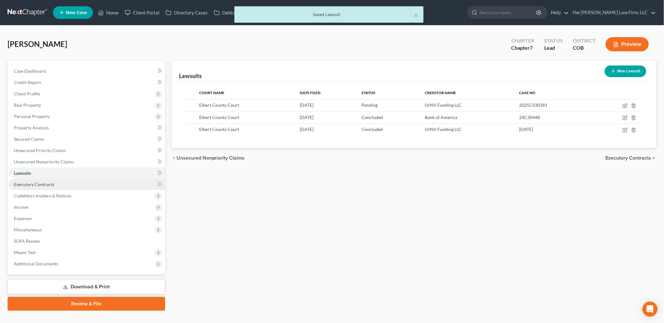
click at [41, 182] on span "Executory Contracts" at bounding box center [34, 184] width 40 height 5
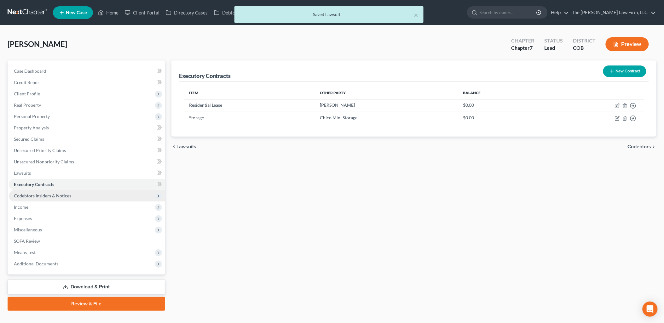
click at [55, 196] on span "Codebtors Insiders & Notices" at bounding box center [42, 195] width 57 height 5
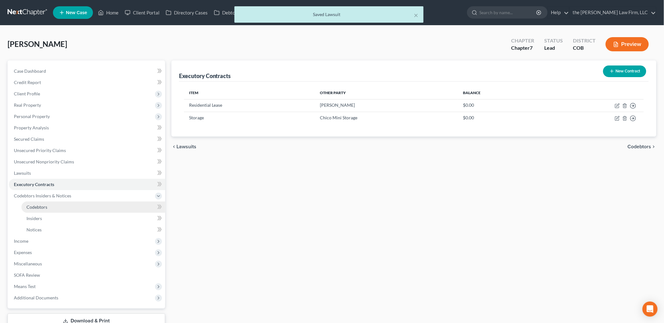
click at [70, 205] on link "Codebtors" at bounding box center [93, 207] width 144 height 11
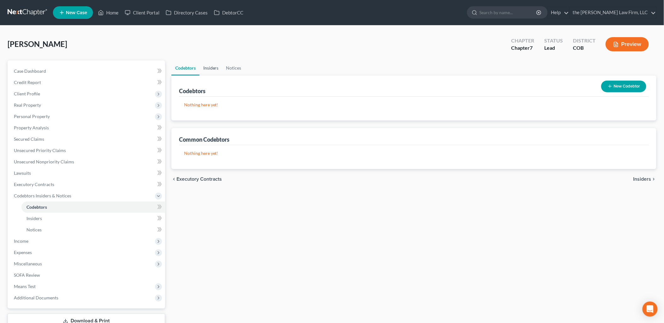
click at [216, 69] on link "Insiders" at bounding box center [210, 67] width 23 height 15
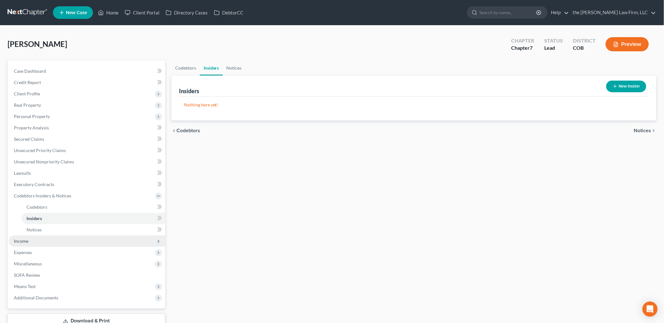
click at [28, 245] on span "Income" at bounding box center [87, 241] width 156 height 11
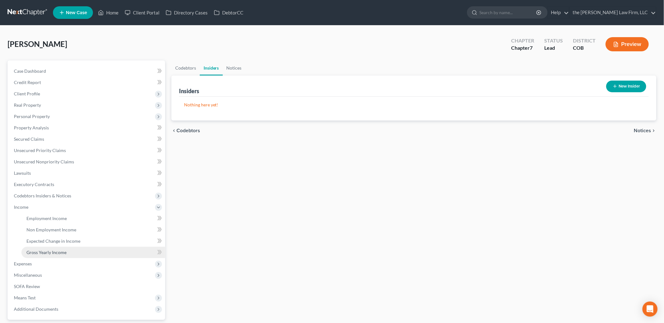
click at [58, 251] on span "Gross Yearly Income" at bounding box center [46, 252] width 40 height 5
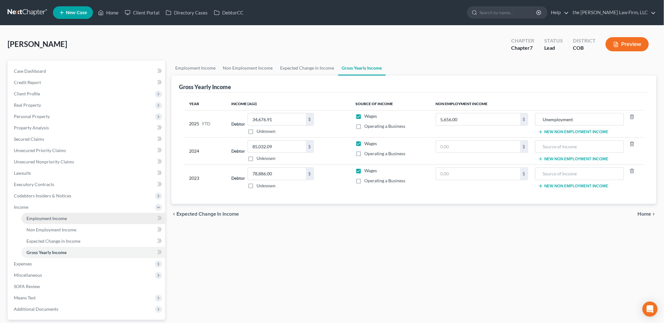
click at [55, 218] on span "Employment Income" at bounding box center [46, 218] width 40 height 5
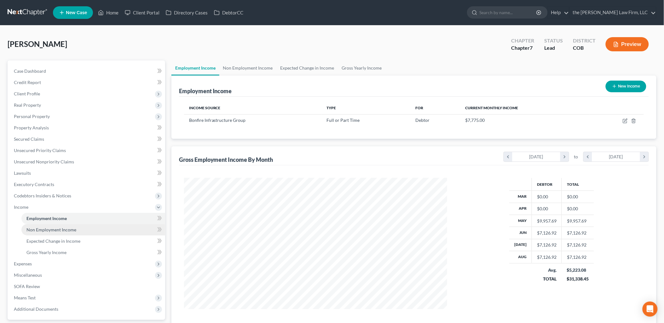
scroll to position [131, 276]
click at [52, 227] on span "Non Employment Income" at bounding box center [51, 229] width 50 height 5
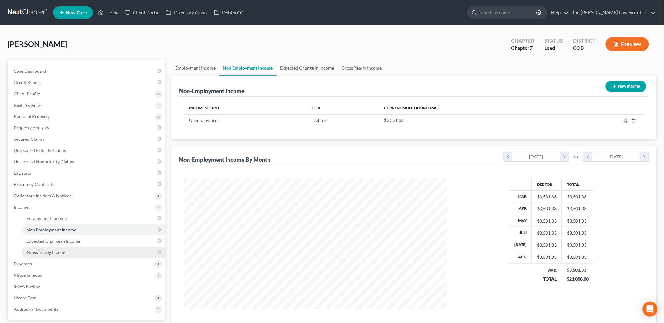
scroll to position [131, 276]
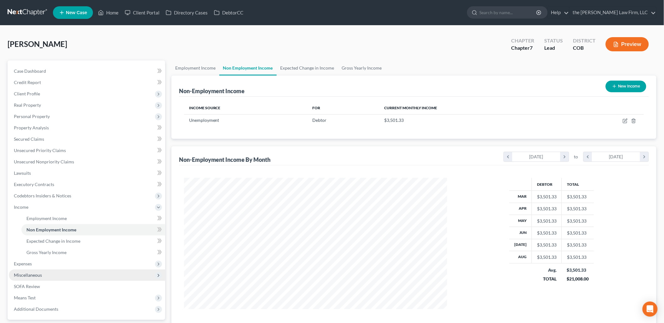
click at [30, 270] on span "Miscellaneous" at bounding box center [87, 275] width 156 height 11
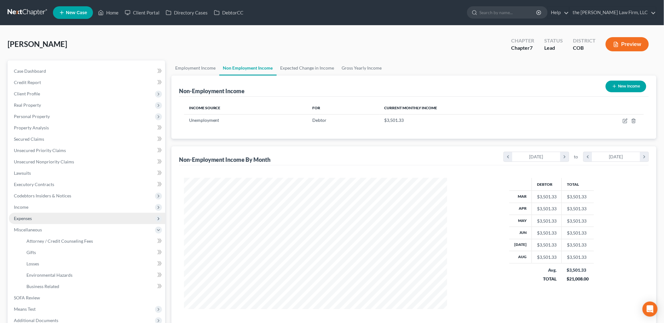
click at [35, 220] on span "Expenses" at bounding box center [87, 218] width 156 height 11
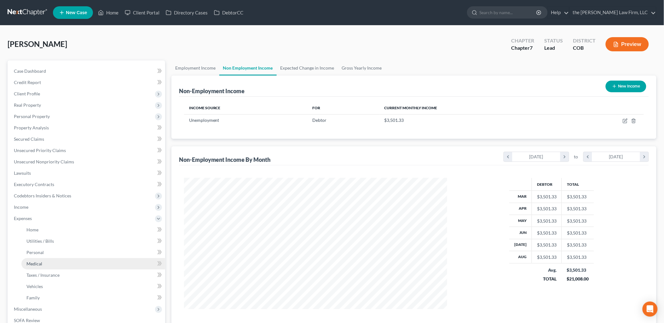
click at [68, 258] on link "Medical" at bounding box center [93, 263] width 144 height 11
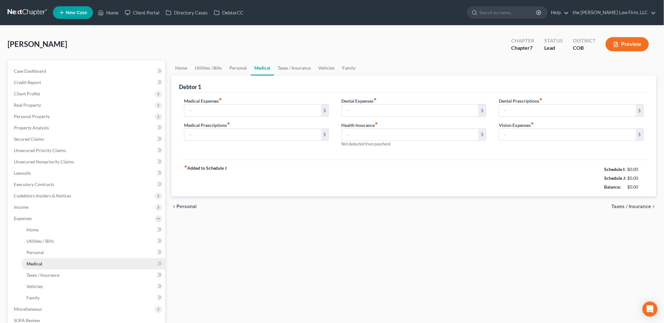
type input "0.00"
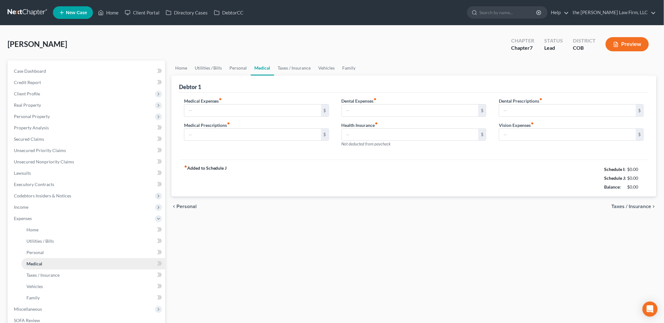
type input "0.00"
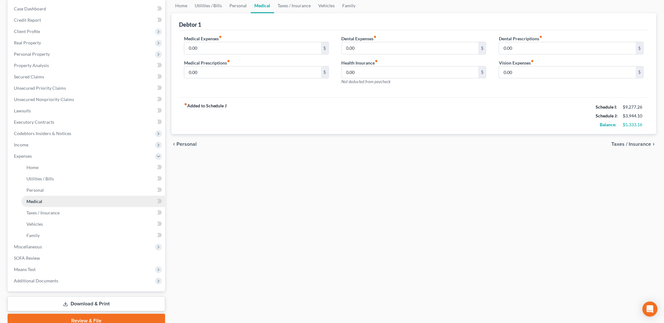
scroll to position [70, 0]
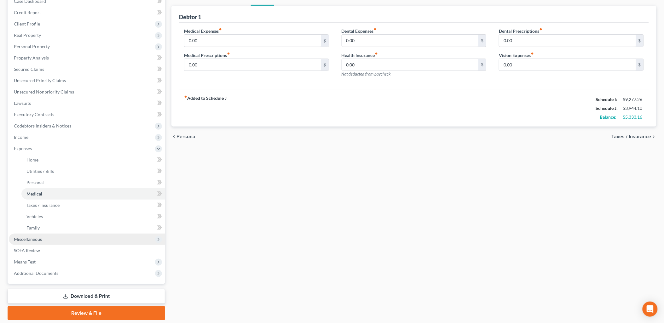
click at [36, 238] on span "Miscellaneous" at bounding box center [28, 239] width 28 height 5
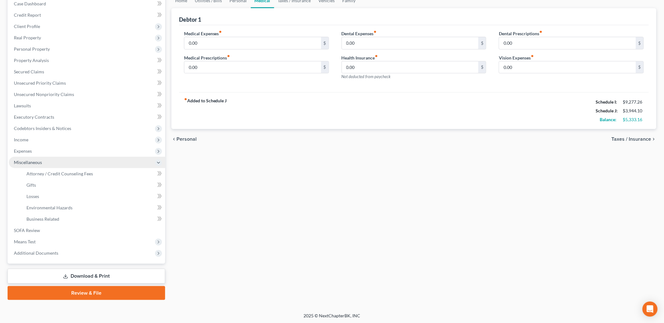
click at [68, 166] on span "Miscellaneous" at bounding box center [87, 162] width 156 height 11
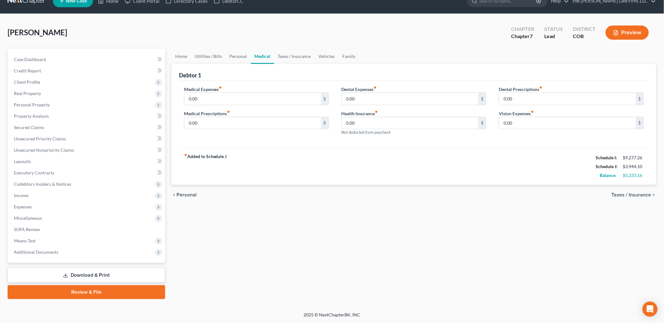
scroll to position [11, 0]
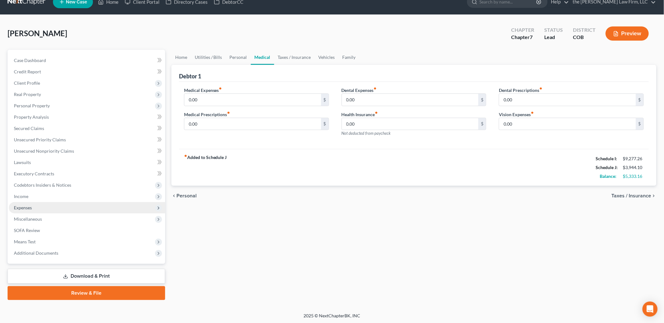
click at [32, 205] on span "Expenses" at bounding box center [23, 207] width 18 height 5
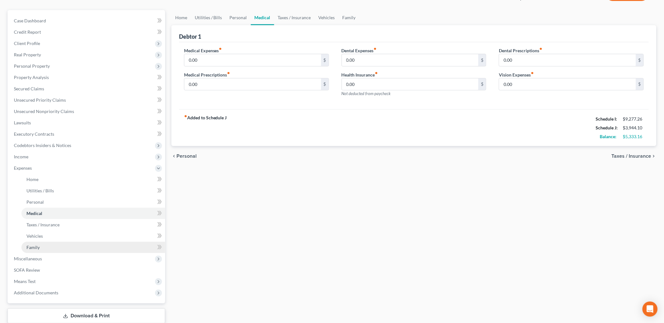
scroll to position [70, 0]
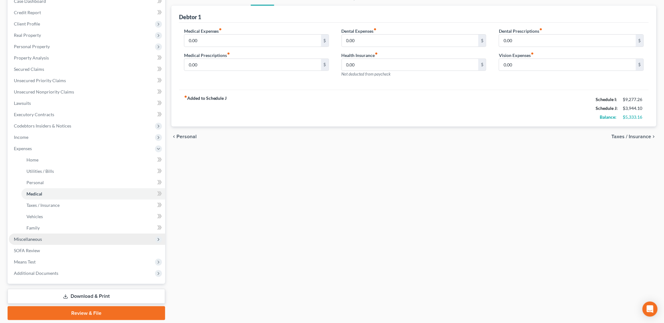
click at [43, 241] on span "Miscellaneous" at bounding box center [87, 239] width 156 height 11
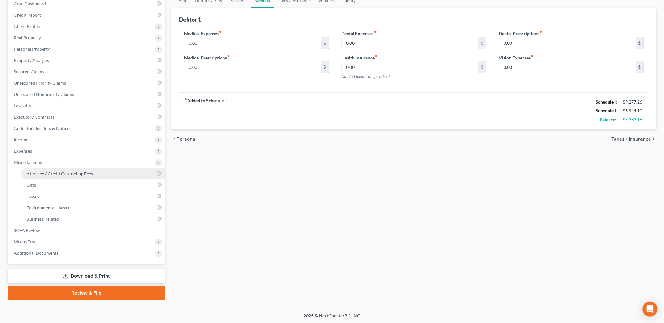
click at [83, 174] on span "Attorney / Credit Counseling Fees" at bounding box center [59, 173] width 66 height 5
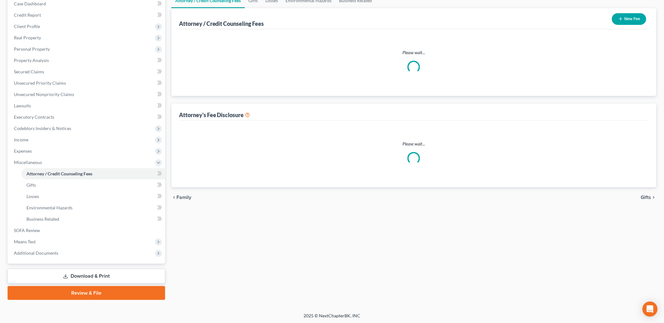
scroll to position [33, 0]
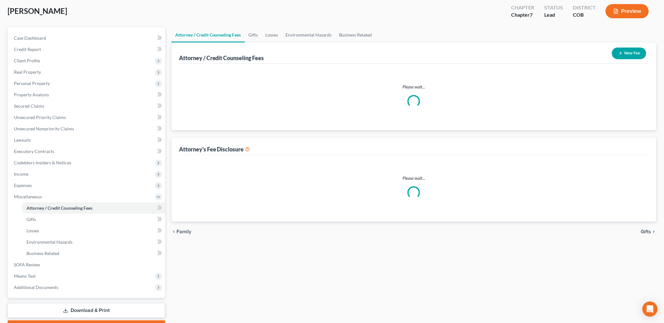
select select "0"
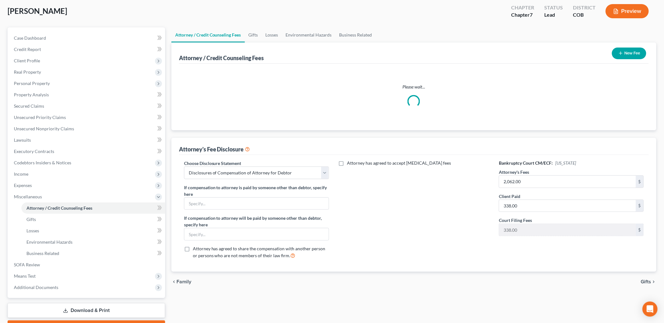
scroll to position [0, 0]
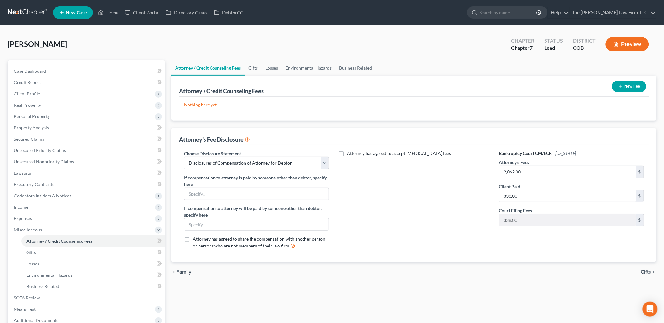
click at [632, 86] on button "New Fee" at bounding box center [629, 87] width 34 height 12
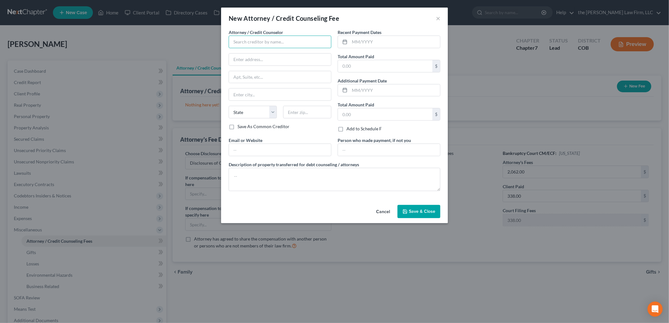
click at [276, 40] on input "text" at bounding box center [280, 42] width 103 height 13
type input "The Bruntz Law Firm, LLC"
type input "18425 Pony Express Dr."
type input "Suite 201A"
type input "Parker"
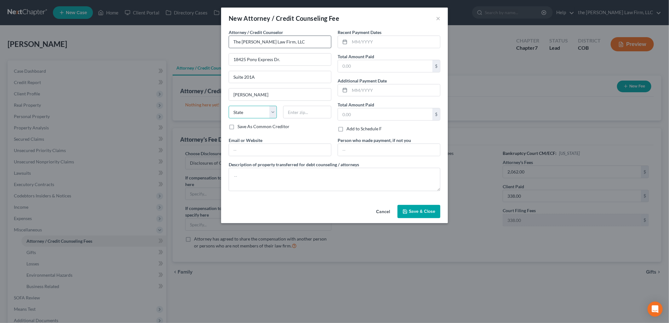
select select "5"
type input "80134"
type input "Damon.Bruntz@bruntzlaw.com"
click at [428, 210] on span "Save & Close" at bounding box center [422, 211] width 26 height 5
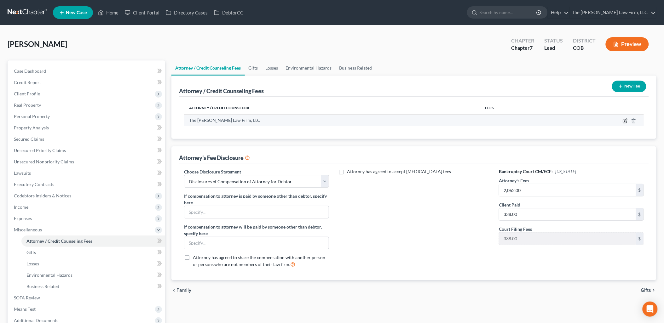
click at [625, 121] on icon "button" at bounding box center [625, 120] width 5 height 5
select select "5"
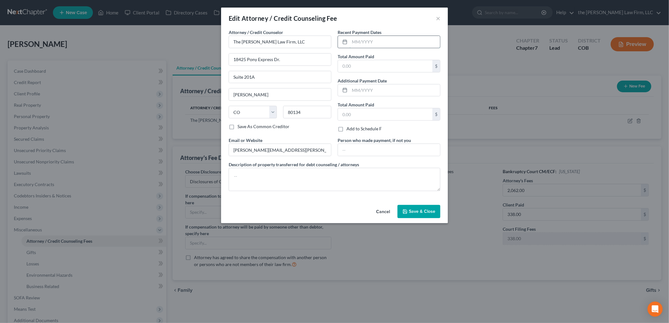
click at [383, 43] on input "text" at bounding box center [395, 42] width 90 height 12
type input "9/10/2025"
click at [399, 65] on input "text" at bounding box center [385, 66] width 95 height 12
type input "2,400"
click at [427, 208] on button "Save & Close" at bounding box center [419, 211] width 43 height 13
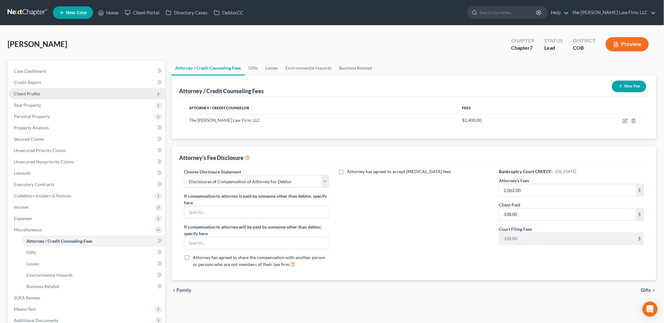
click at [23, 95] on span "Client Profile" at bounding box center [27, 93] width 26 height 5
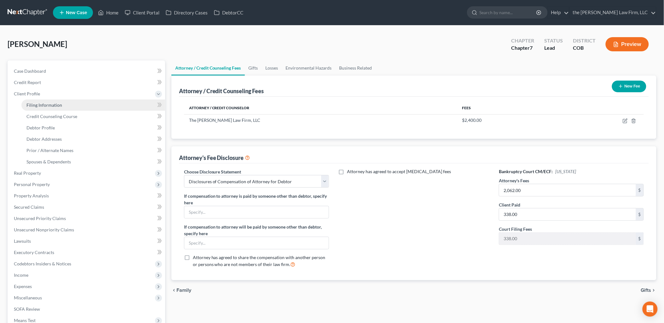
click at [46, 105] on span "Filing Information" at bounding box center [44, 104] width 36 height 5
select select "1"
select select "0"
select select "11"
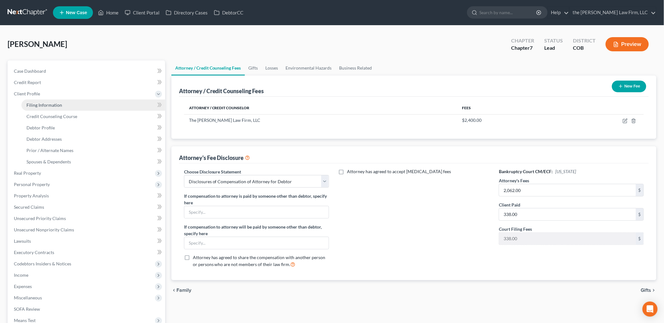
select select "0"
select select "5"
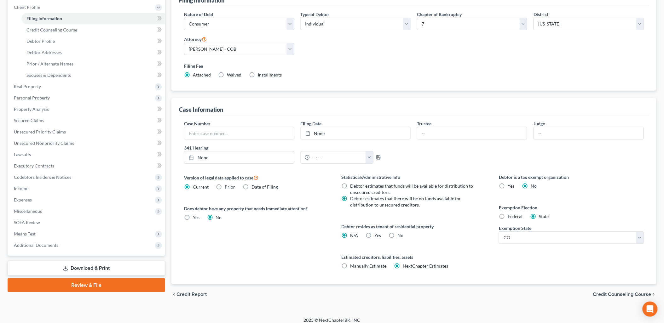
scroll to position [92, 0]
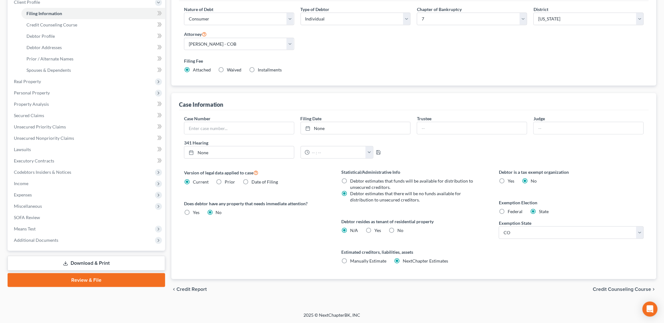
click at [375, 231] on label "Yes Yes" at bounding box center [378, 230] width 7 height 6
click at [377, 231] on input "Yes Yes" at bounding box center [379, 229] width 4 height 4
radio input "true"
radio input "false"
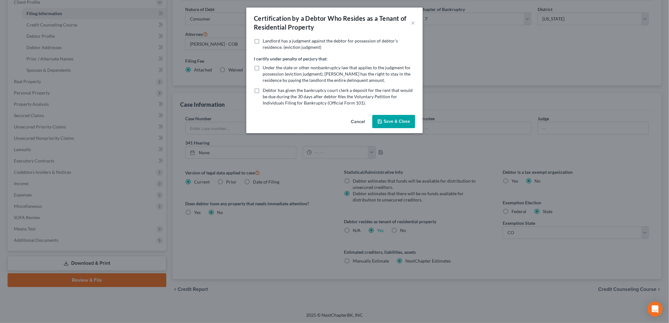
click at [390, 125] on button "Save & Close" at bounding box center [393, 121] width 43 height 13
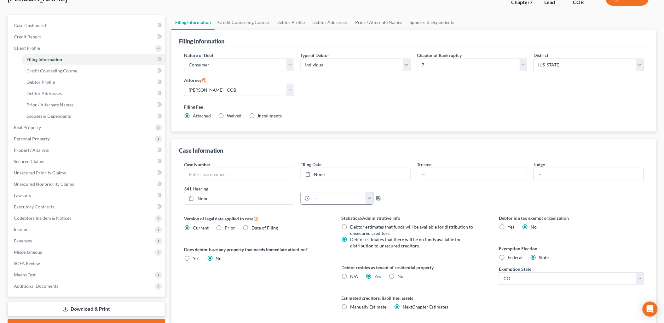
scroll to position [0, 0]
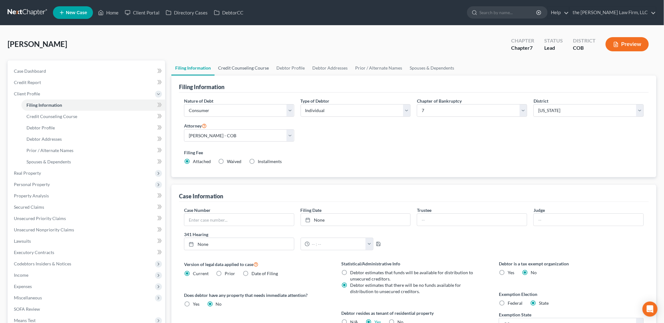
click at [240, 64] on link "Credit Counseling Course" at bounding box center [244, 67] width 58 height 15
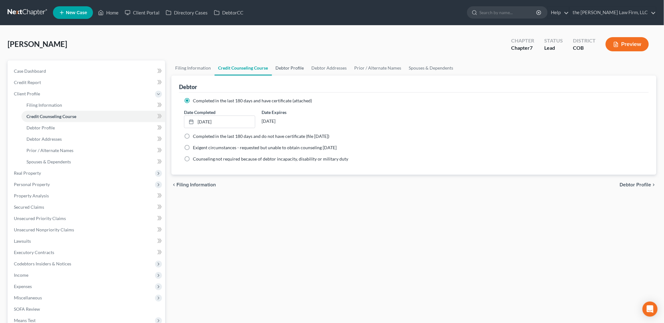
click at [292, 68] on link "Debtor Profile" at bounding box center [290, 67] width 36 height 15
select select "0"
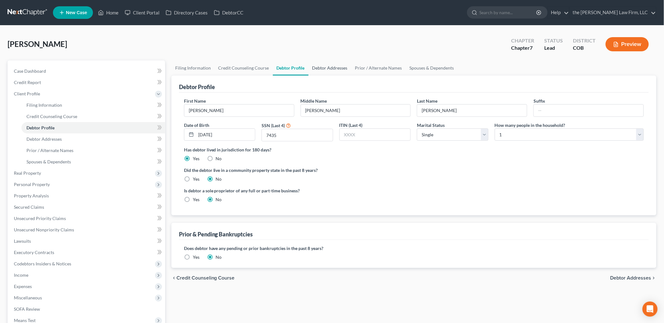
click at [329, 70] on link "Debtor Addresses" at bounding box center [329, 67] width 43 height 15
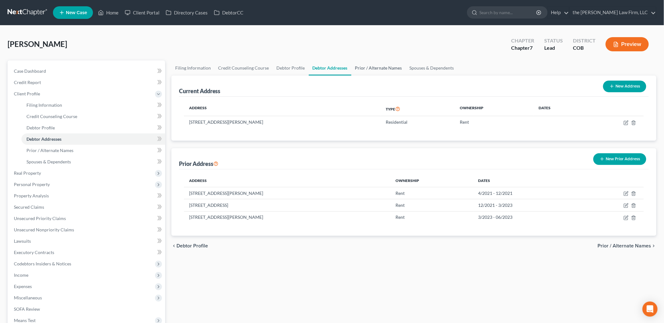
click at [366, 67] on link "Prior / Alternate Names" at bounding box center [378, 67] width 55 height 15
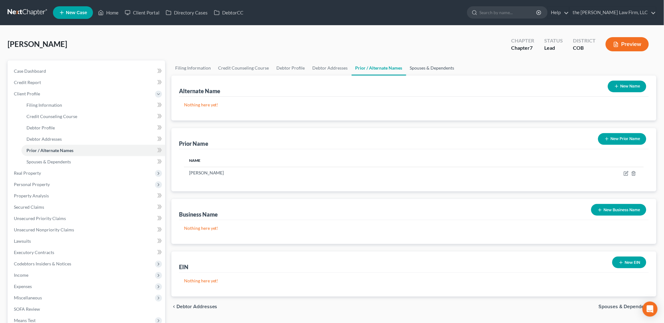
click at [411, 65] on link "Spouses & Dependents" at bounding box center [432, 67] width 52 height 15
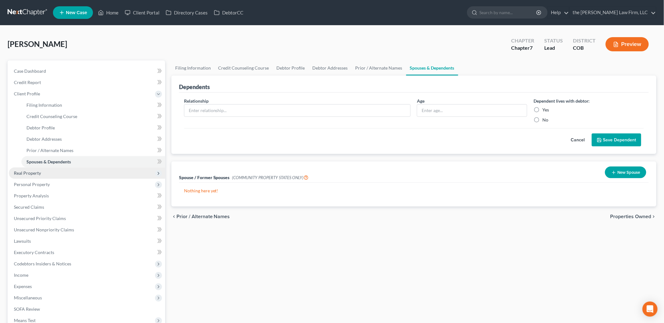
click at [35, 170] on span "Real Property" at bounding box center [27, 172] width 27 height 5
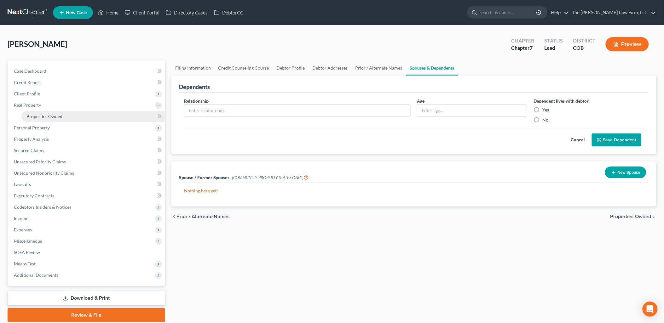
click at [45, 117] on span "Properties Owned" at bounding box center [44, 116] width 36 height 5
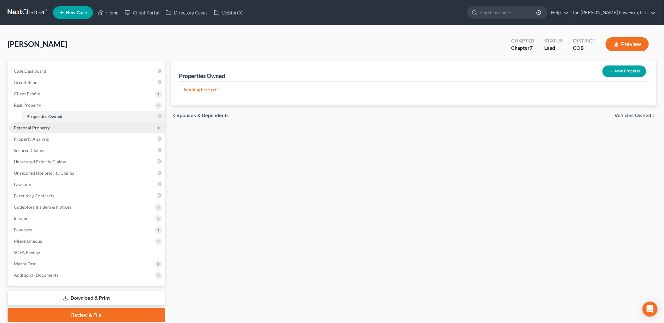
click at [74, 127] on span "Personal Property" at bounding box center [87, 127] width 156 height 11
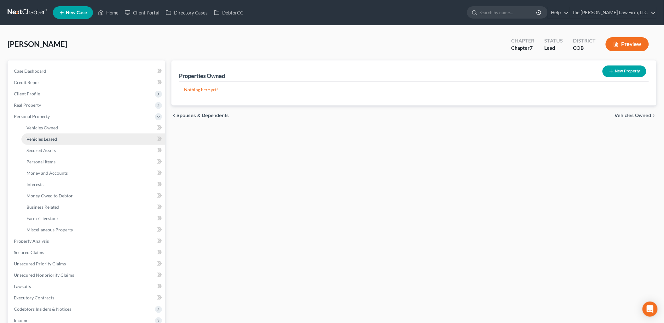
click at [57, 142] on link "Vehicles Leased" at bounding box center [93, 139] width 144 height 11
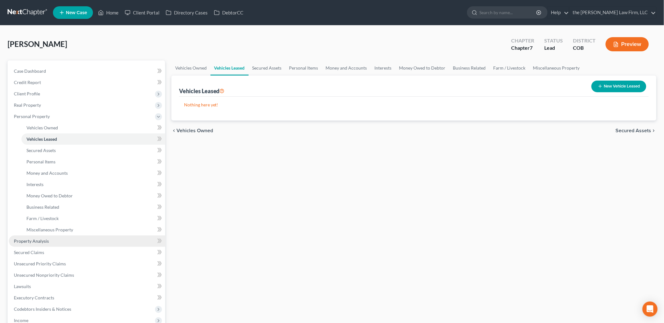
click at [37, 240] on span "Property Analysis" at bounding box center [31, 241] width 35 height 5
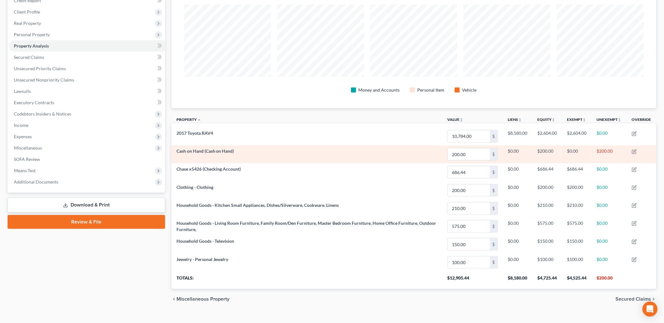
scroll to position [92, 0]
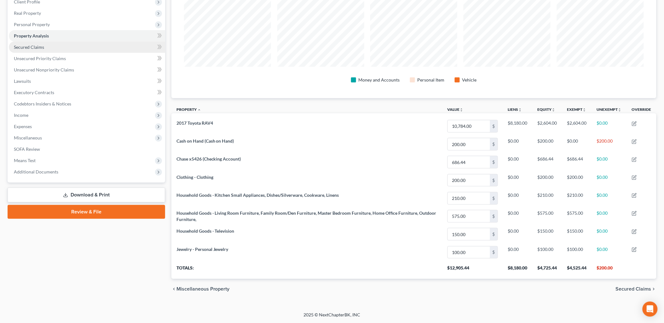
click at [48, 46] on link "Secured Claims" at bounding box center [87, 47] width 156 height 11
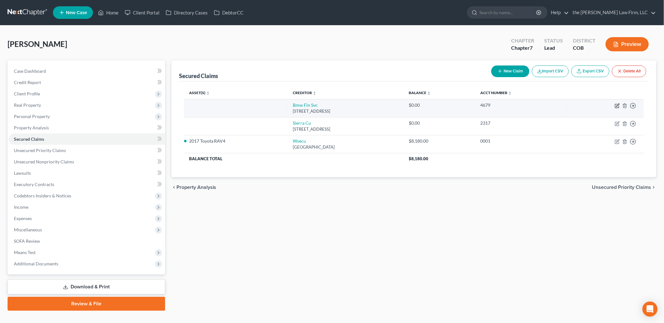
drag, startPoint x: 622, startPoint y: 105, endPoint x: 618, endPoint y: 105, distance: 3.8
click at [621, 105] on td "Move to E Move to F Move to G Move to Notice Only" at bounding box center [606, 108] width 76 height 18
click at [618, 105] on icon "button" at bounding box center [617, 105] width 3 height 3
select select "36"
select select "0"
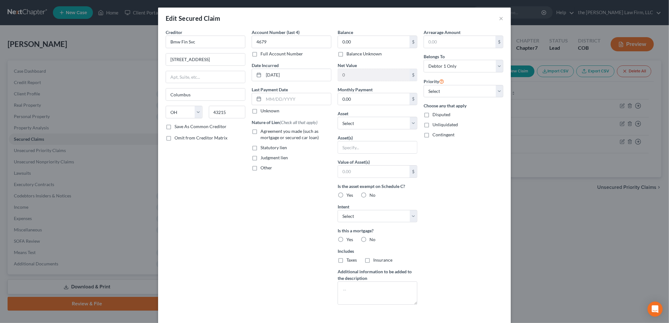
click at [378, 54] on label "Balance Unknown" at bounding box center [364, 54] width 35 height 6
click at [353, 54] on input "Balance Unknown" at bounding box center [351, 53] width 4 height 4
checkbox input "true"
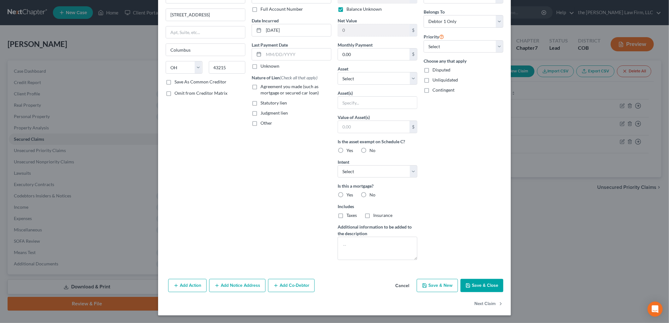
drag, startPoint x: 489, startPoint y: 283, endPoint x: 556, endPoint y: 231, distance: 84.6
click at [490, 282] on button "Save & Close" at bounding box center [482, 285] width 43 height 13
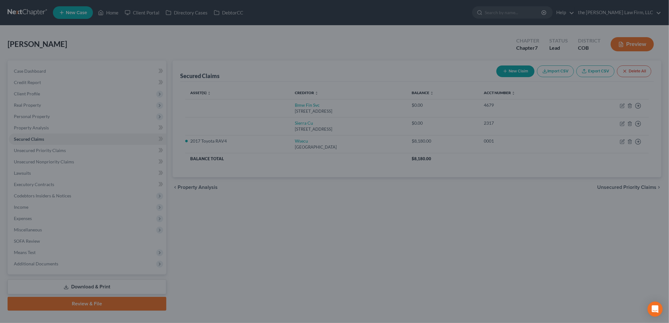
scroll to position [0, 0]
type input "0"
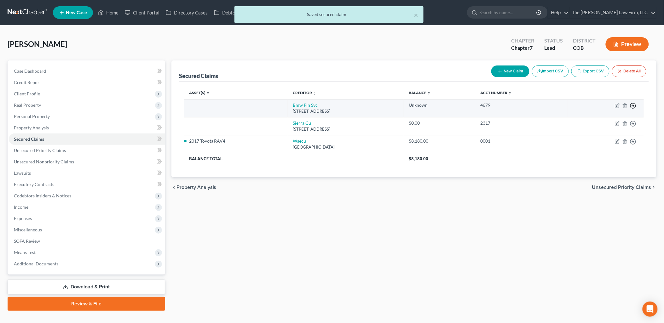
click at [634, 104] on icon "button" at bounding box center [633, 106] width 6 height 6
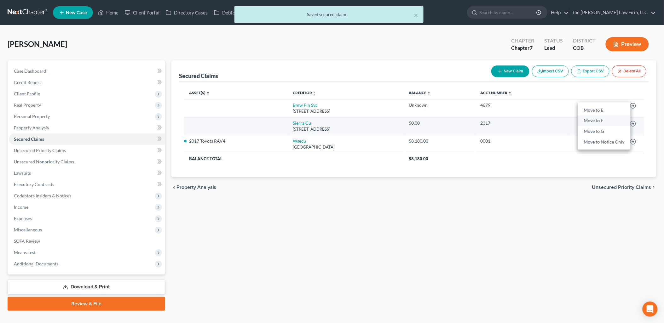
click at [613, 124] on link "Move to F" at bounding box center [604, 121] width 53 height 11
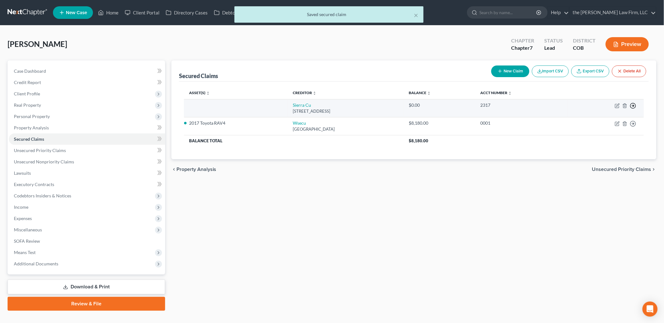
click at [634, 106] on icon "button" at bounding box center [633, 106] width 6 height 6
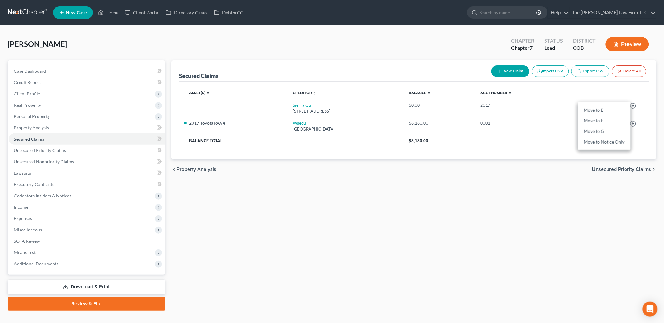
click at [418, 49] on div "[PERSON_NAME] Upgraded Chapter Chapter 7 Status Lead District COB Preview" at bounding box center [332, 46] width 649 height 27
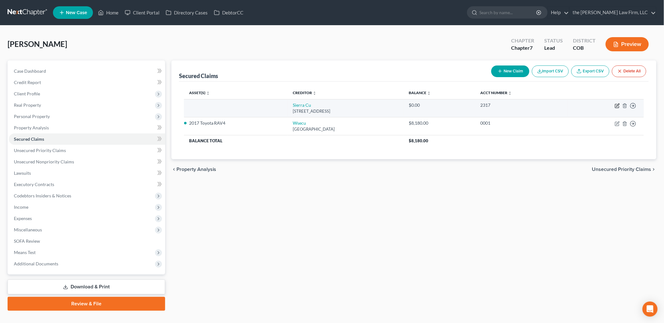
click at [618, 105] on icon "button" at bounding box center [617, 105] width 3 height 3
select select "4"
select select "0"
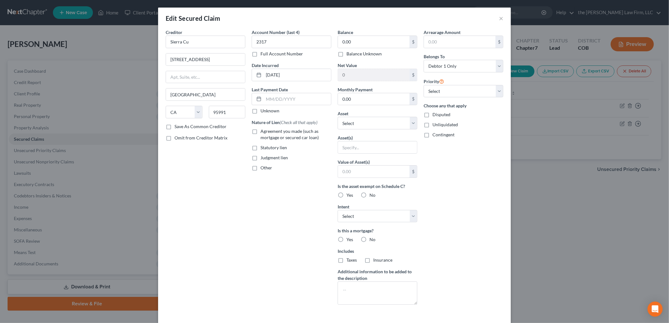
click at [369, 54] on label "Balance Unknown" at bounding box center [364, 54] width 35 height 6
click at [353, 54] on input "Balance Unknown" at bounding box center [351, 53] width 4 height 4
checkbox input "true"
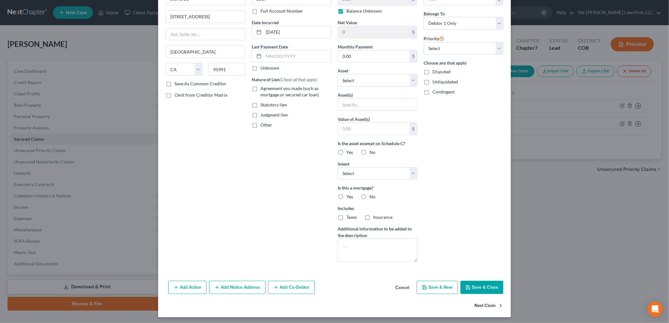
scroll to position [45, 0]
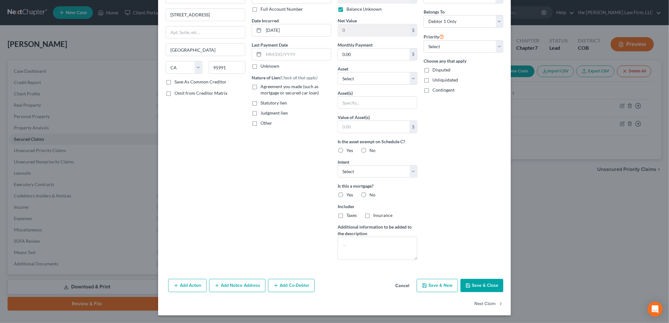
drag, startPoint x: 495, startPoint y: 288, endPoint x: 505, endPoint y: 265, distance: 24.9
click at [496, 288] on button "Save & Close" at bounding box center [482, 285] width 43 height 13
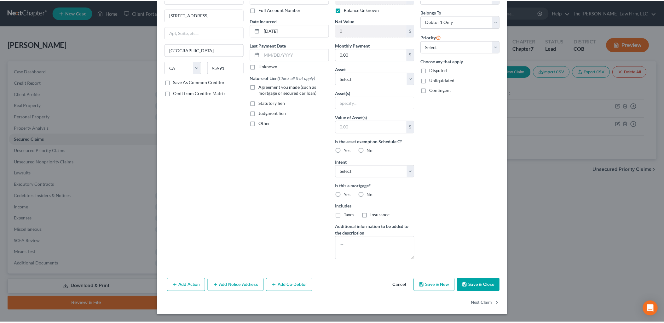
scroll to position [0, 0]
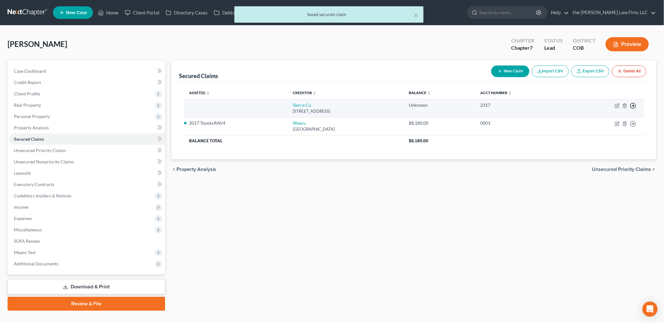
click at [635, 105] on icon "button" at bounding box center [633, 106] width 6 height 6
click at [594, 120] on link "Move to F" at bounding box center [604, 121] width 53 height 11
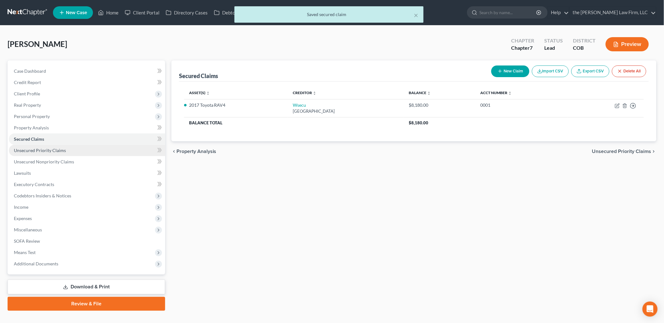
click at [53, 151] on span "Unsecured Priority Claims" at bounding box center [40, 150] width 52 height 5
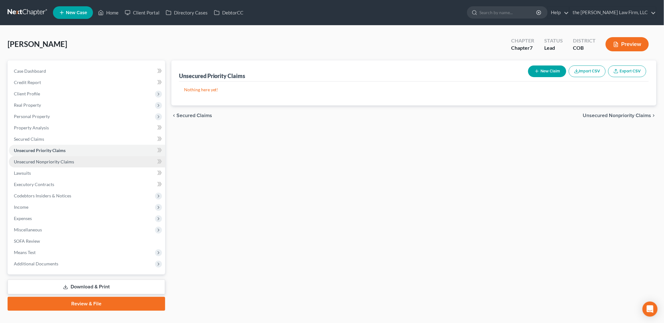
click at [59, 160] on span "Unsecured Nonpriority Claims" at bounding box center [44, 161] width 60 height 5
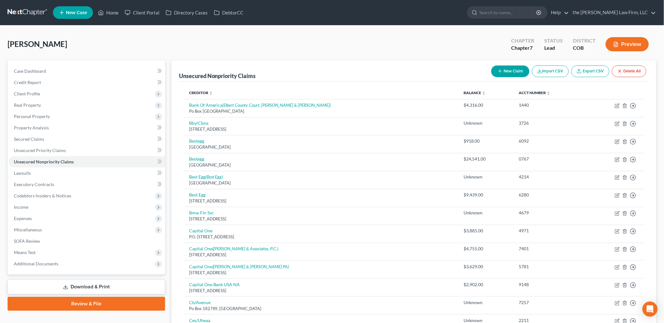
click at [459, 87] on th "Balance expand_more expand_less unfold_more" at bounding box center [486, 93] width 55 height 13
click at [464, 93] on link "Balance expand_more expand_less unfold_more" at bounding box center [475, 92] width 22 height 5
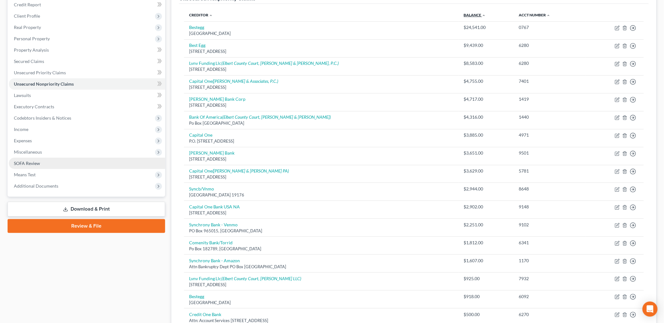
scroll to position [66, 0]
